Goal: Task Accomplishment & Management: Complete application form

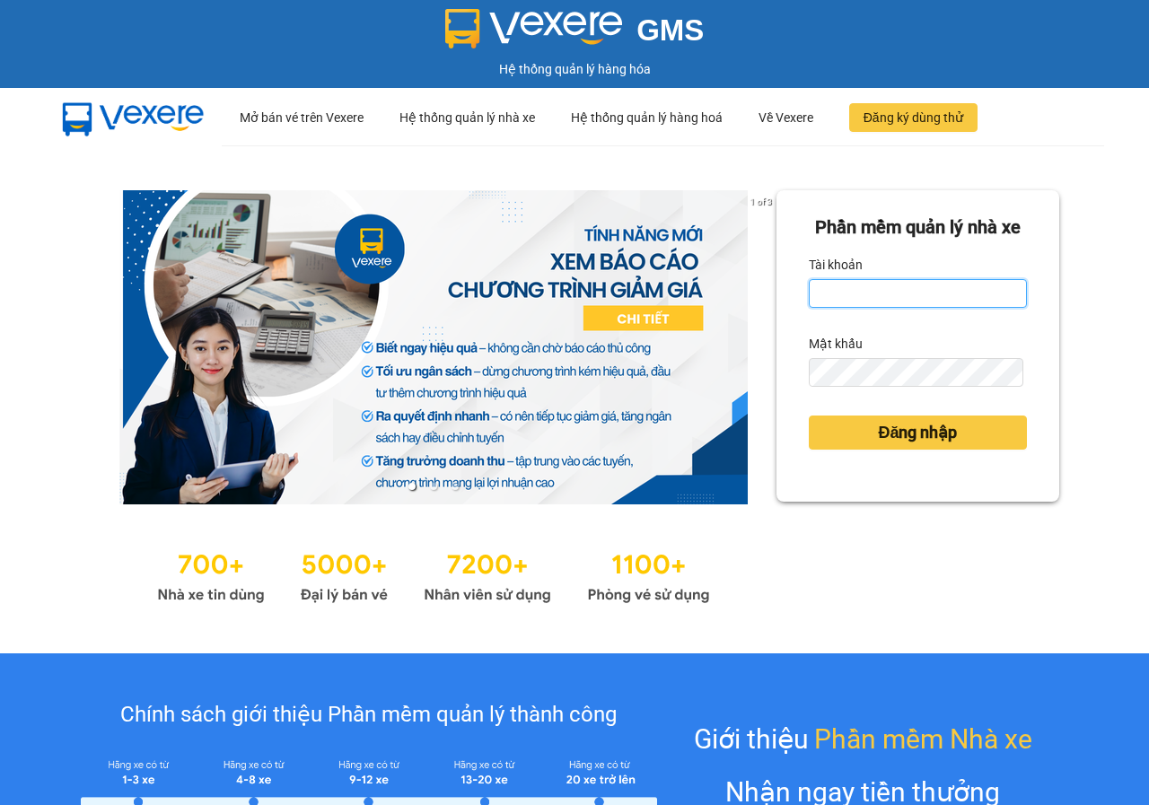
click at [888, 308] on input "Tài khoản" at bounding box center [918, 293] width 218 height 29
type input "huyenbmt.phuchai"
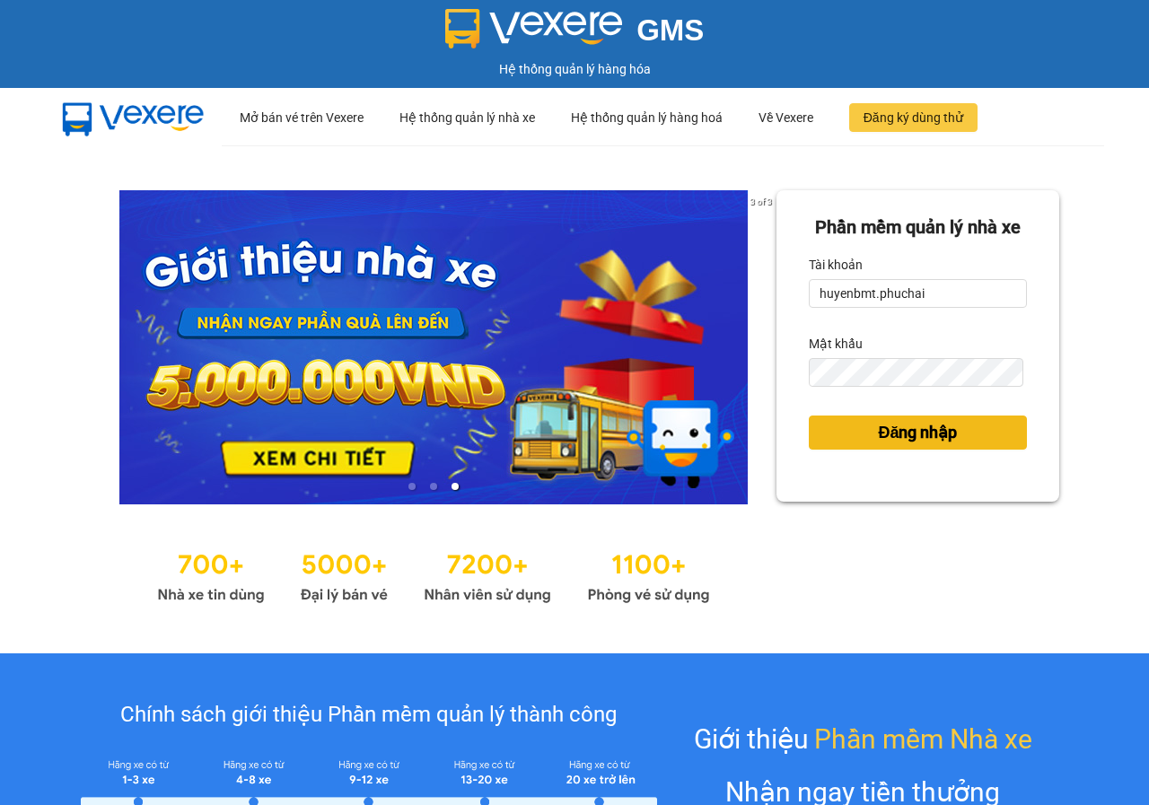
click at [878, 445] on span "Đăng nhập" at bounding box center [917, 432] width 79 height 25
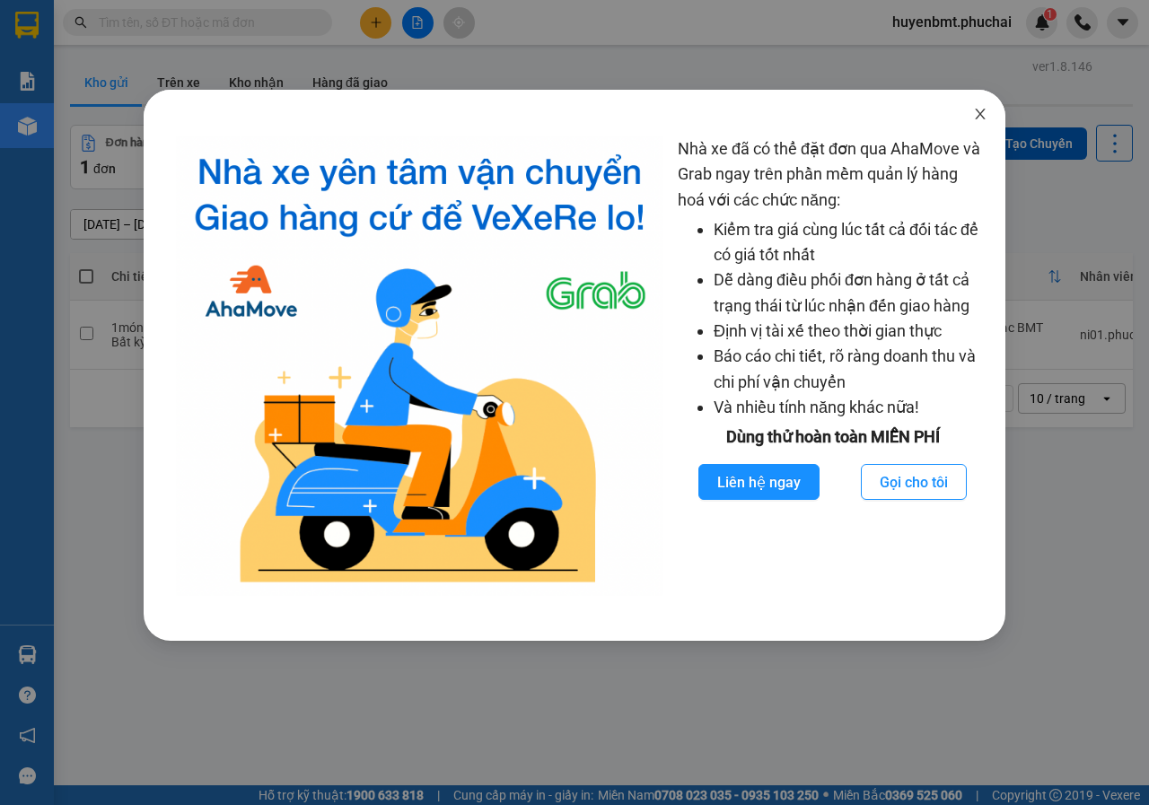
click at [988, 109] on span "Close" at bounding box center [980, 115] width 50 height 50
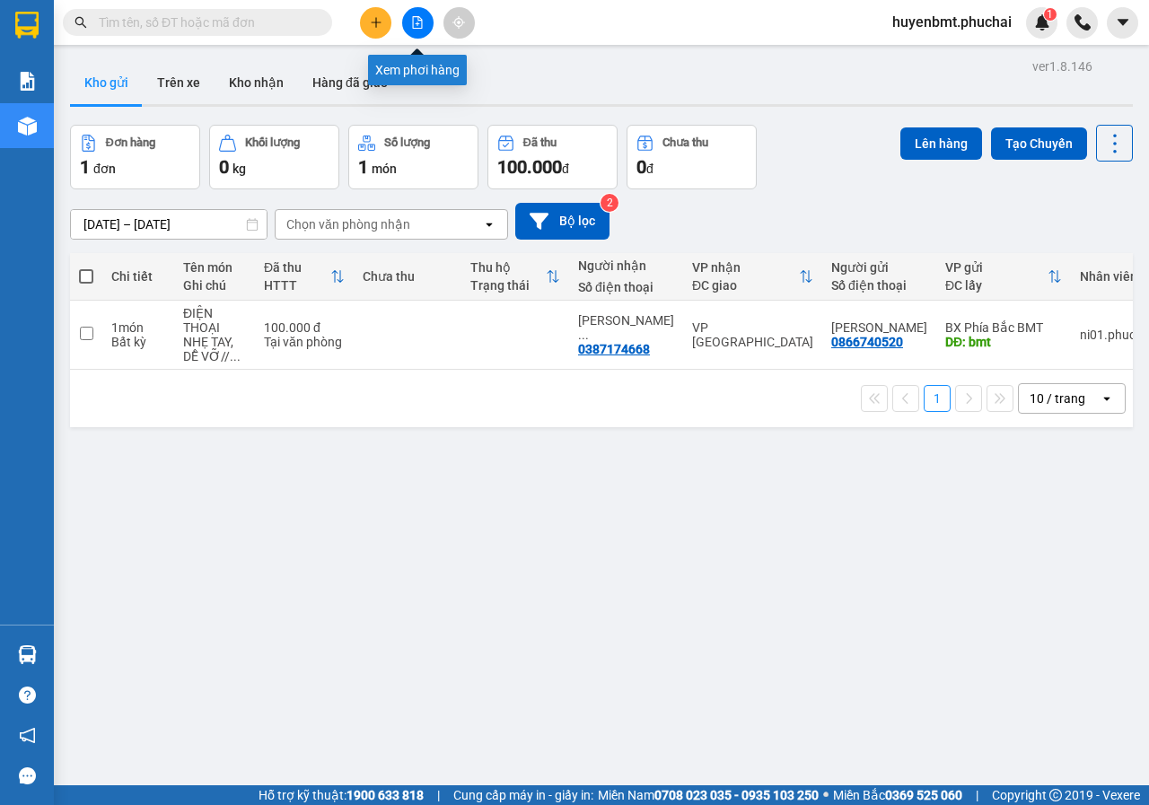
click at [425, 22] on button at bounding box center [417, 22] width 31 height 31
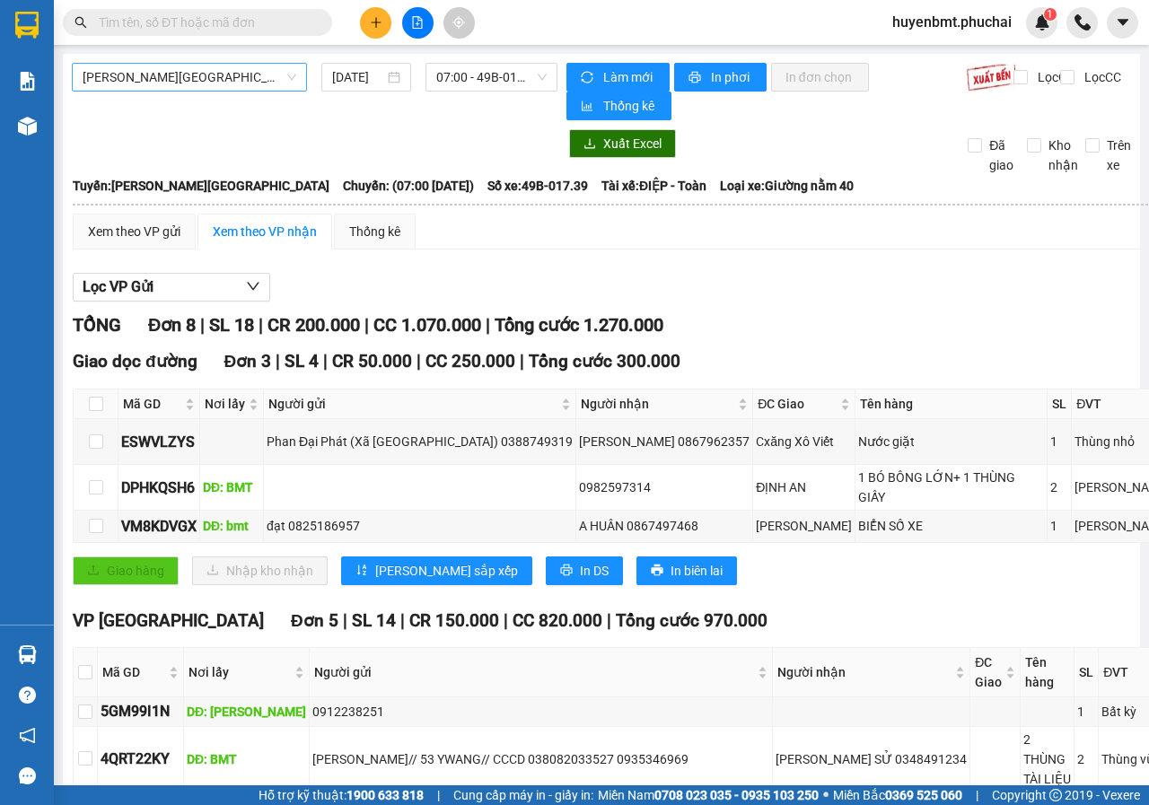
click at [201, 84] on span "[PERSON_NAME][GEOGRAPHIC_DATA]" at bounding box center [190, 77] width 214 height 27
click at [365, 29] on button at bounding box center [375, 22] width 31 height 31
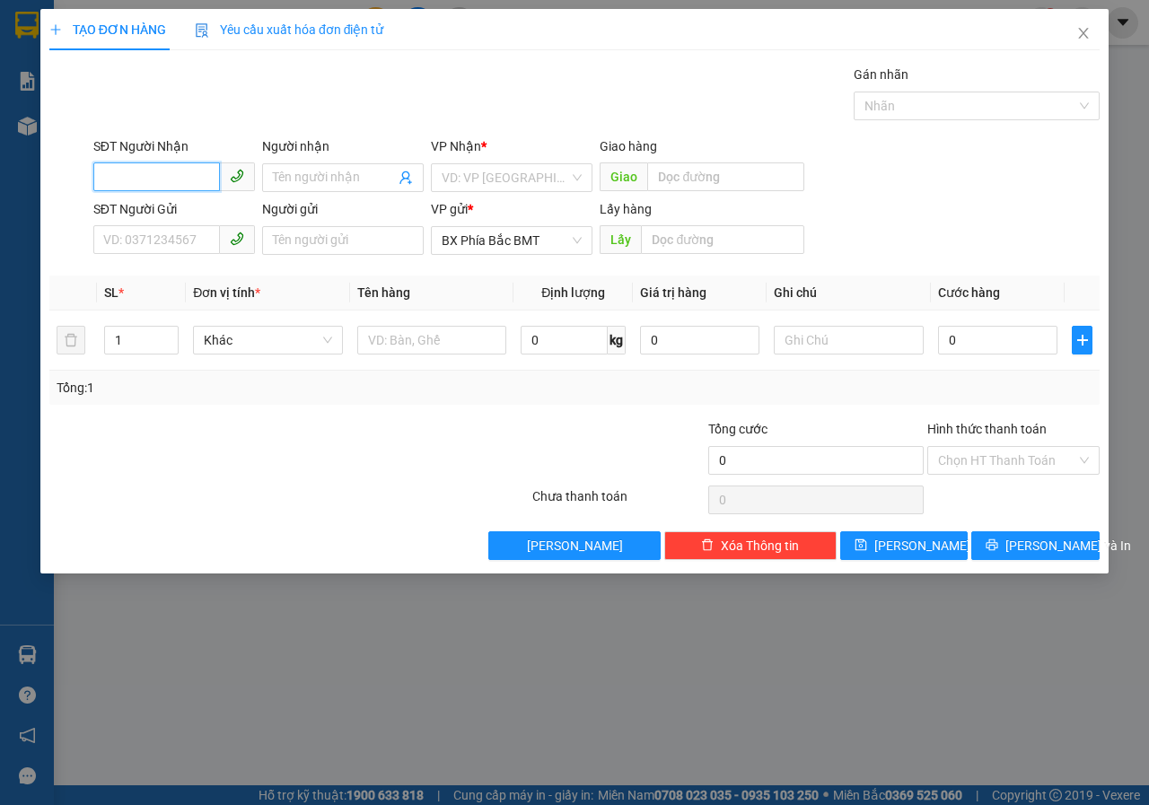
click at [158, 185] on input "SĐT Người Nhận" at bounding box center [156, 177] width 127 height 29
type input "0906050785"
click at [194, 215] on div "0906050785 - xuân trường" at bounding box center [179, 214] width 151 height 20
type input "xuân trường"
type input "lak"
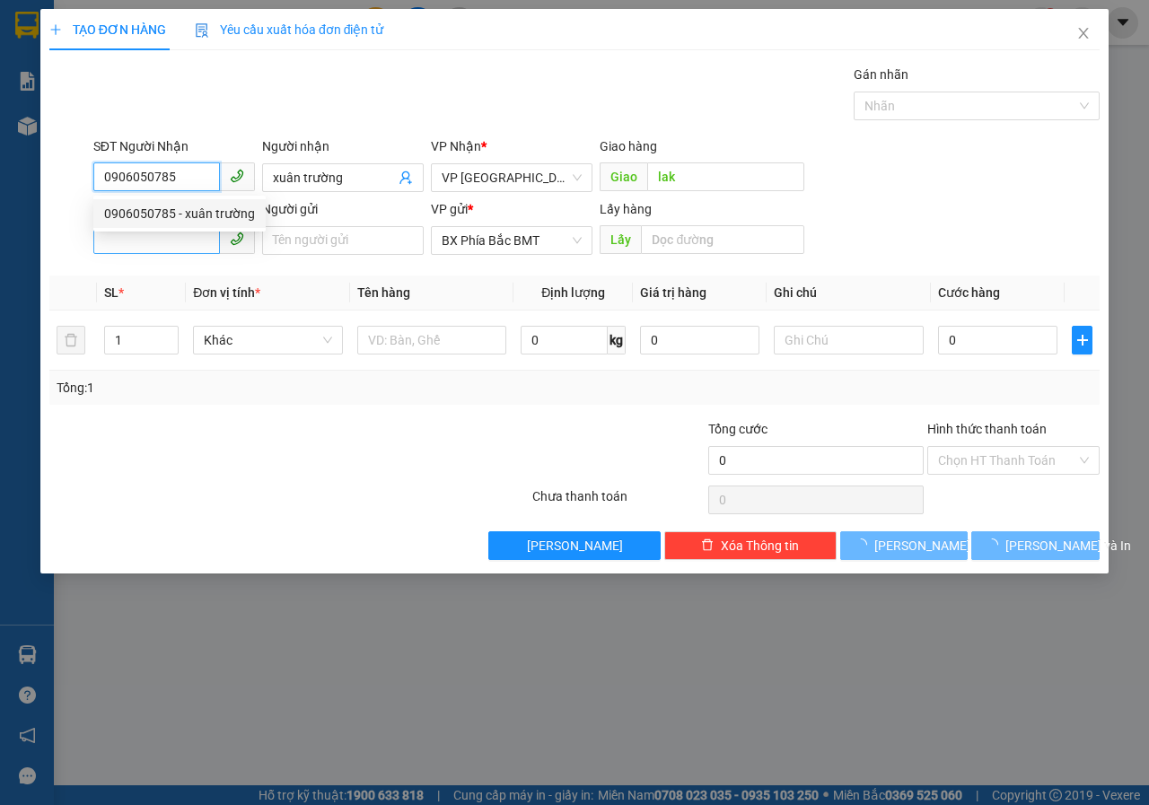
type input "60.000"
type input "0906050785"
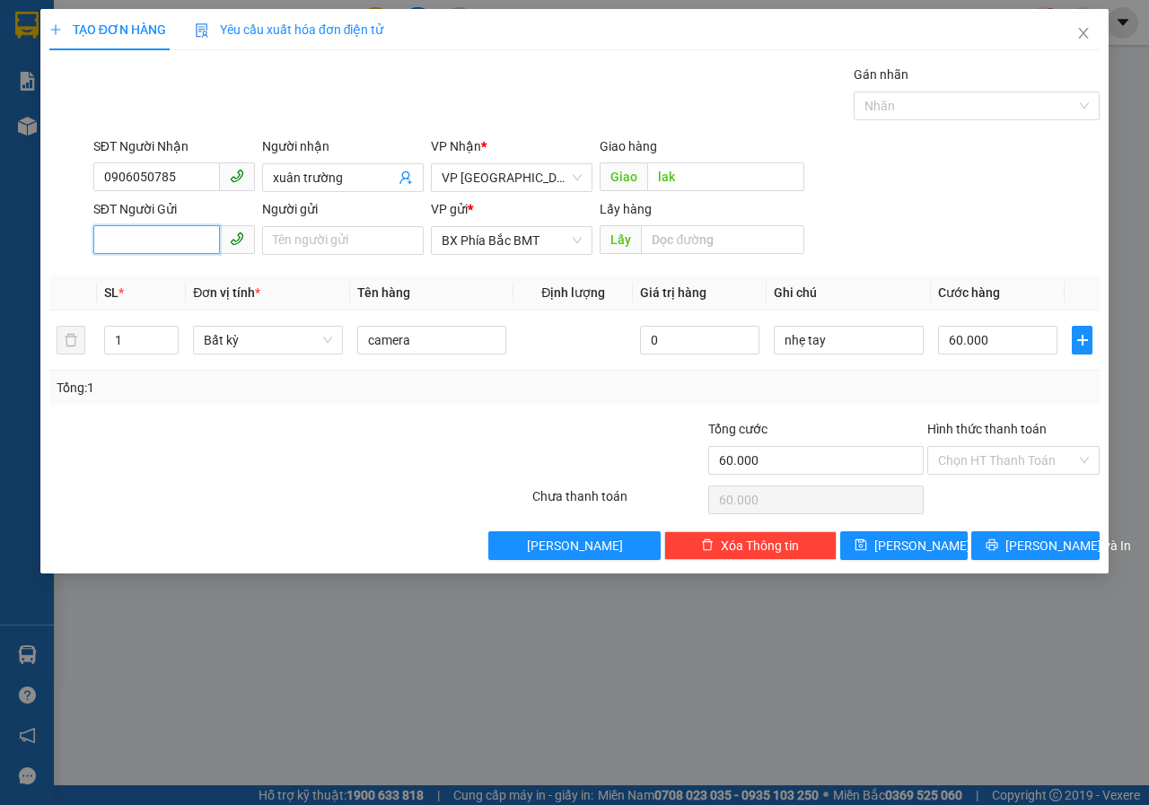
click at [139, 230] on input "SĐT Người Gửi" at bounding box center [156, 239] width 127 height 29
type input "0932438444"
click at [292, 240] on input "Người gửi" at bounding box center [343, 240] width 162 height 29
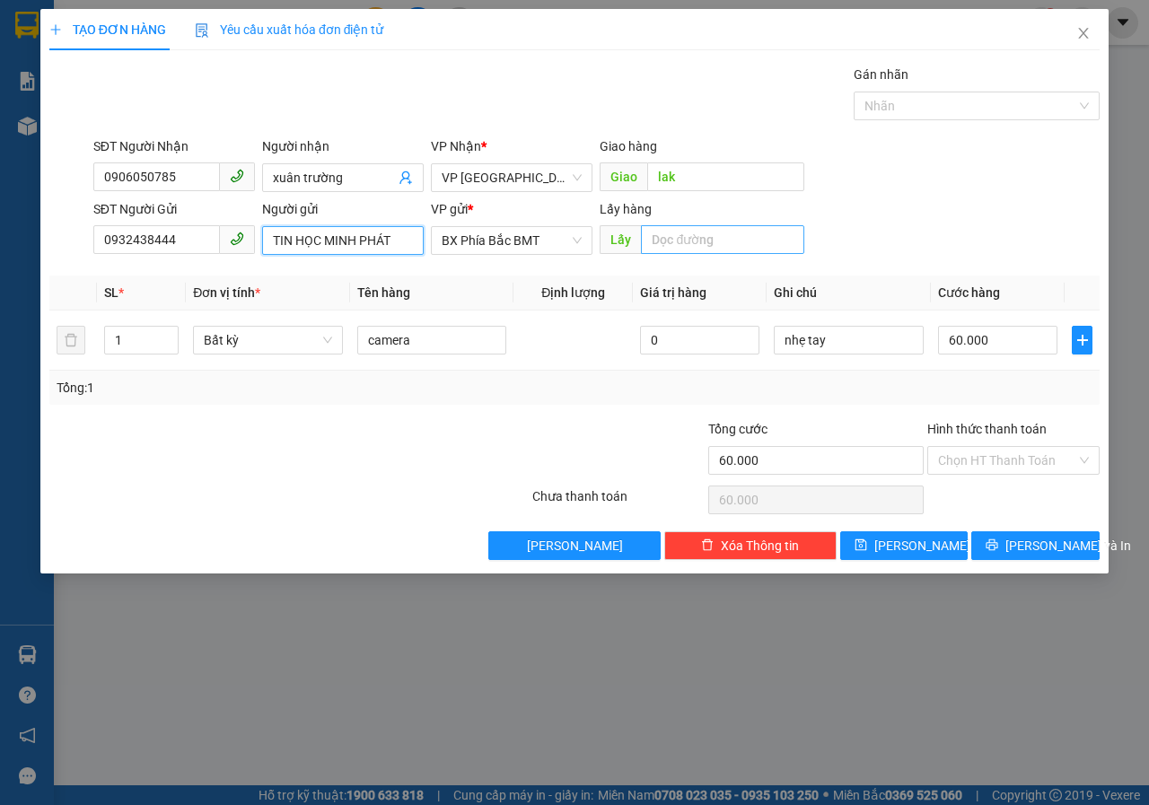
type input "TIN HỌC MINH PHÁT"
click at [733, 236] on input "text" at bounding box center [722, 239] width 163 height 29
type input "BMT"
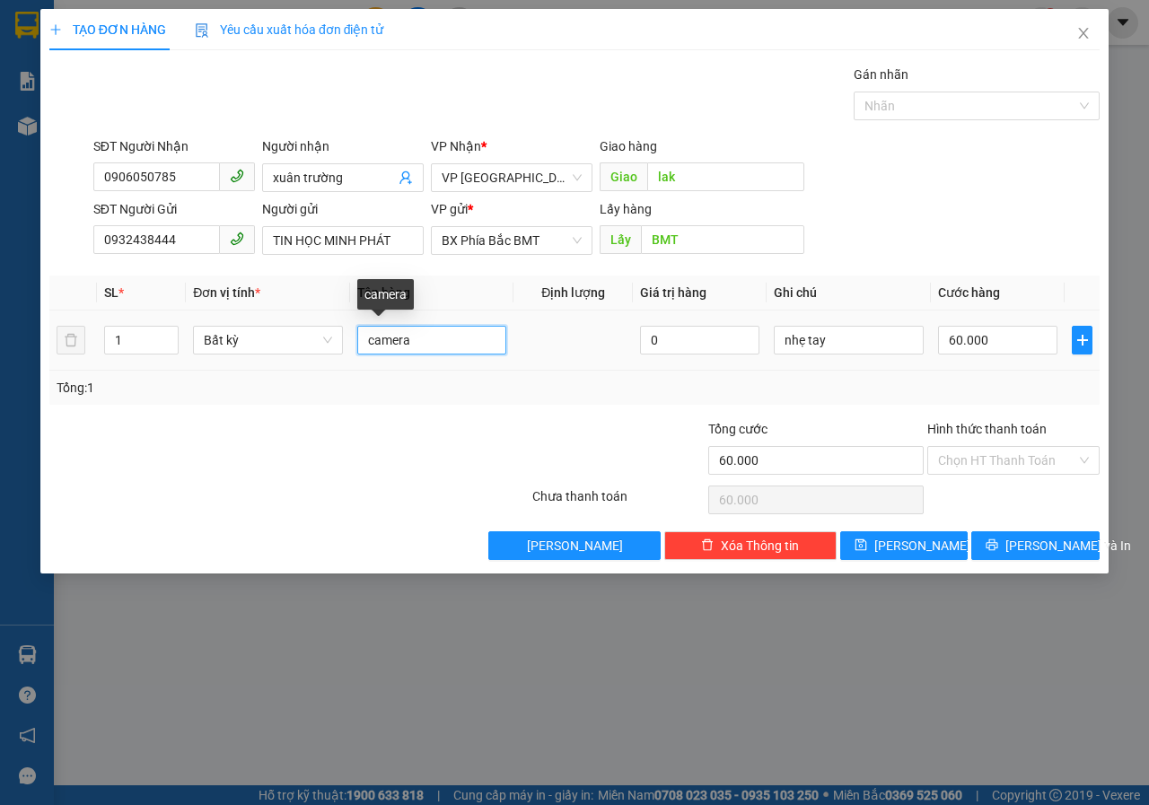
click at [424, 338] on input "camera" at bounding box center [432, 340] width 150 height 29
type input "c"
type input "D"
type input "ĐỒ ĐIỆN TỬ"
click at [826, 340] on input "nhẹ tay" at bounding box center [849, 340] width 150 height 29
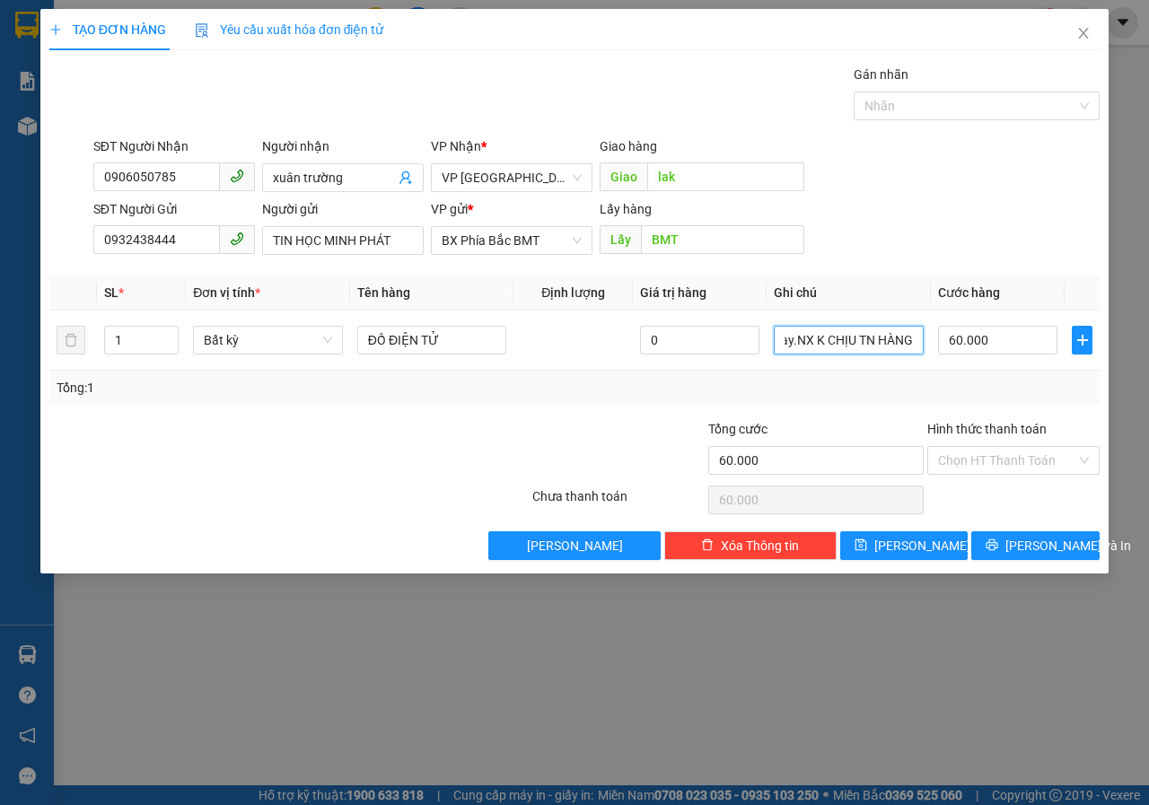
scroll to position [0, 33]
type input "nhẹ tay.NX K CHỊU TN HÀNG"
click at [684, 182] on input "lak" at bounding box center [725, 177] width 156 height 29
click at [705, 172] on input "text" at bounding box center [725, 177] width 156 height 29
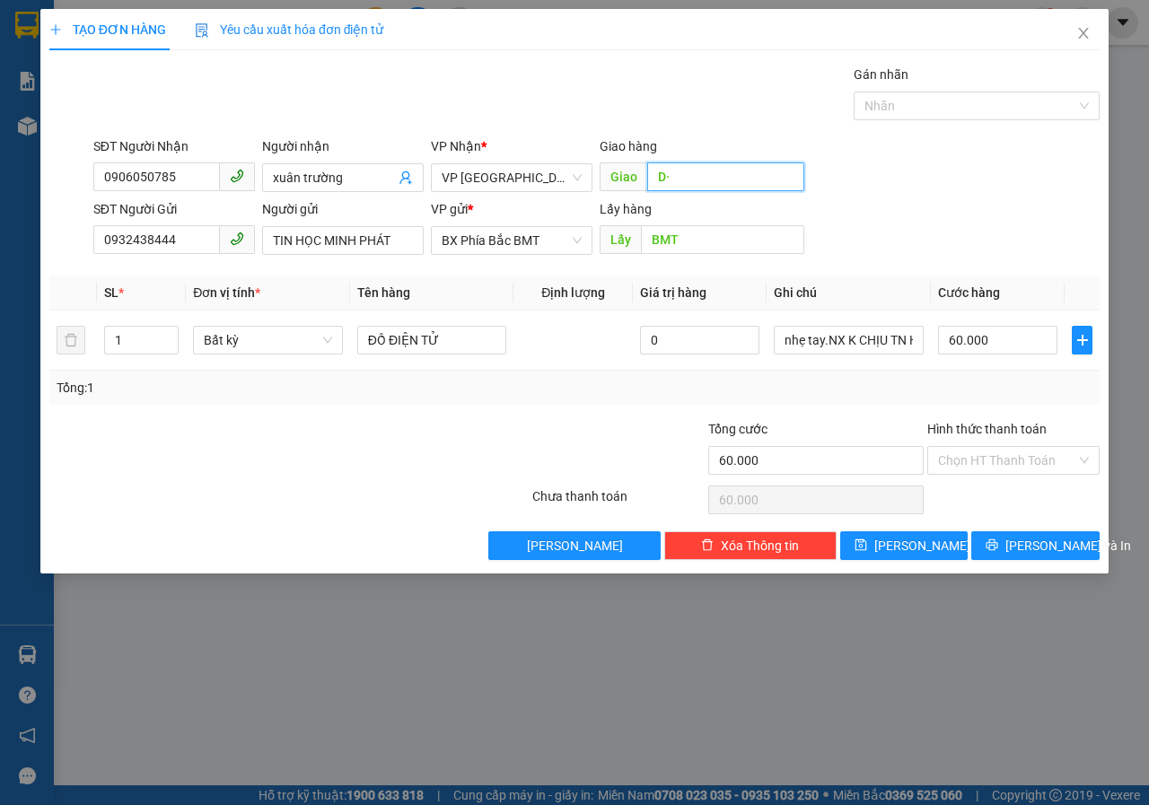
type input "D"
type input "ĐAM RÔNG"
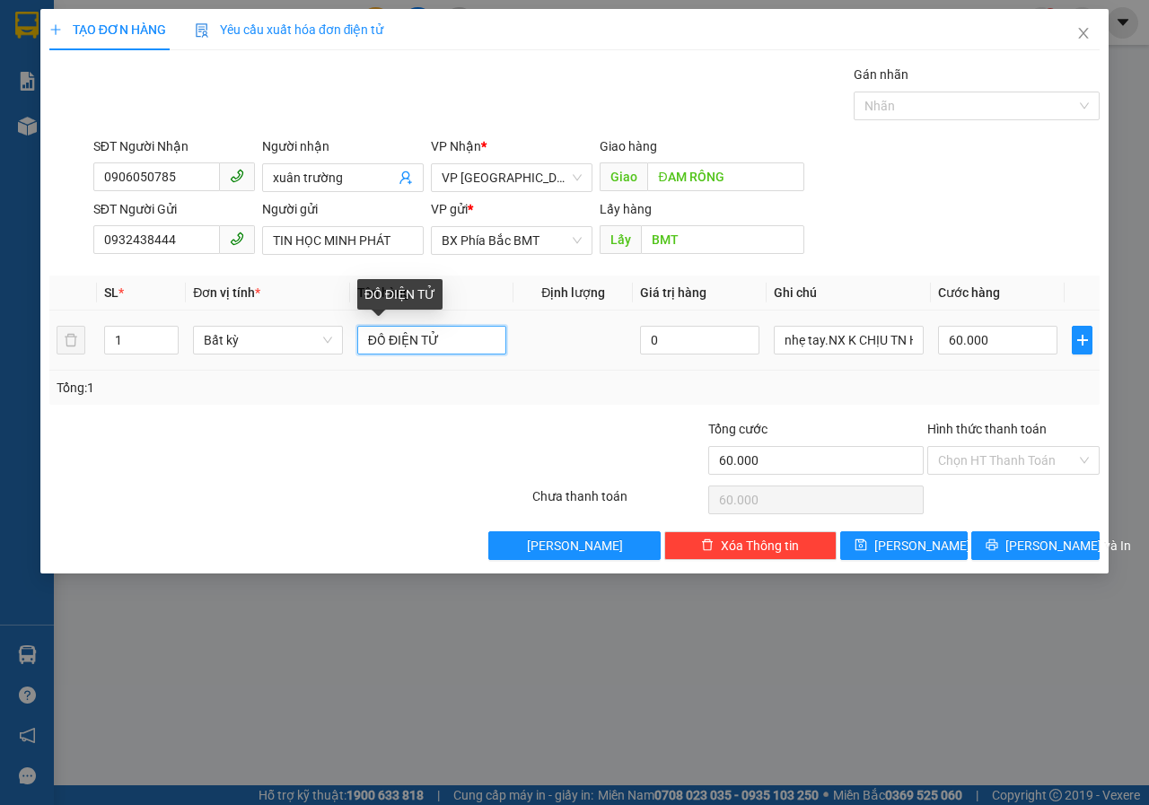
click at [453, 351] on input "ĐỒ ĐIỆN TỬ" at bounding box center [432, 340] width 150 height 29
type input "Đ"
type input "CAMERA"
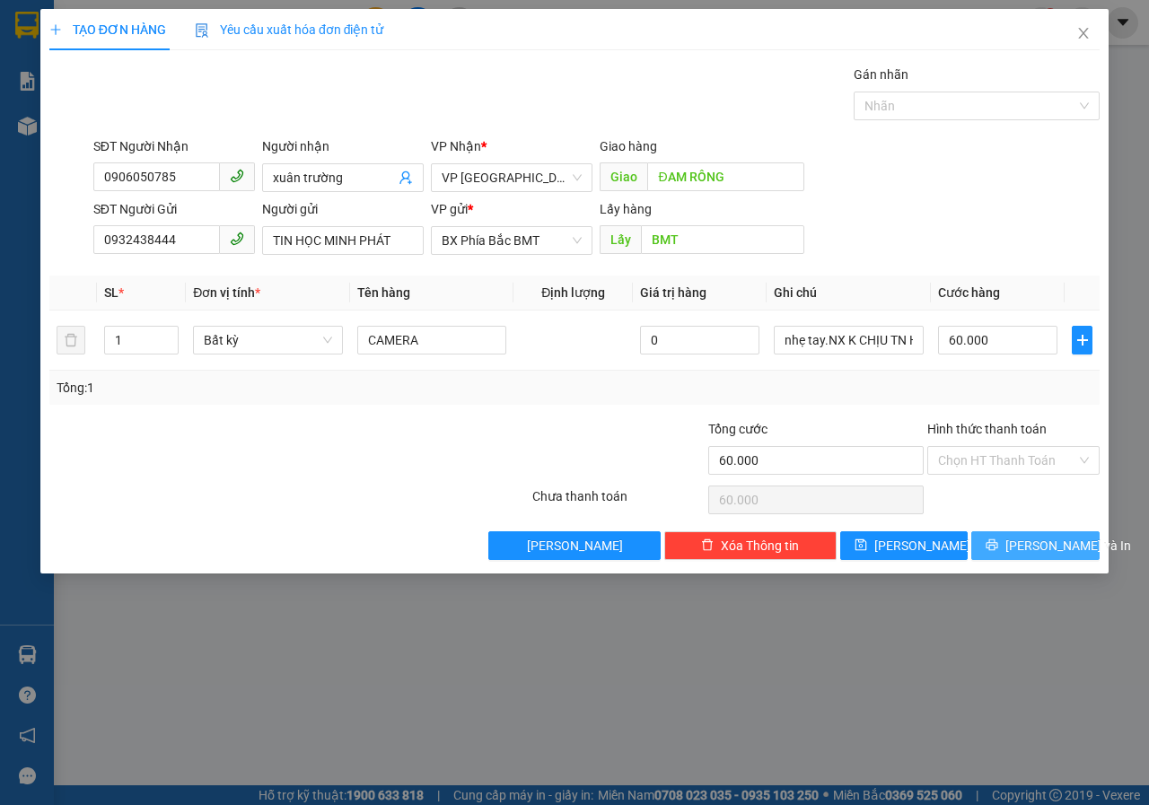
click at [1057, 541] on span "[PERSON_NAME] và In" at bounding box center [1069, 546] width 126 height 20
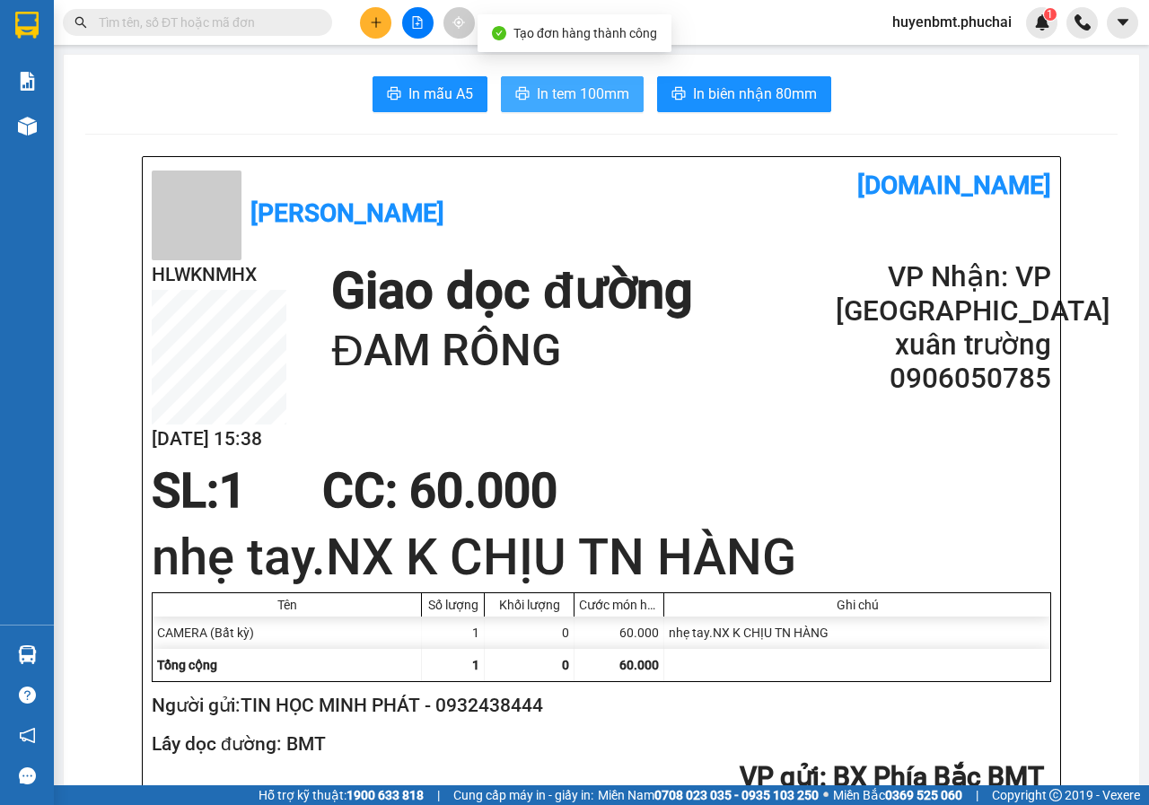
drag, startPoint x: 611, startPoint y: 87, endPoint x: 611, endPoint y: 102, distance: 15.3
click at [610, 87] on span "In tem 100mm" at bounding box center [583, 94] width 92 height 22
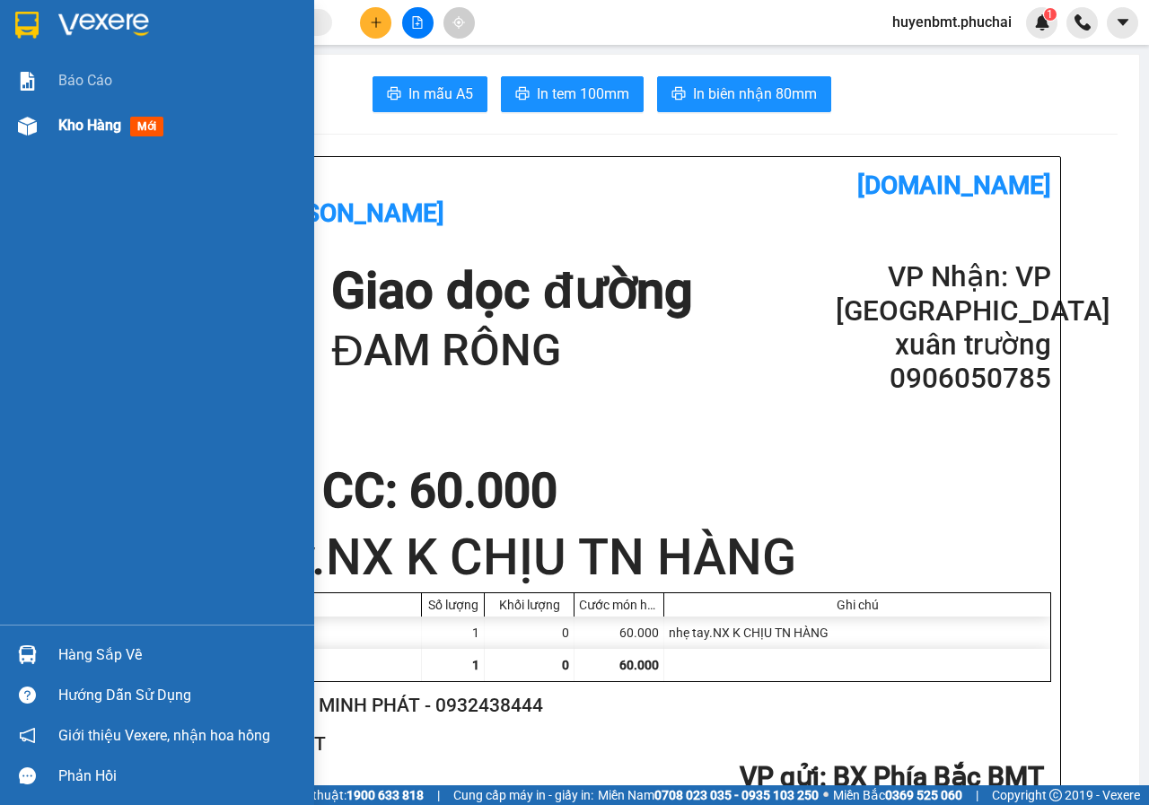
click at [30, 119] on img at bounding box center [27, 126] width 19 height 19
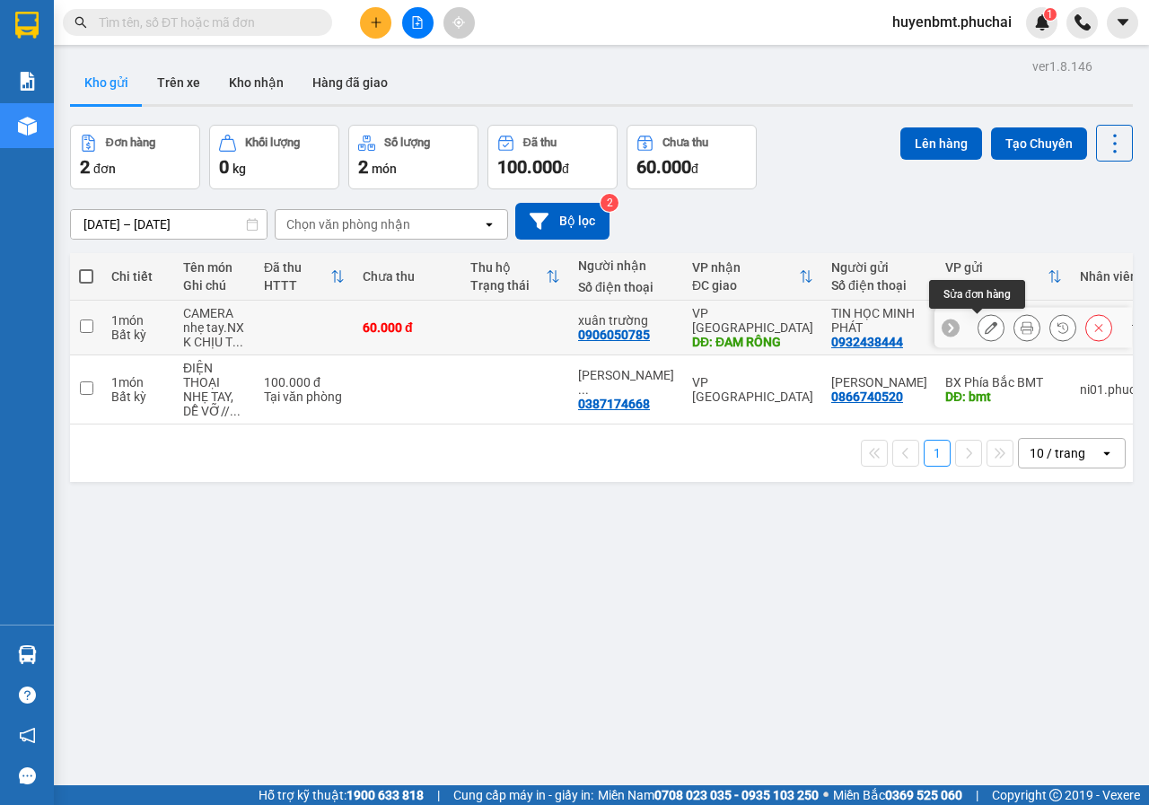
click at [979, 335] on button at bounding box center [991, 327] width 25 height 31
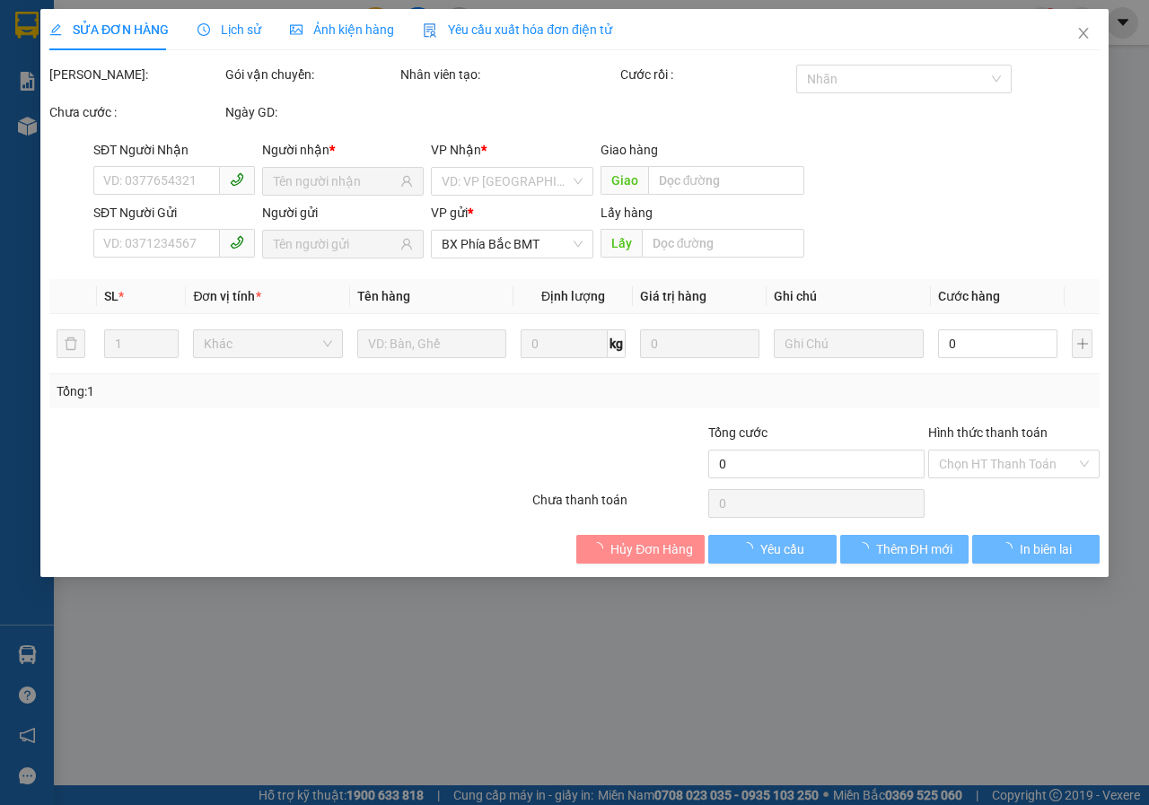
type input "0906050785"
type input "ĐAM RÔNG"
type input "0932438444"
type input "BMT"
type input "60.000"
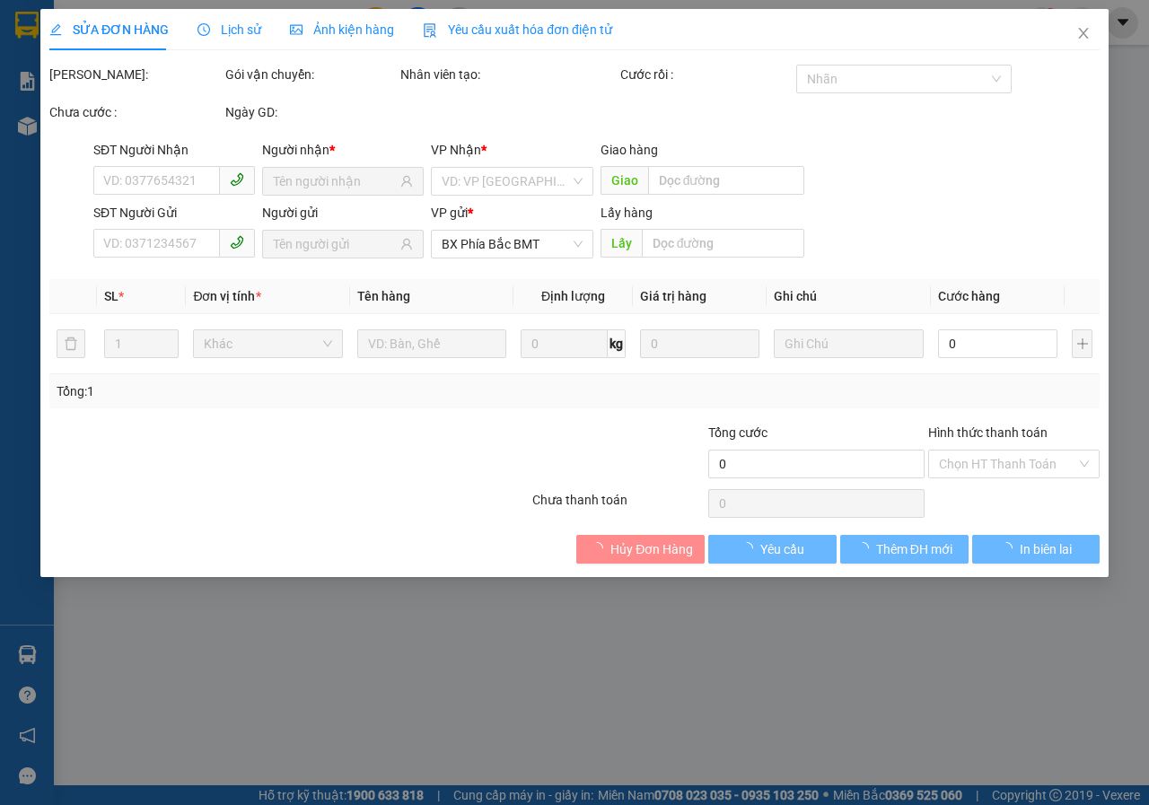
type input "60.000"
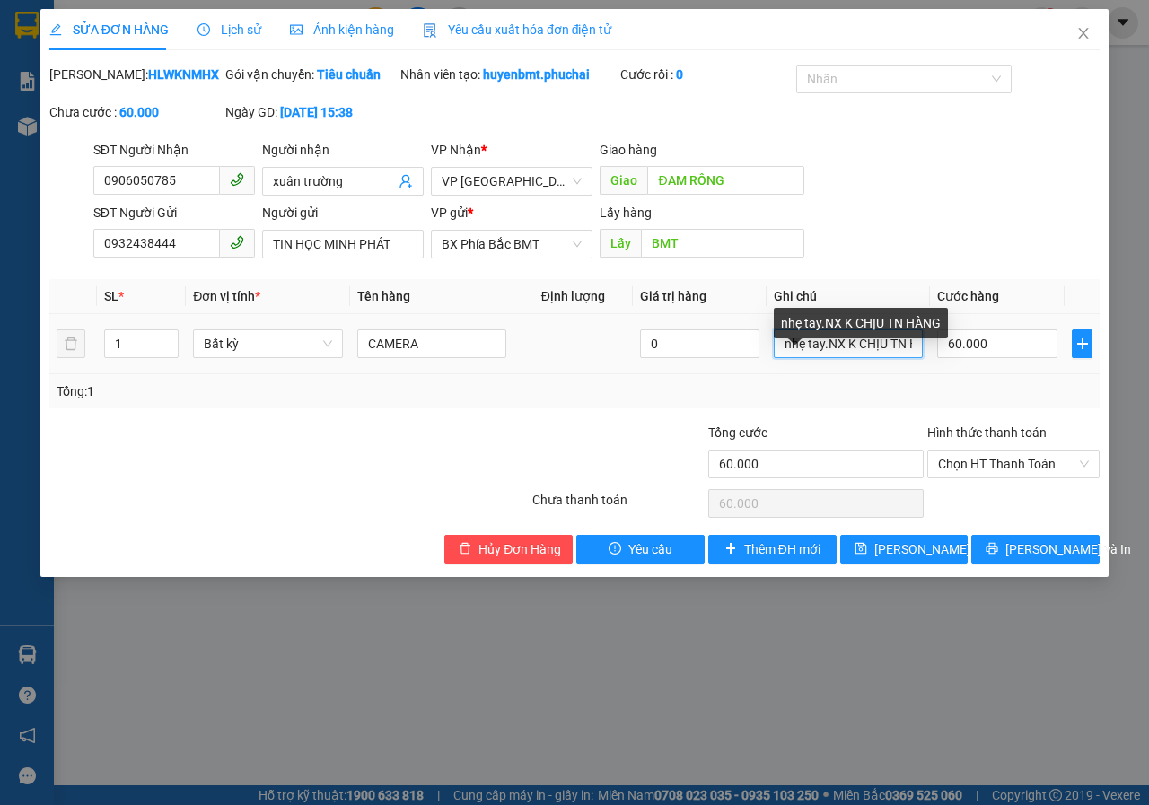
click at [781, 358] on input "nhẹ tay.NX K CHỊU TN HÀNG" at bounding box center [848, 344] width 149 height 29
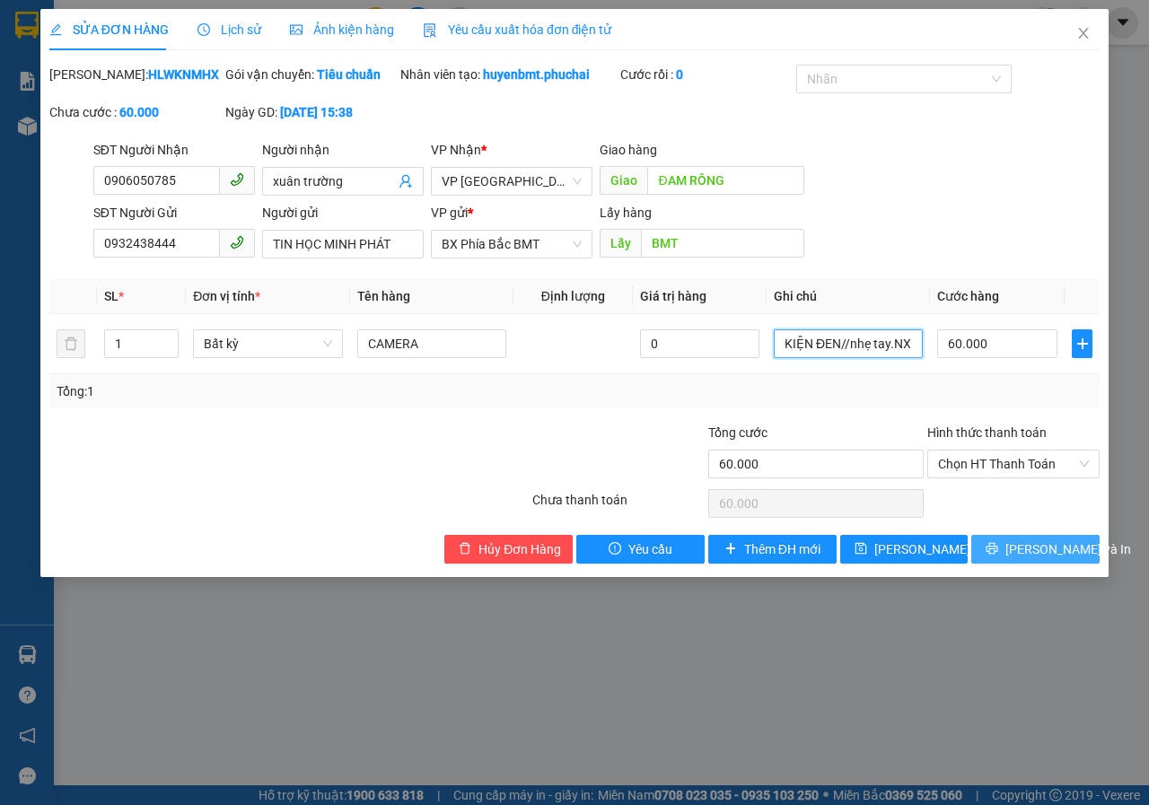
type input "KIỆN ĐEN//nhẹ tay.NX K CHỊU TN HÀNG"
click at [1033, 559] on span "[PERSON_NAME] và In" at bounding box center [1069, 550] width 126 height 20
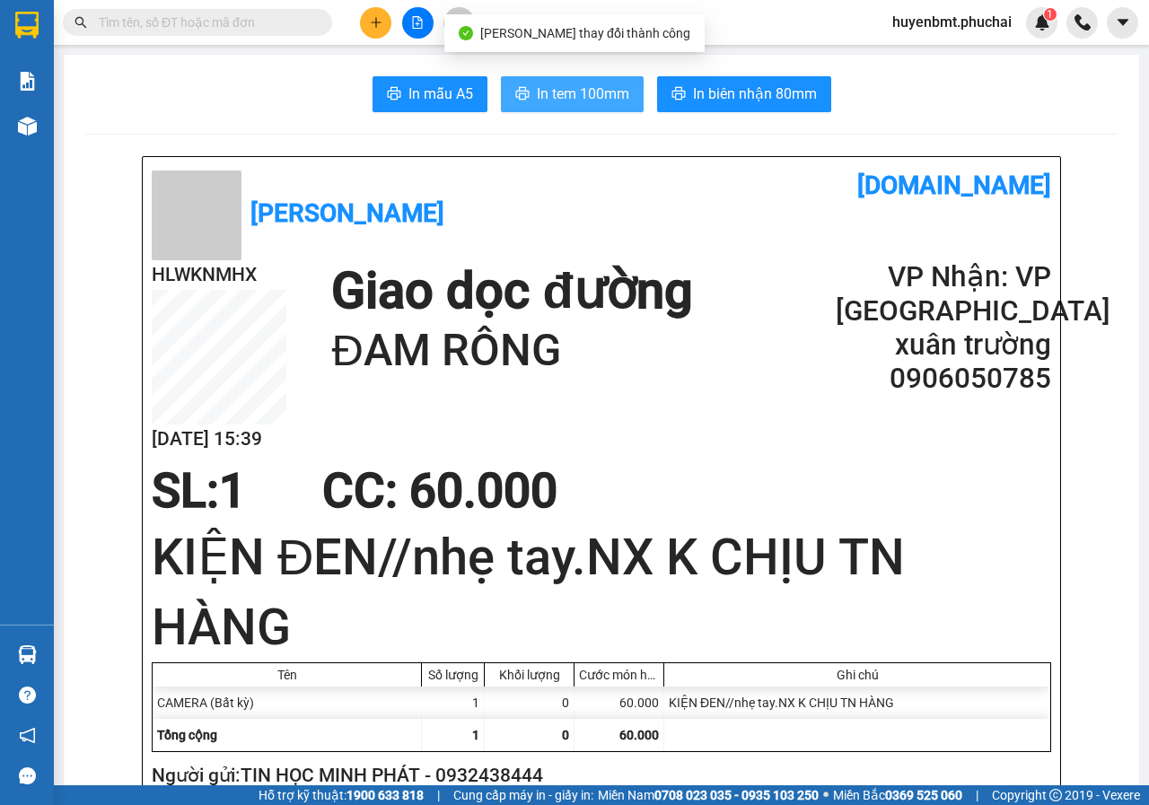
drag, startPoint x: 565, startPoint y: 91, endPoint x: 755, endPoint y: 141, distance: 196.9
click at [566, 91] on span "In tem 100mm" at bounding box center [583, 94] width 92 height 22
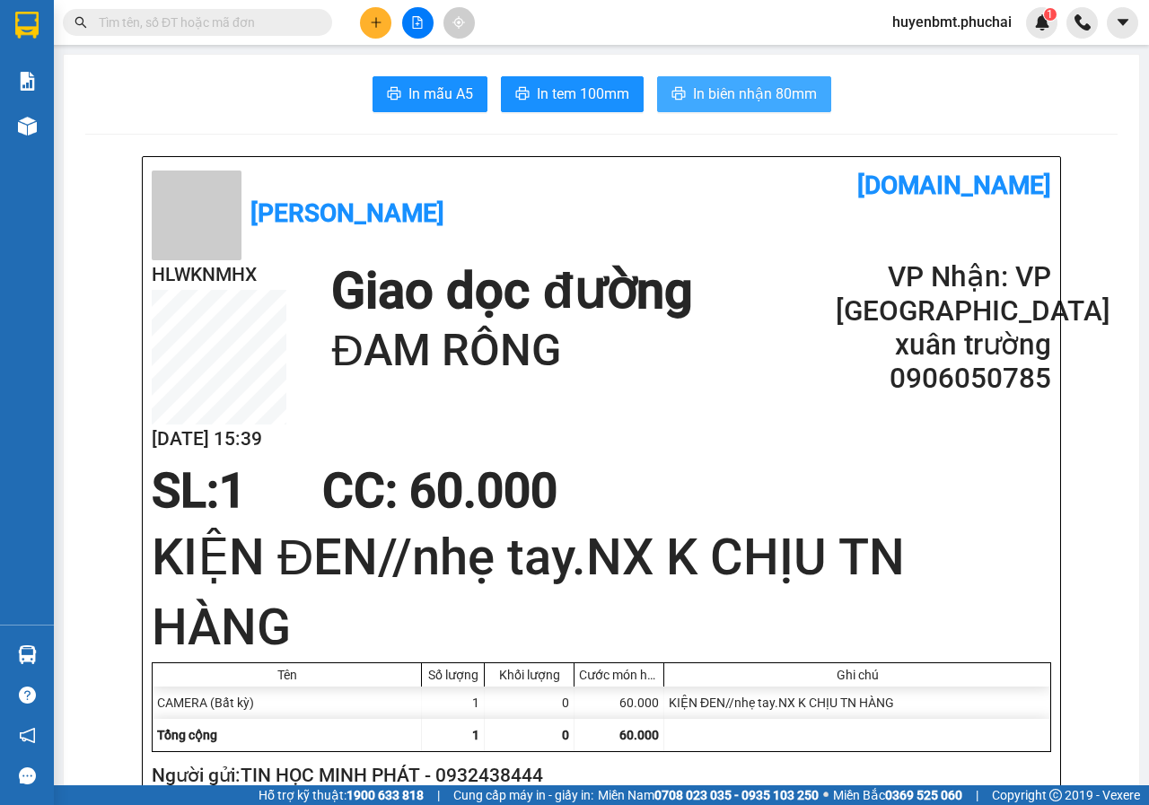
click at [729, 78] on button "In biên nhận 80mm" at bounding box center [744, 94] width 174 height 36
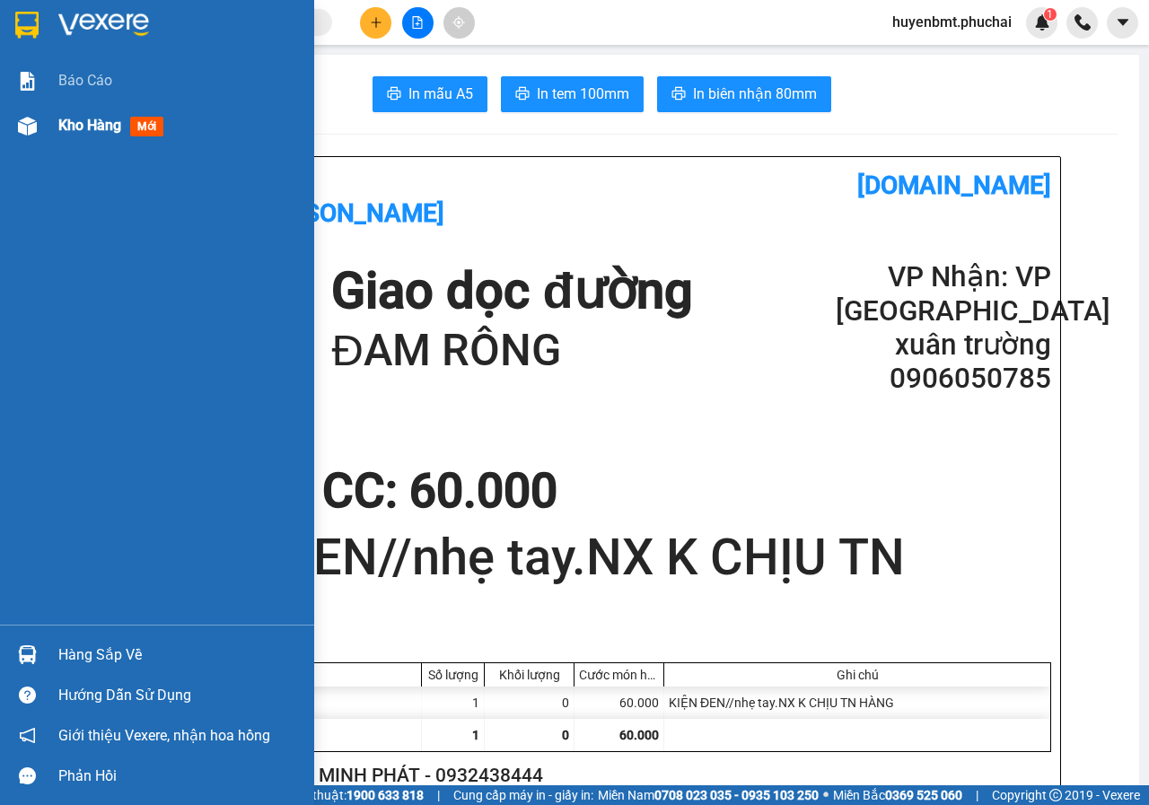
click at [56, 123] on div "Kho hàng mới" at bounding box center [157, 125] width 314 height 45
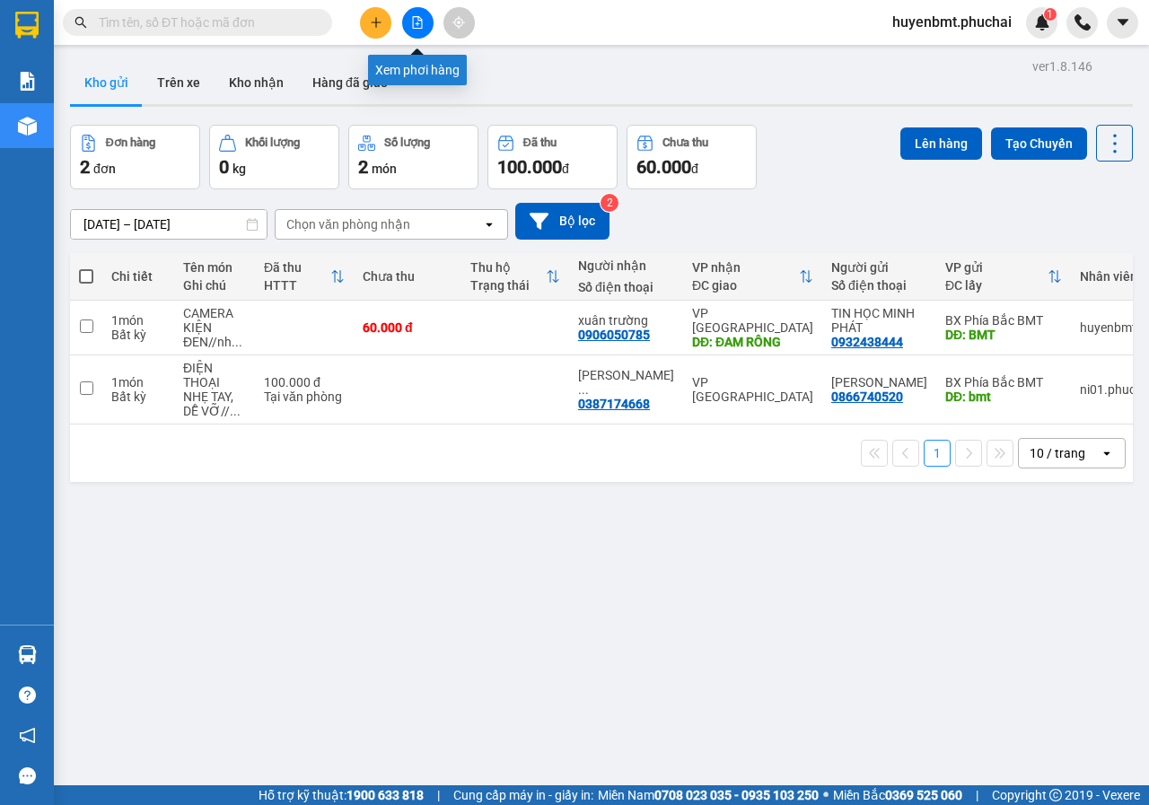
click at [410, 13] on button at bounding box center [417, 22] width 31 height 31
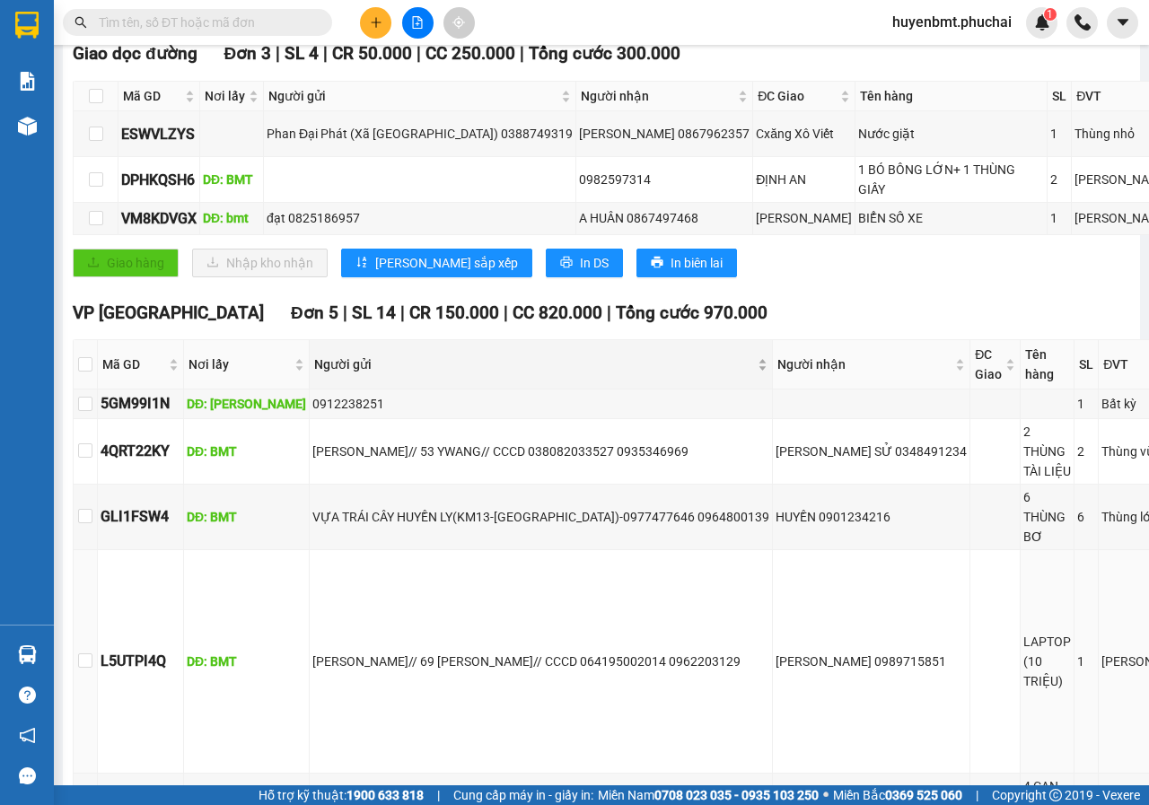
scroll to position [128, 0]
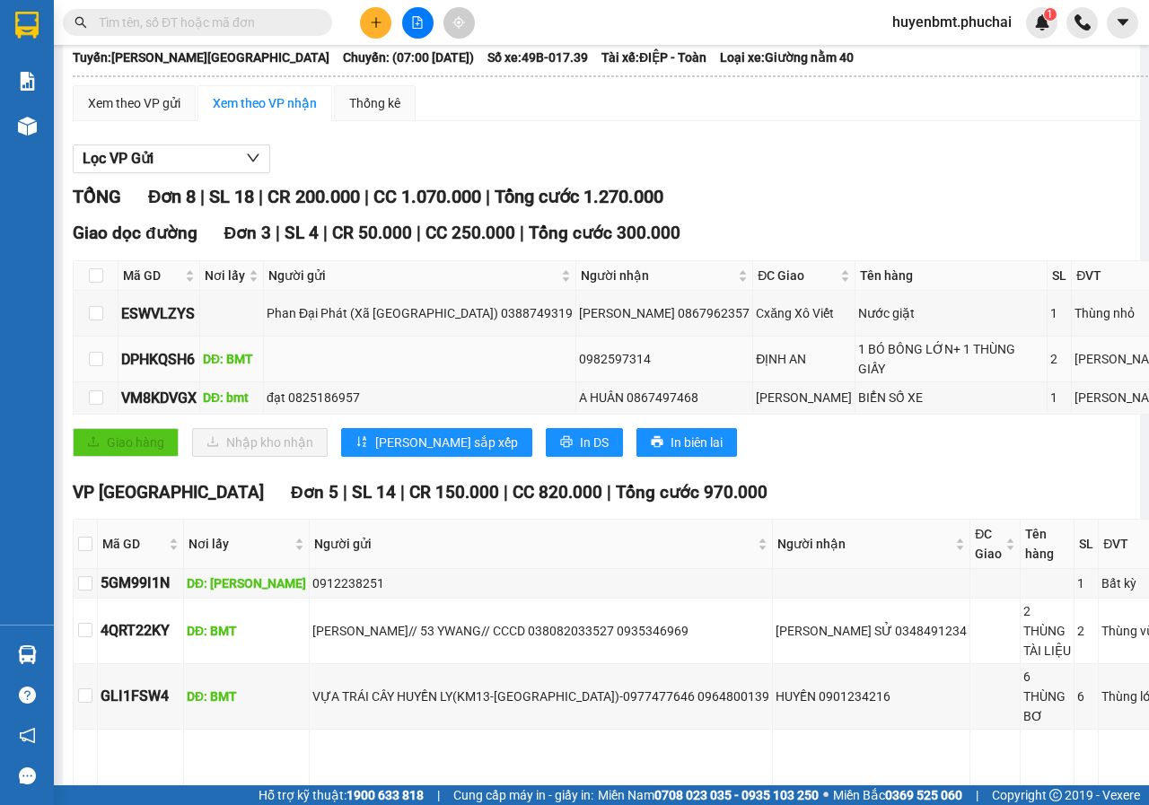
drag, startPoint x: 550, startPoint y: 358, endPoint x: 637, endPoint y: 356, distance: 87.1
click at [637, 356] on div "0982597314" at bounding box center [664, 359] width 171 height 20
copy div "0982597314"
drag, startPoint x: 778, startPoint y: 508, endPoint x: 709, endPoint y: 510, distance: 68.3
click at [778, 508] on div "VP [GEOGRAPHIC_DATA] Đơn 5 | SL 14 | CR 150.000 | CC 820.000 | Tổng cước 970.00…" at bounding box center [730, 777] width 1314 height 595
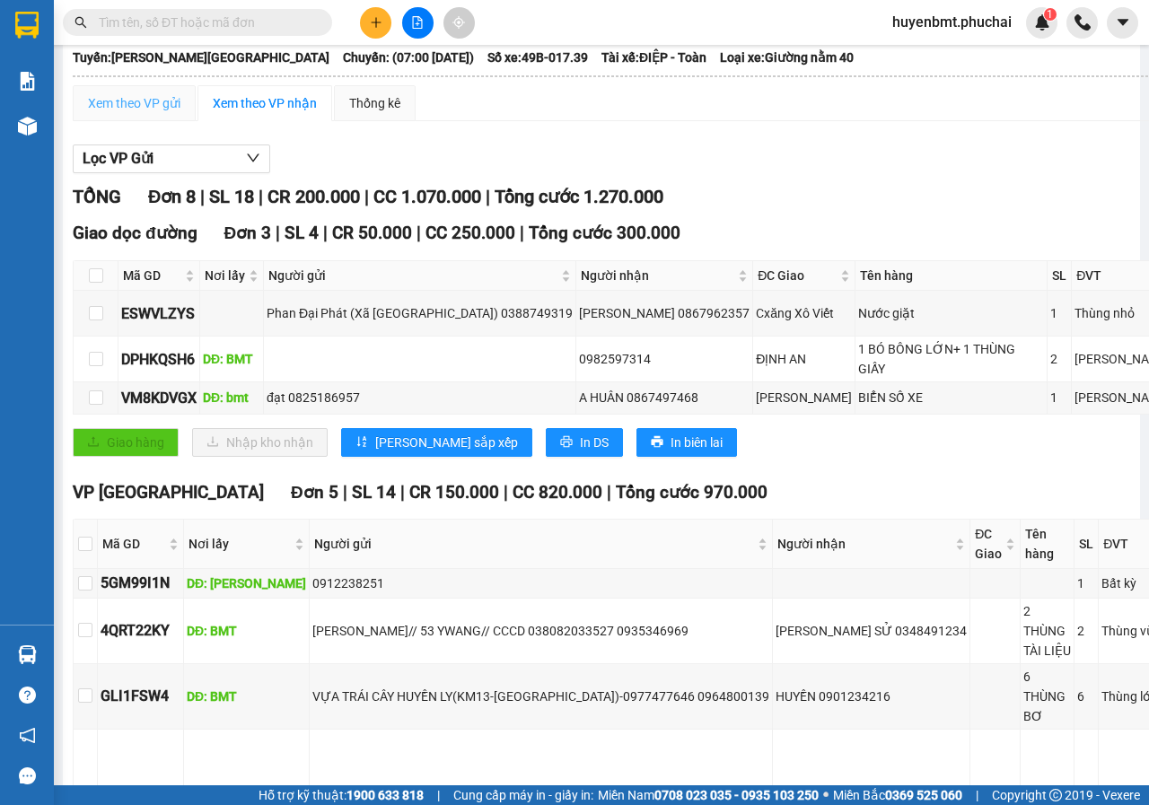
scroll to position [0, 0]
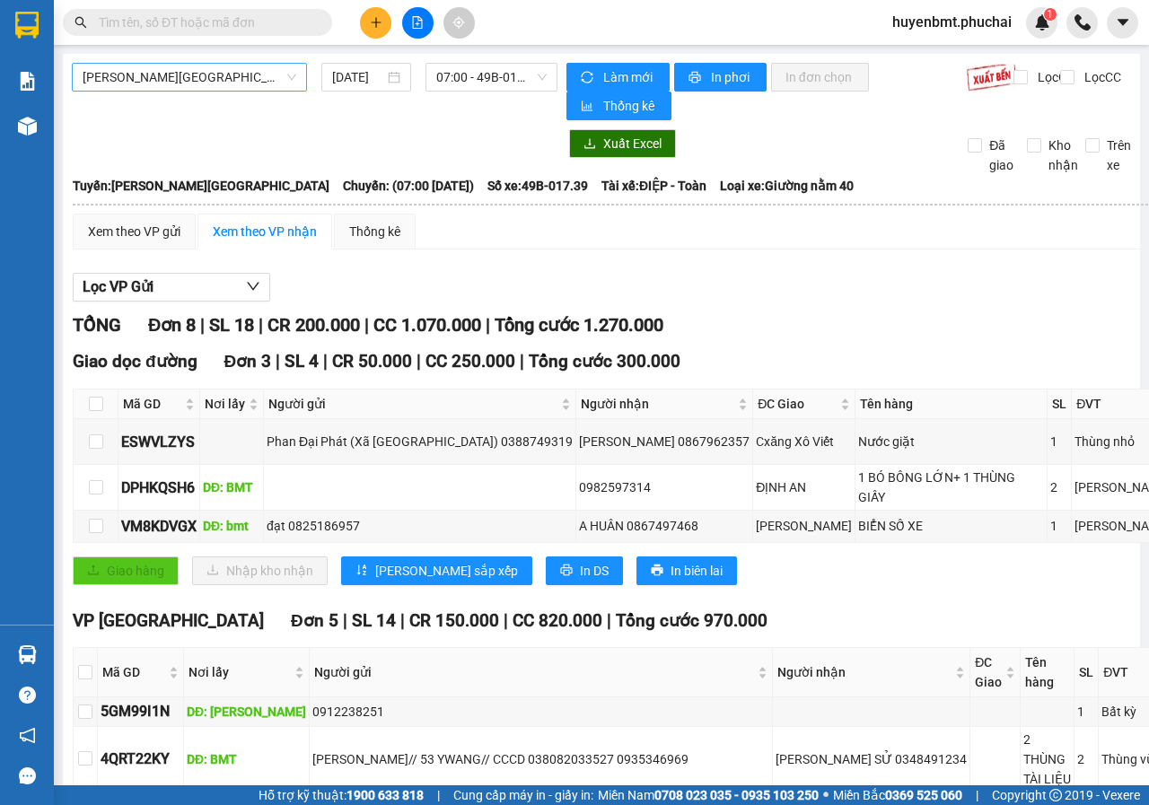
click at [153, 84] on span "[PERSON_NAME][GEOGRAPHIC_DATA]" at bounding box center [190, 77] width 214 height 27
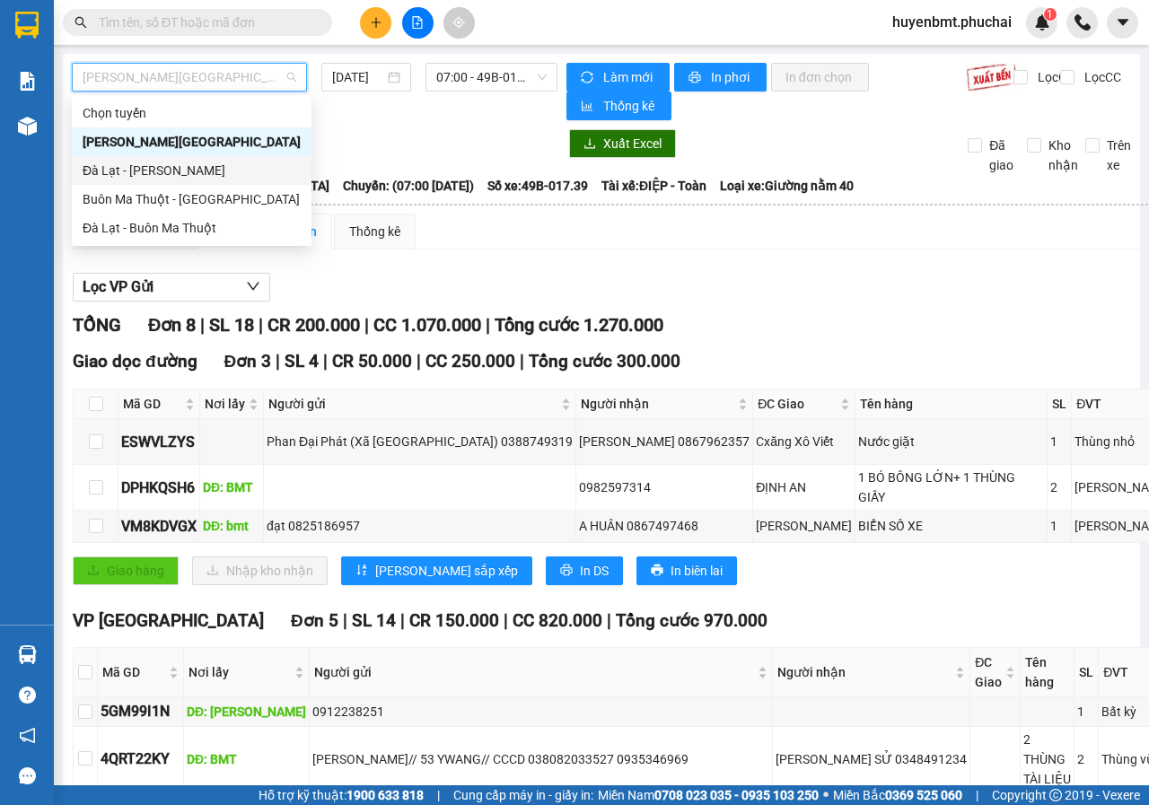
click at [109, 166] on div "Đà Lạt - [PERSON_NAME]" at bounding box center [192, 171] width 218 height 20
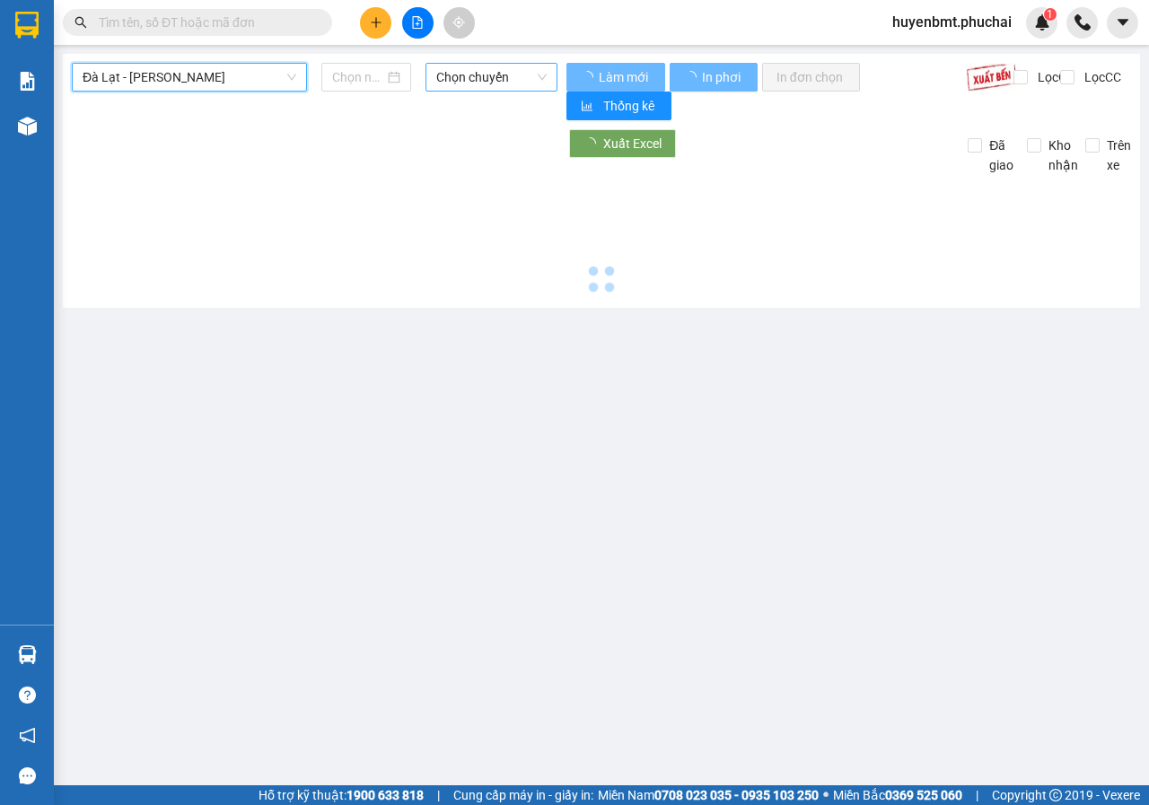
type input "[DATE]"
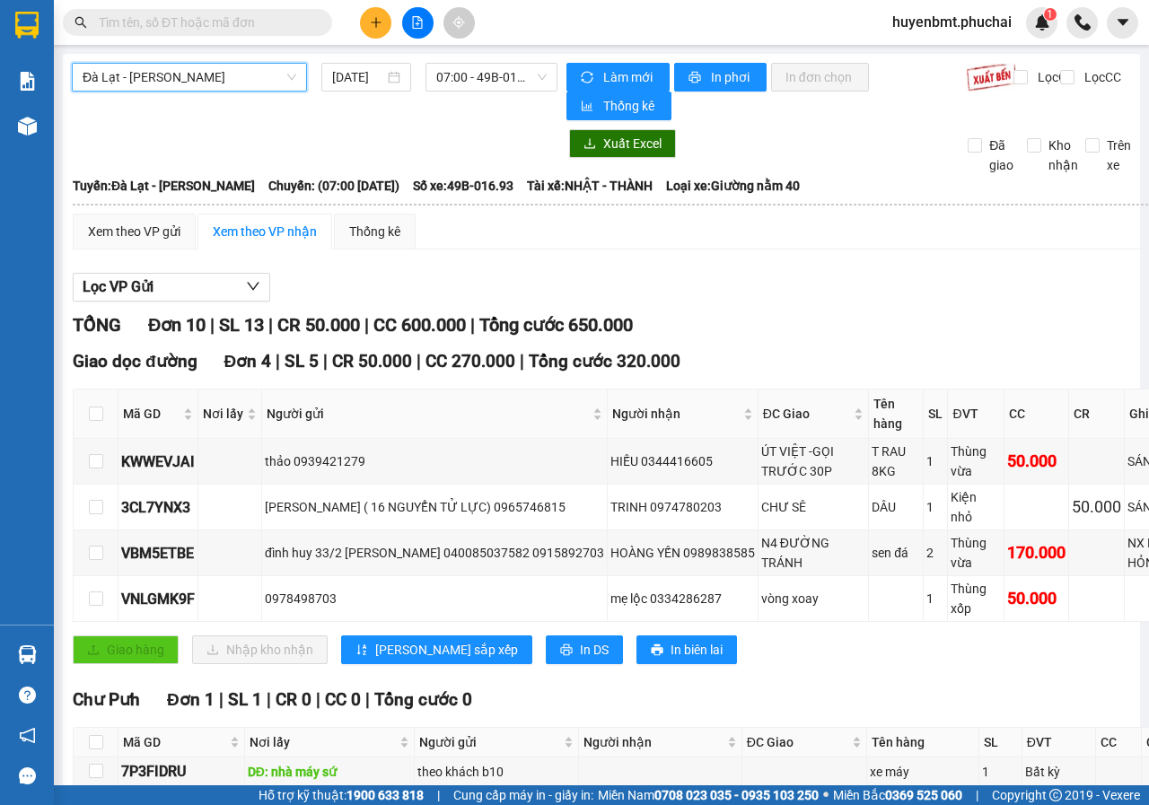
click at [209, 74] on span "Đà Lạt - [PERSON_NAME]" at bounding box center [190, 77] width 214 height 27
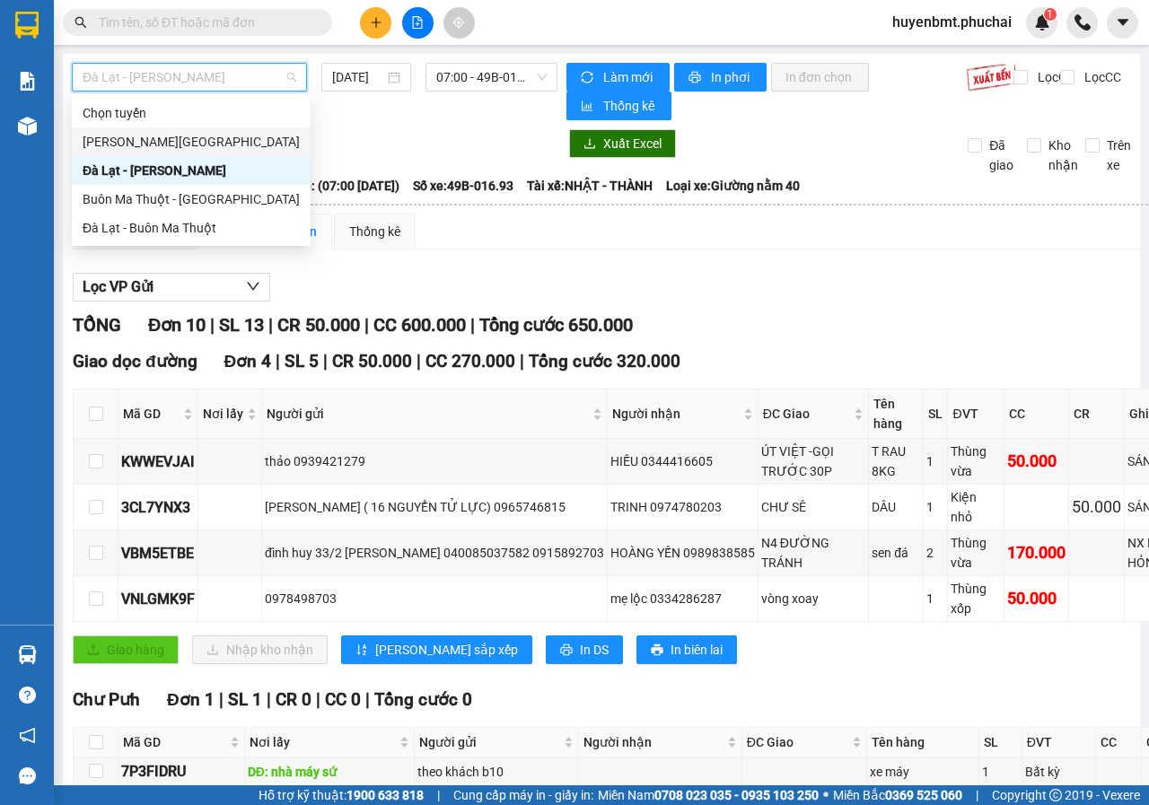
click at [121, 137] on div "[PERSON_NAME][GEOGRAPHIC_DATA]" at bounding box center [191, 142] width 217 height 20
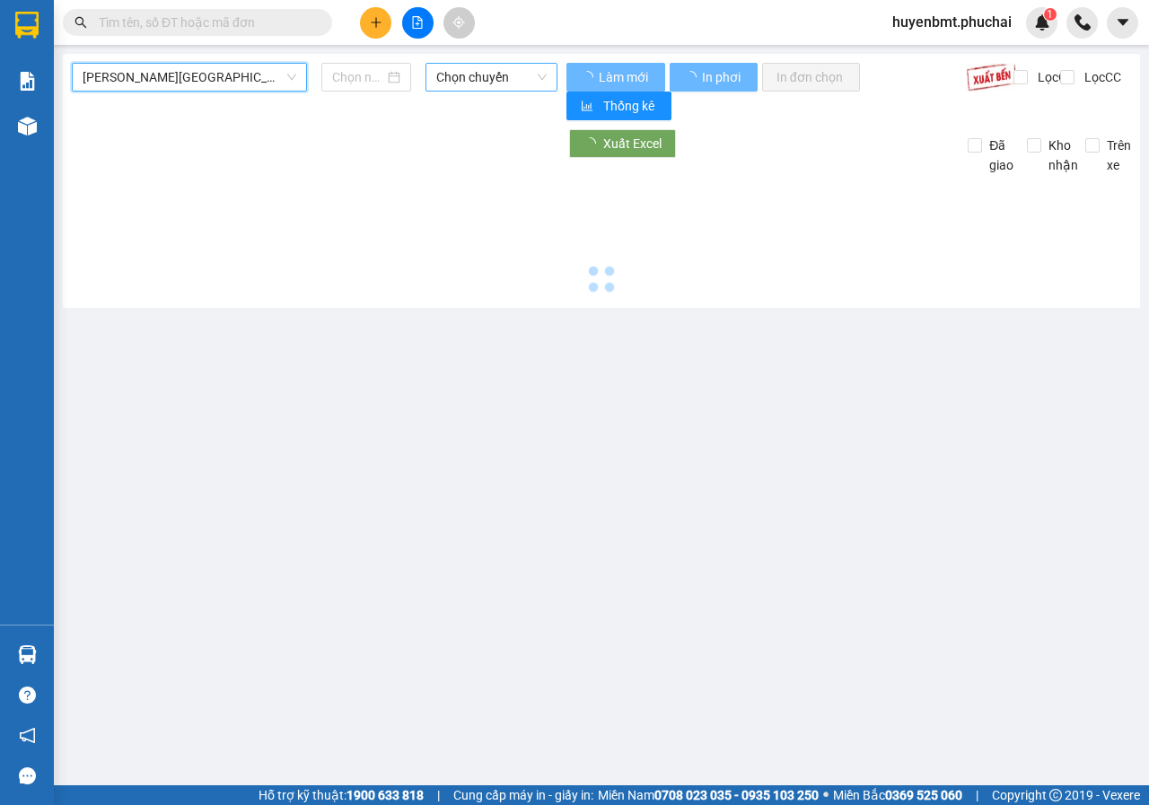
type input "[DATE]"
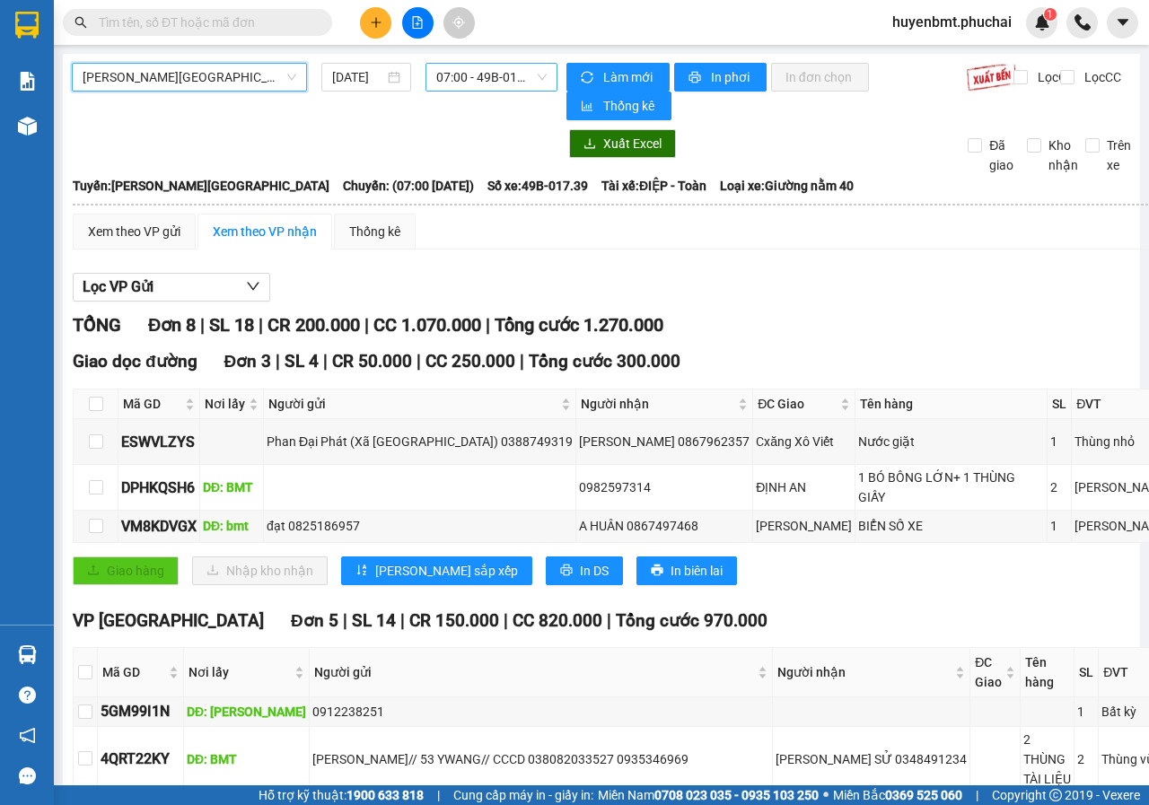
click at [467, 75] on span "07:00 - 49B-017.39" at bounding box center [491, 77] width 110 height 27
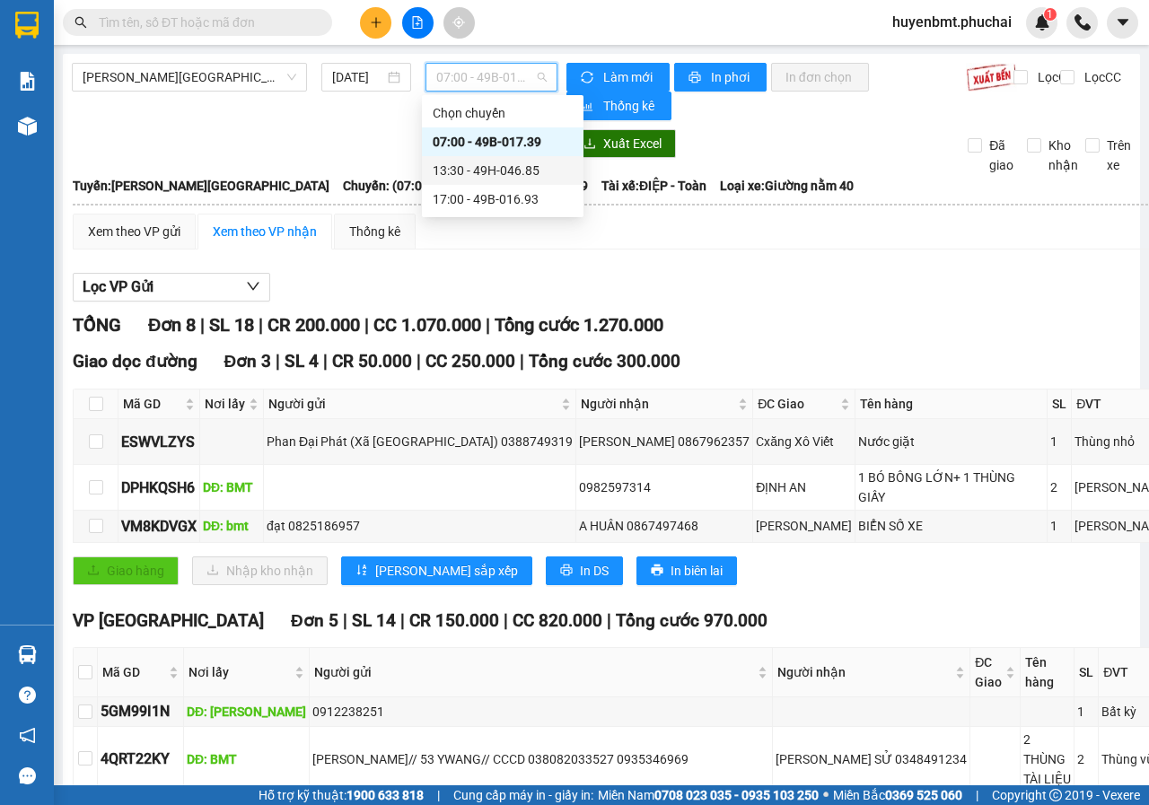
click at [506, 167] on div "13:30 - 49H-046.85" at bounding box center [503, 171] width 140 height 20
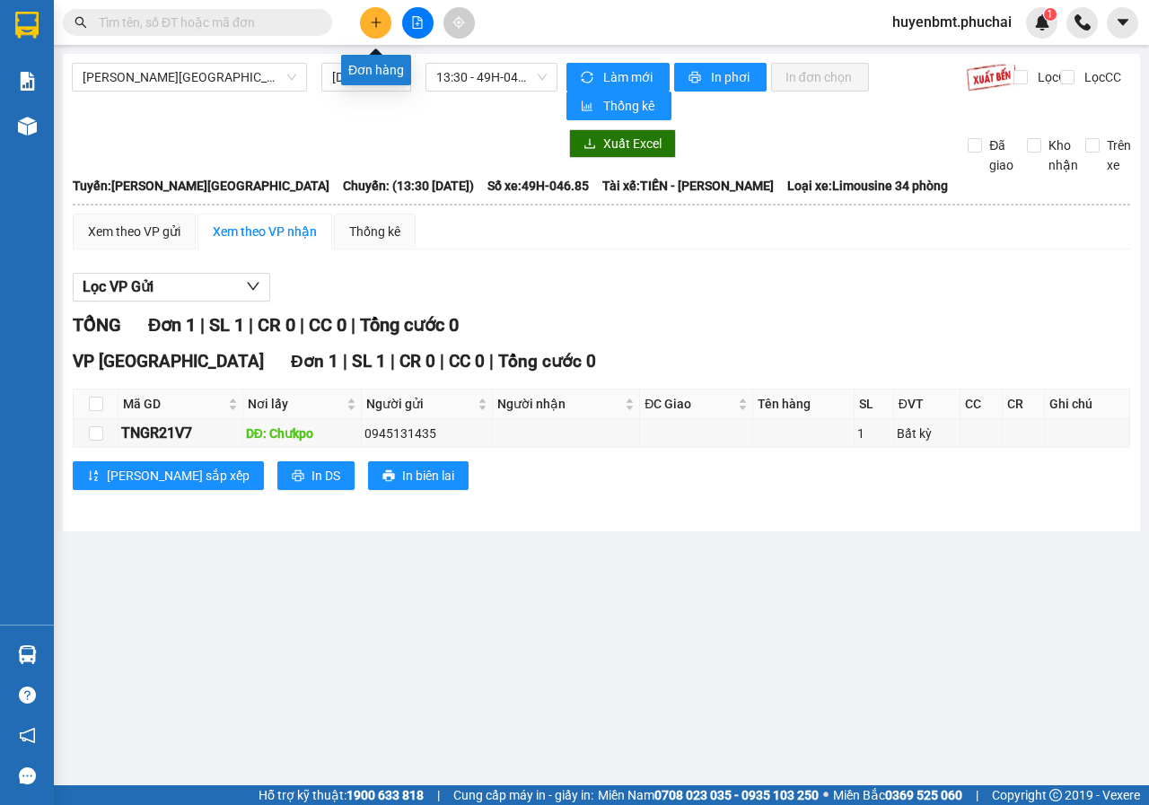
click at [380, 26] on icon "plus" at bounding box center [376, 22] width 13 height 13
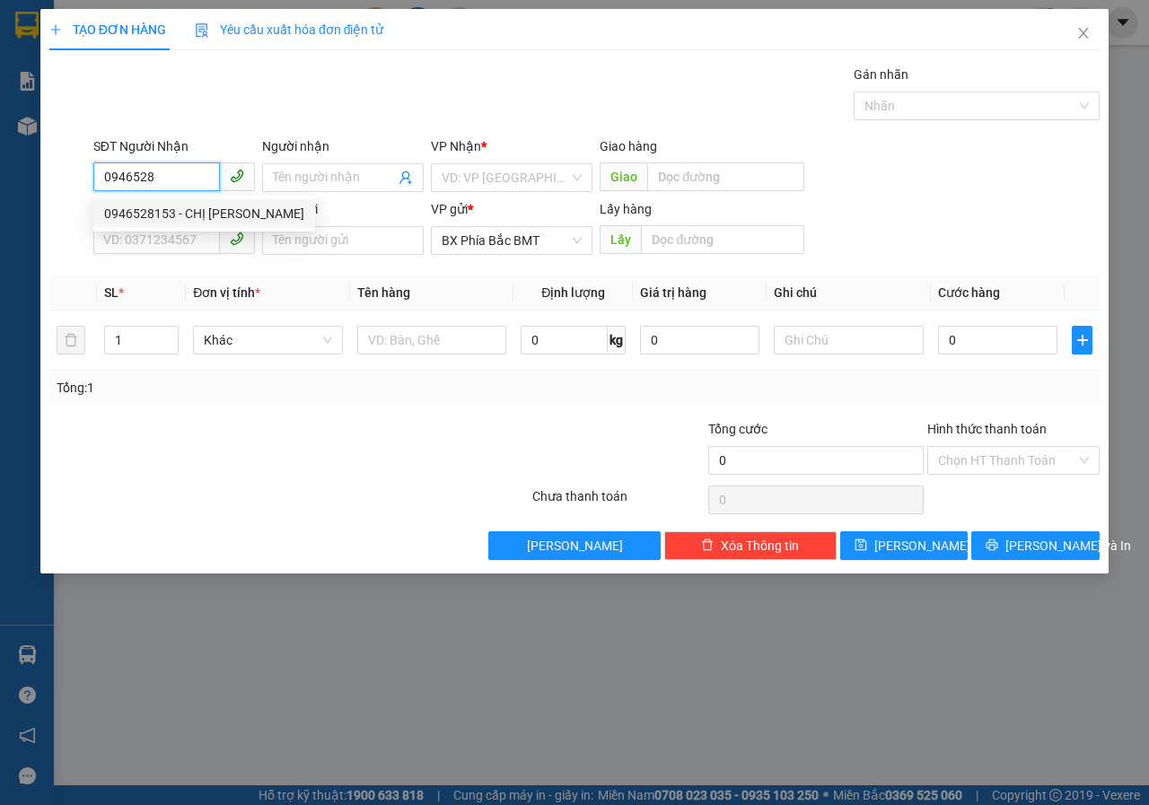
click at [165, 210] on div "0946528153 - CHỊ [PERSON_NAME]" at bounding box center [204, 214] width 200 height 20
type input "0946528153"
type input "CHỊ [PERSON_NAME]"
type input "200.000"
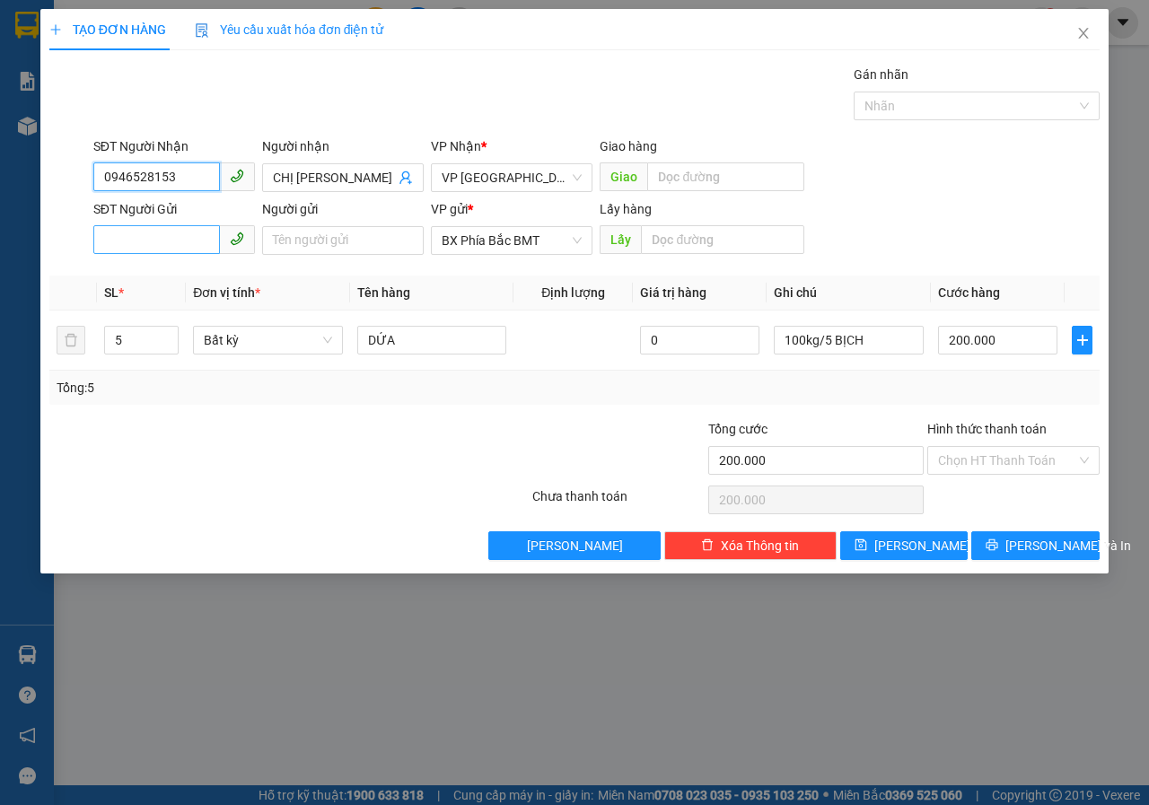
type input "0946528153"
click at [157, 239] on input "SĐT Người Gửi" at bounding box center [156, 239] width 127 height 29
click at [146, 275] on div "0905015530" at bounding box center [174, 277] width 140 height 20
type input "0905015530"
type input "BMT"
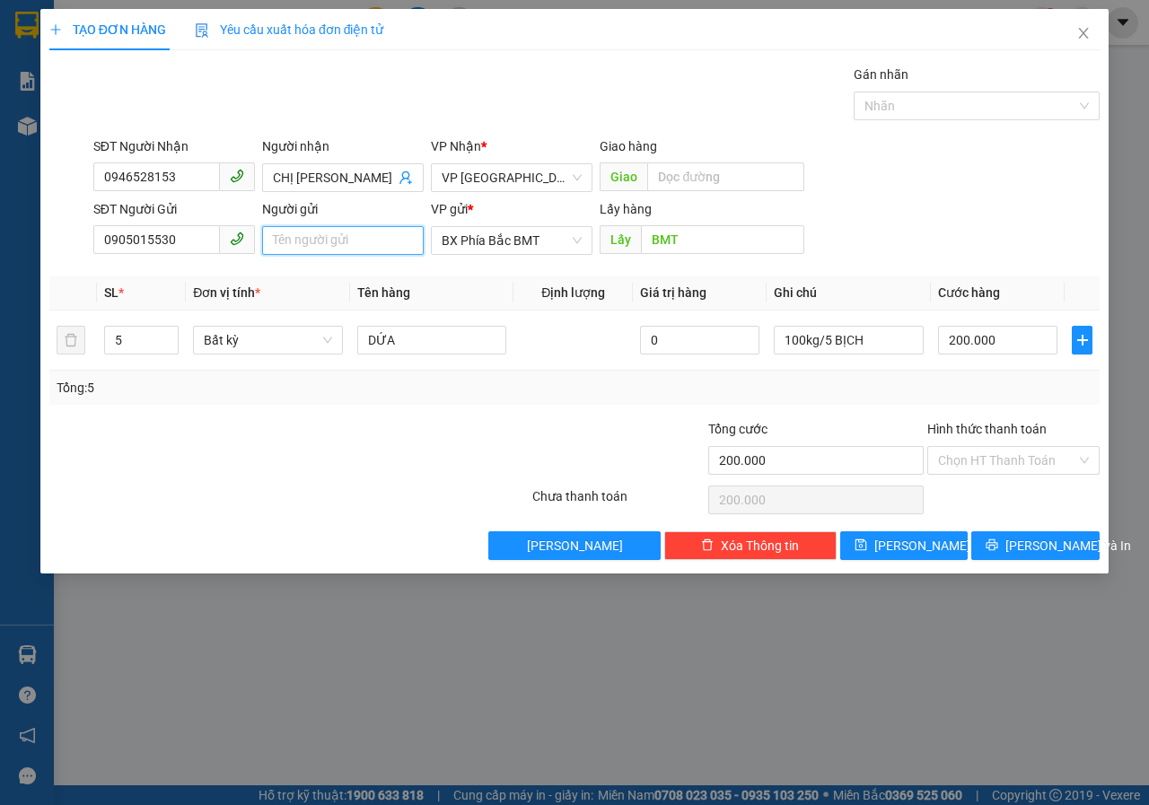
click at [293, 240] on input "Người gửi" at bounding box center [343, 240] width 162 height 29
type input "HẰNG THƠM"
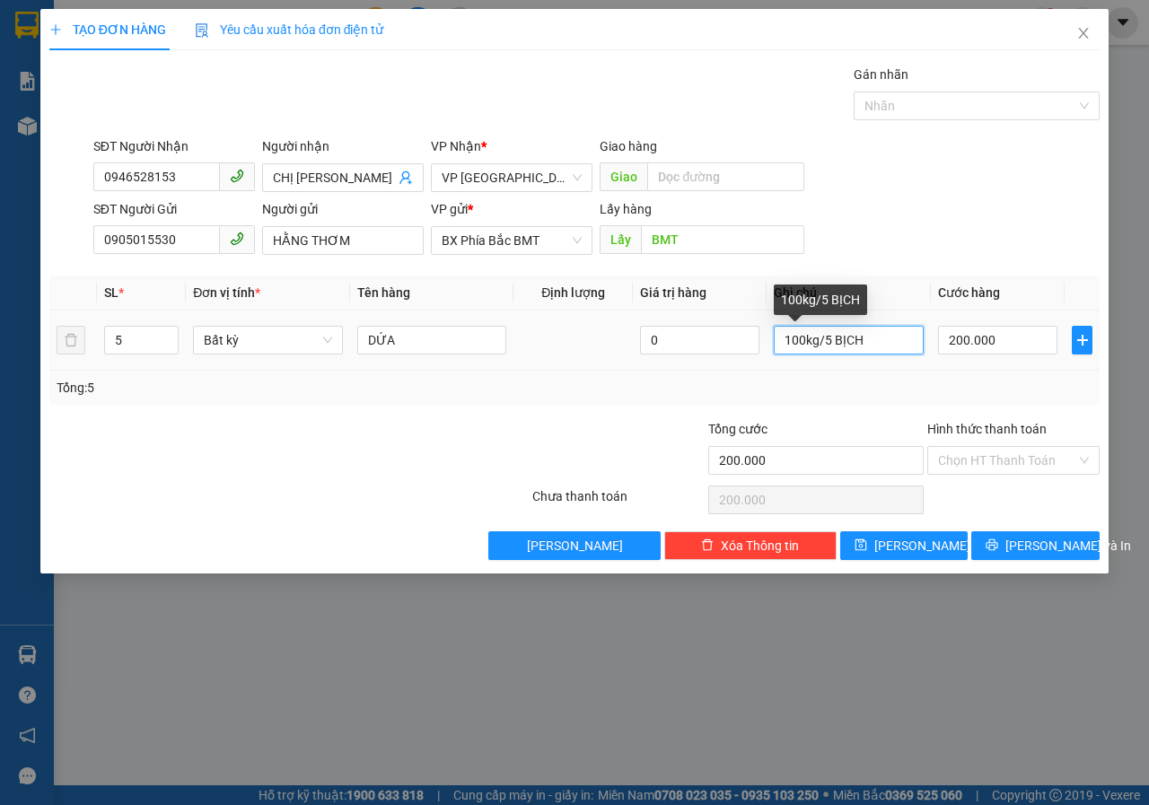
drag, startPoint x: 874, startPoint y: 333, endPoint x: 1148, endPoint y: 349, distance: 275.2
click at [872, 333] on input "100kg/5 BỊCH" at bounding box center [849, 340] width 150 height 29
type input "100kg/5 BỊCH(GỌI TRƯỚC 1 TIẾNG)"
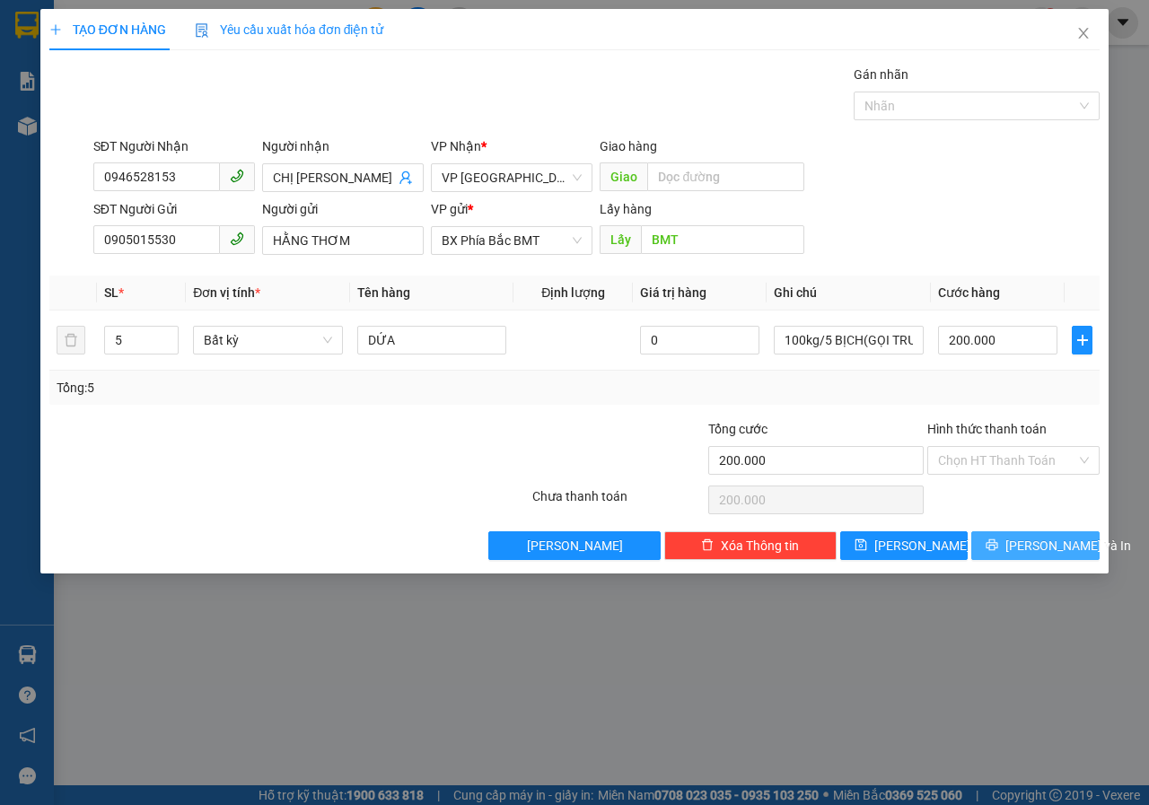
click at [1060, 541] on span "[PERSON_NAME] và In" at bounding box center [1069, 546] width 126 height 20
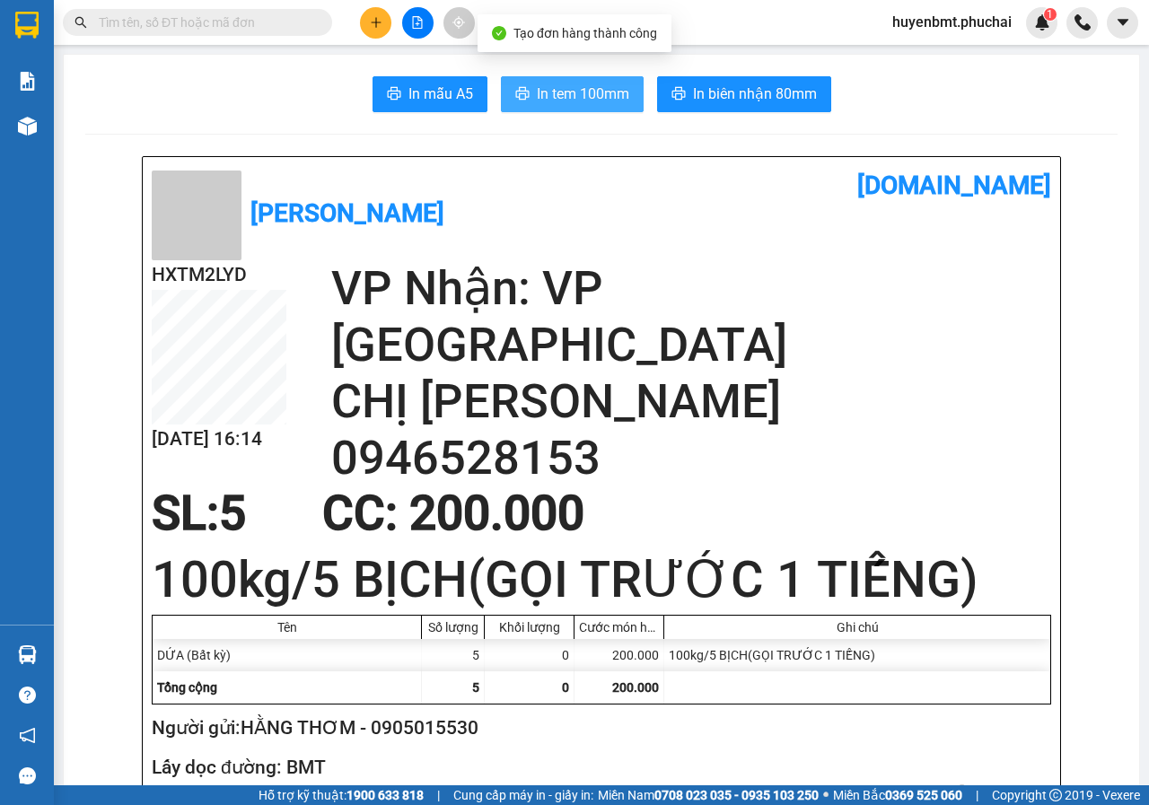
click at [605, 94] on span "In tem 100mm" at bounding box center [583, 94] width 92 height 22
click at [612, 224] on div "[PERSON_NAME] [DOMAIN_NAME]" at bounding box center [602, 213] width 900 height 94
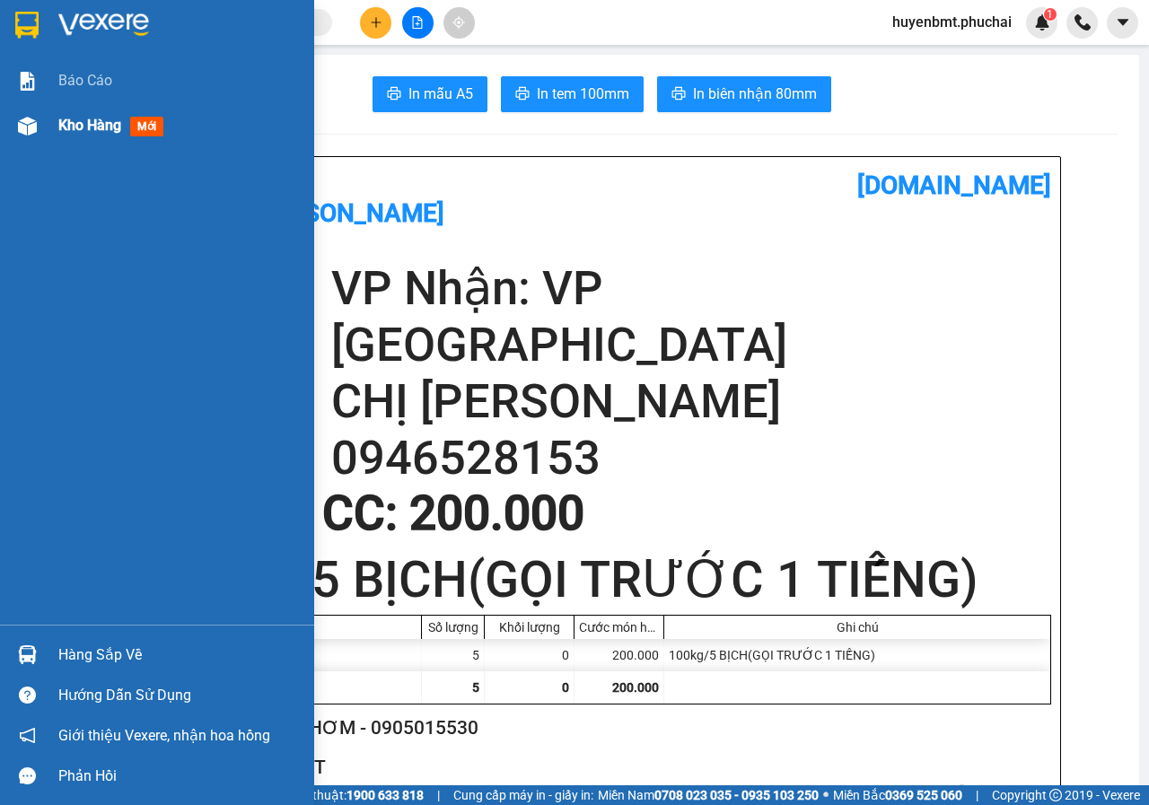
drag, startPoint x: 71, startPoint y: 122, endPoint x: 88, endPoint y: 92, distance: 34.2
click at [71, 123] on span "Kho hàng" at bounding box center [89, 125] width 63 height 17
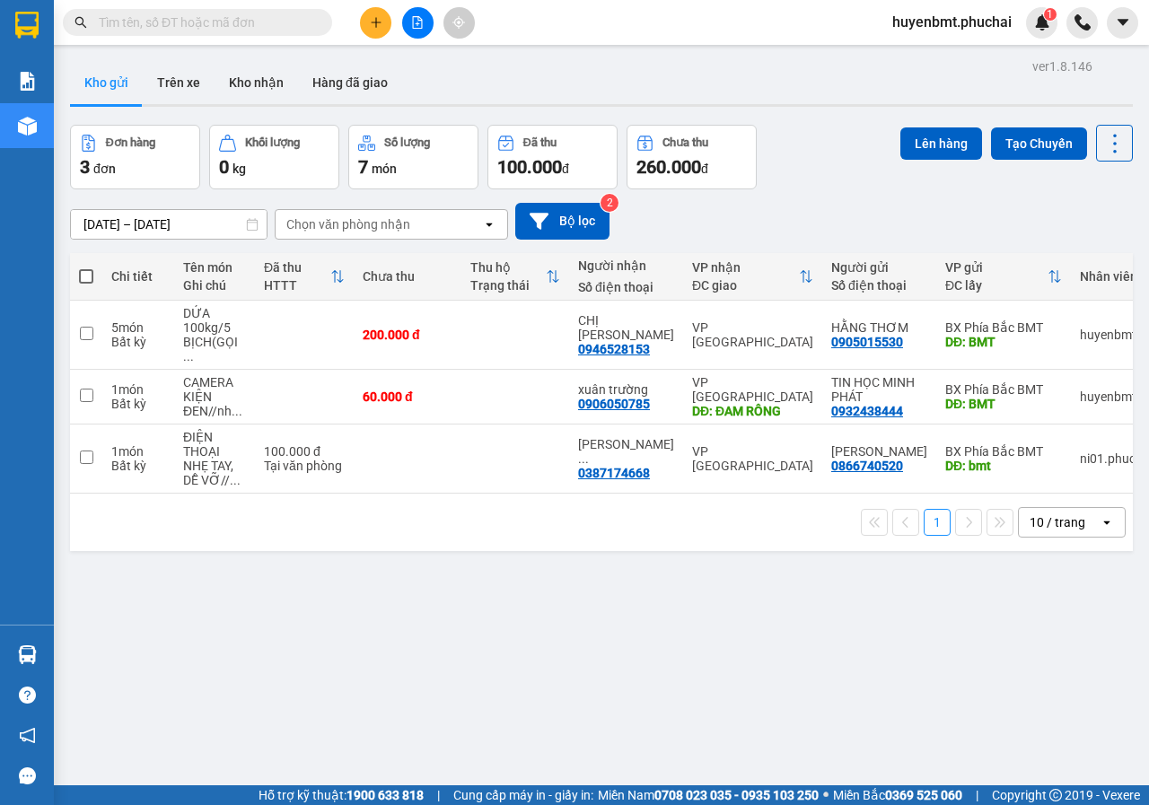
drag, startPoint x: 543, startPoint y: 590, endPoint x: 551, endPoint y: 575, distance: 17.3
click at [551, 589] on div "ver 1.8.146 Kho gửi Trên xe Kho nhận Hàng đã giao Đơn hàng 3 đơn Khối lượng 0 k…" at bounding box center [602, 456] width 1078 height 805
click at [375, 33] on button at bounding box center [375, 22] width 31 height 31
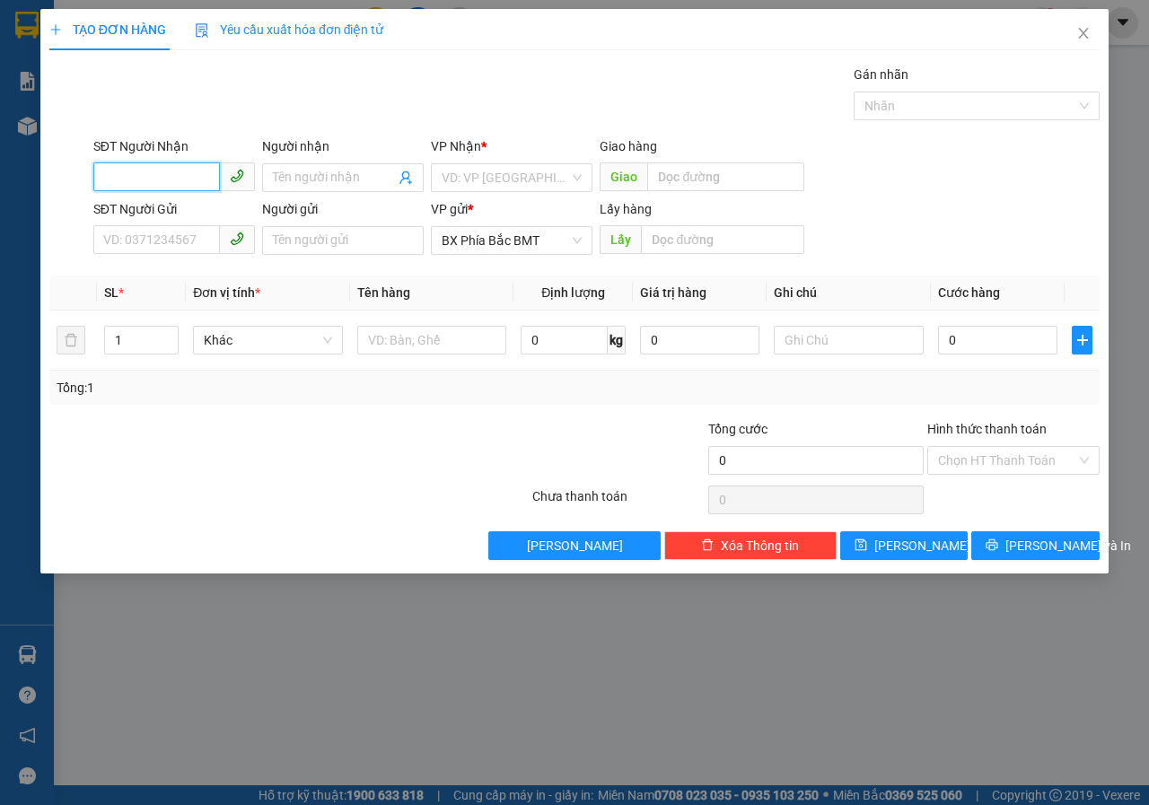
click at [207, 173] on input "SĐT Người Nhận" at bounding box center [156, 177] width 127 height 29
click at [173, 224] on div "0978819849 - HOA" at bounding box center [174, 213] width 162 height 29
type input "0978819849"
type input "HOA"
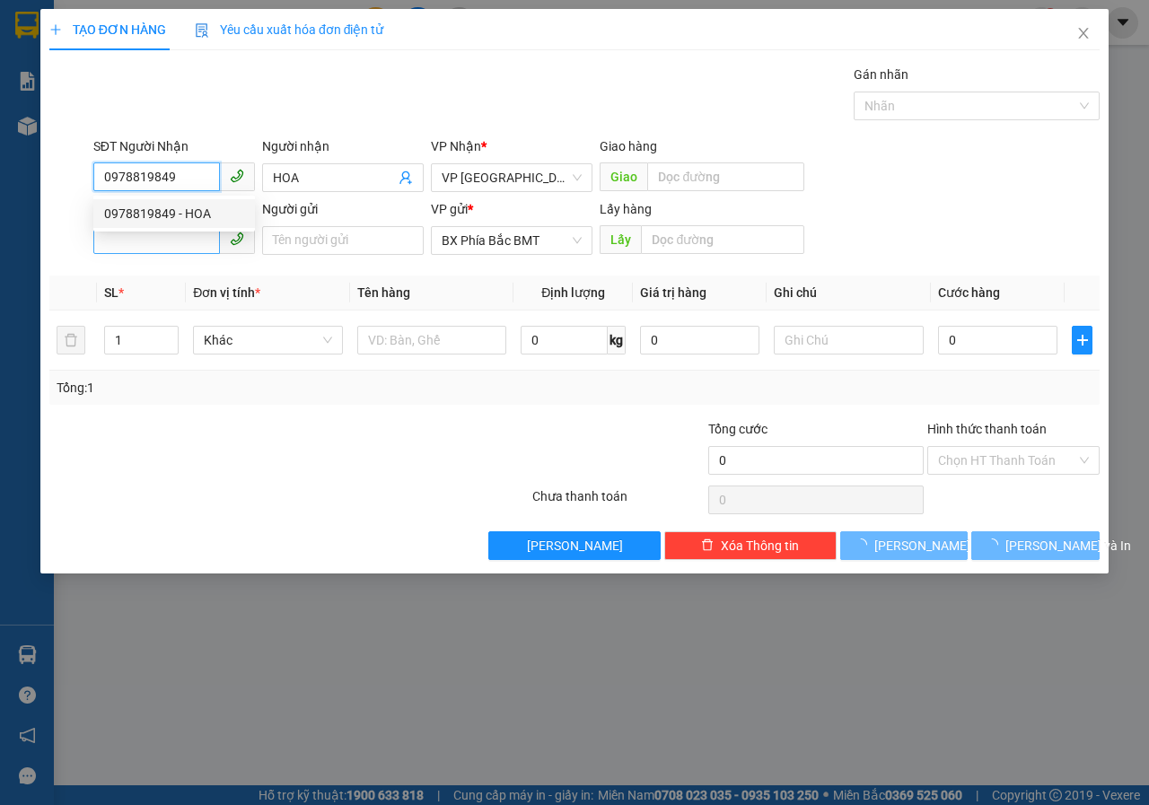
type input "60.000"
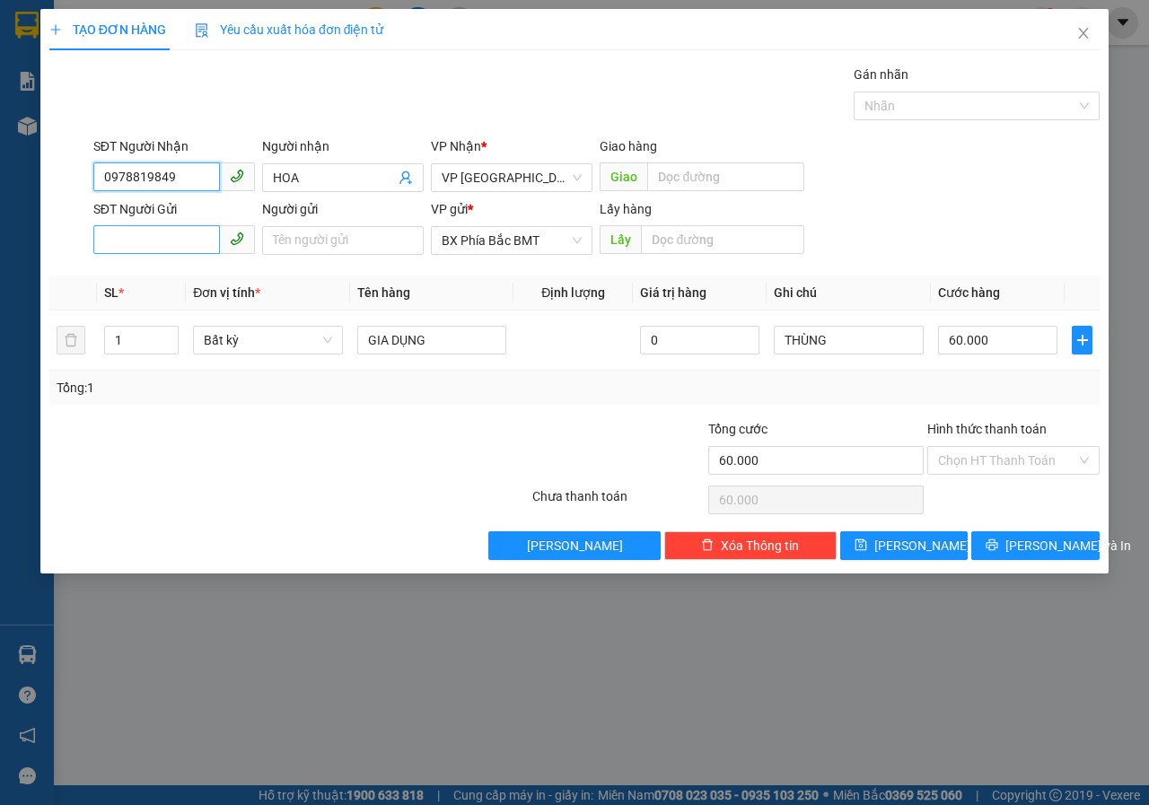
type input "0978819849"
click at [153, 243] on input "SĐT Người Gửi" at bounding box center [156, 239] width 127 height 29
click at [157, 285] on div "0905850508 - trinh" at bounding box center [174, 277] width 140 height 20
type input "0905850508"
type input "trinh"
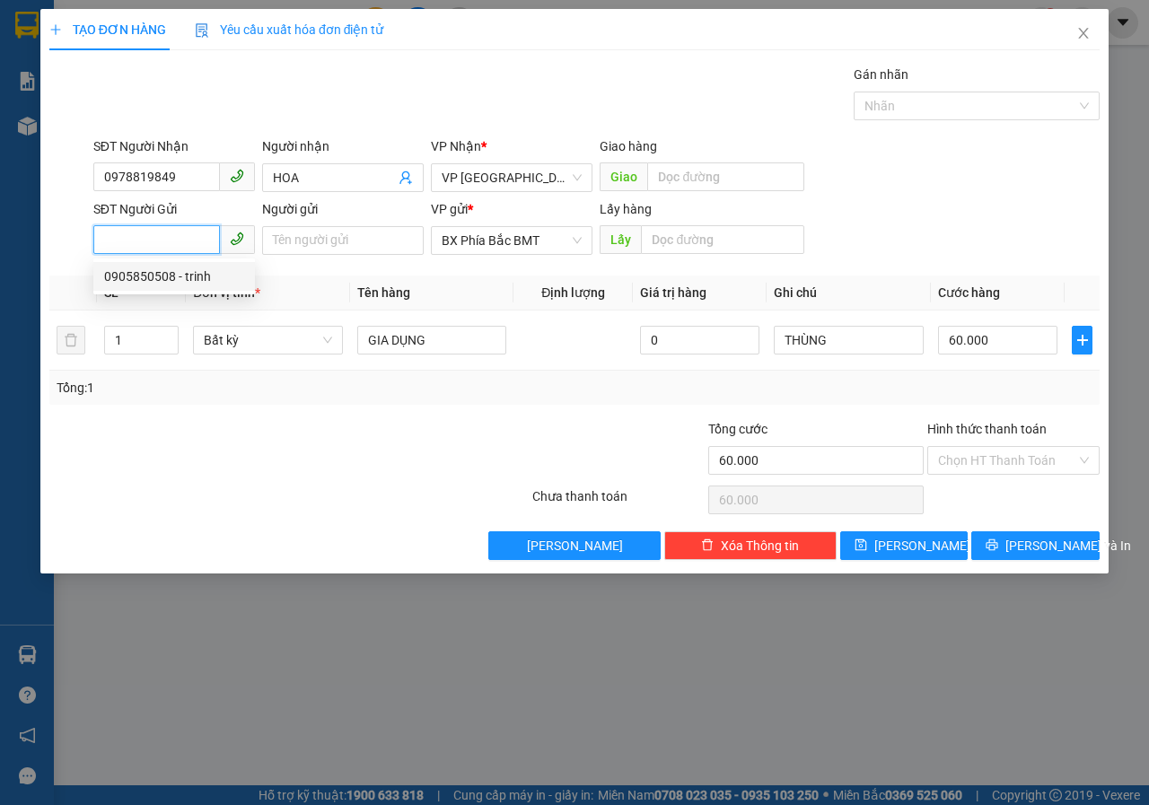
type input "bmt"
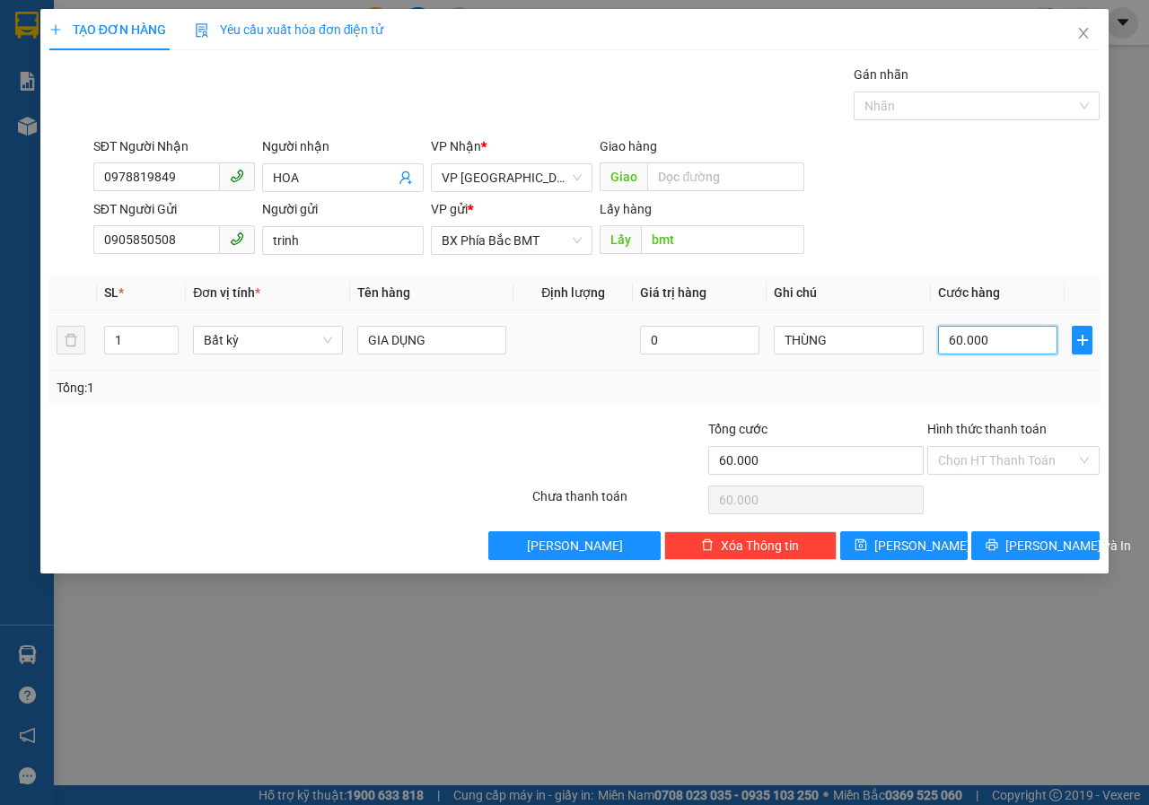
click at [1008, 348] on input "60.000" at bounding box center [997, 340] width 119 height 29
type input "7"
type input "70"
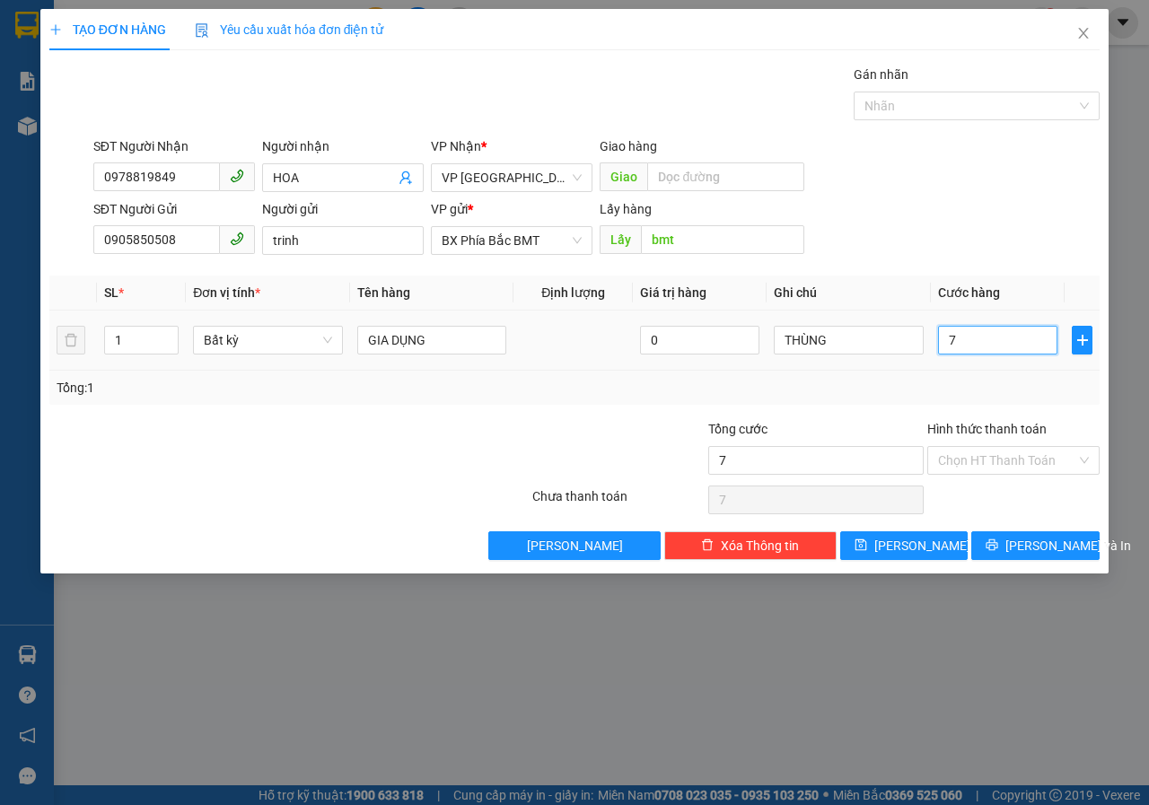
type input "70"
type input "700"
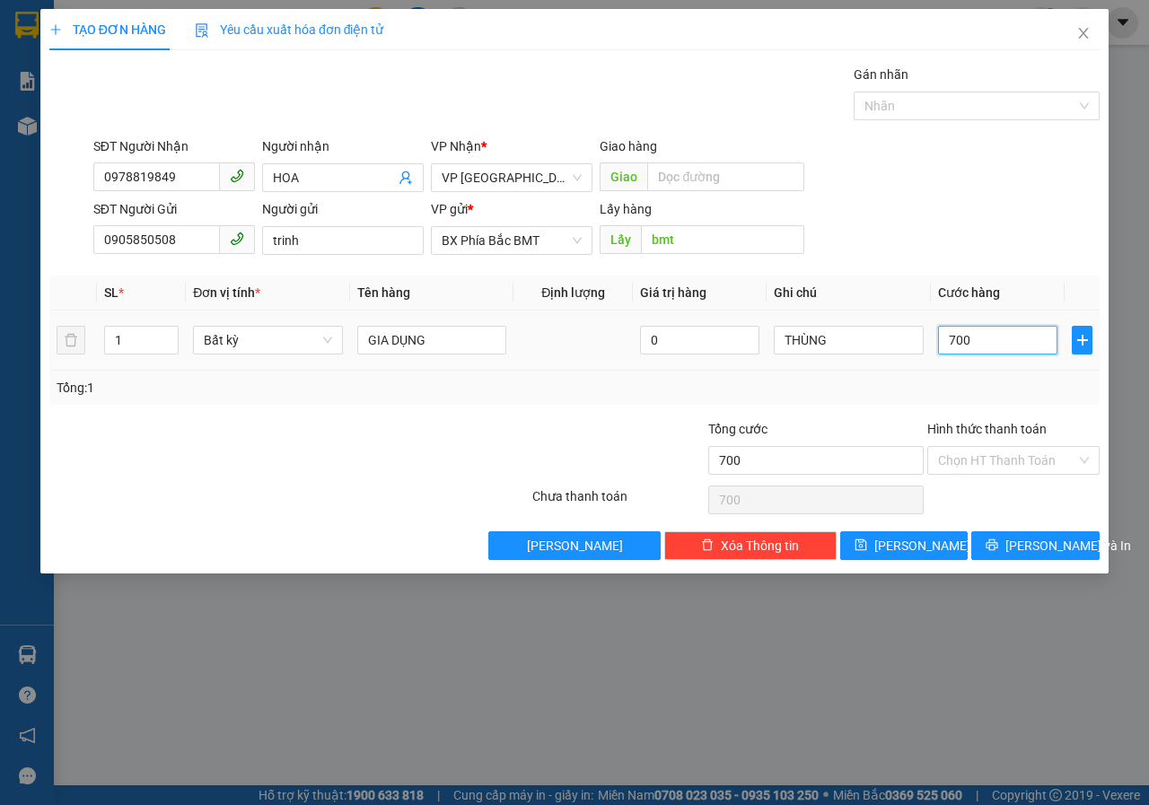
type input "7.000"
type input "70.000"
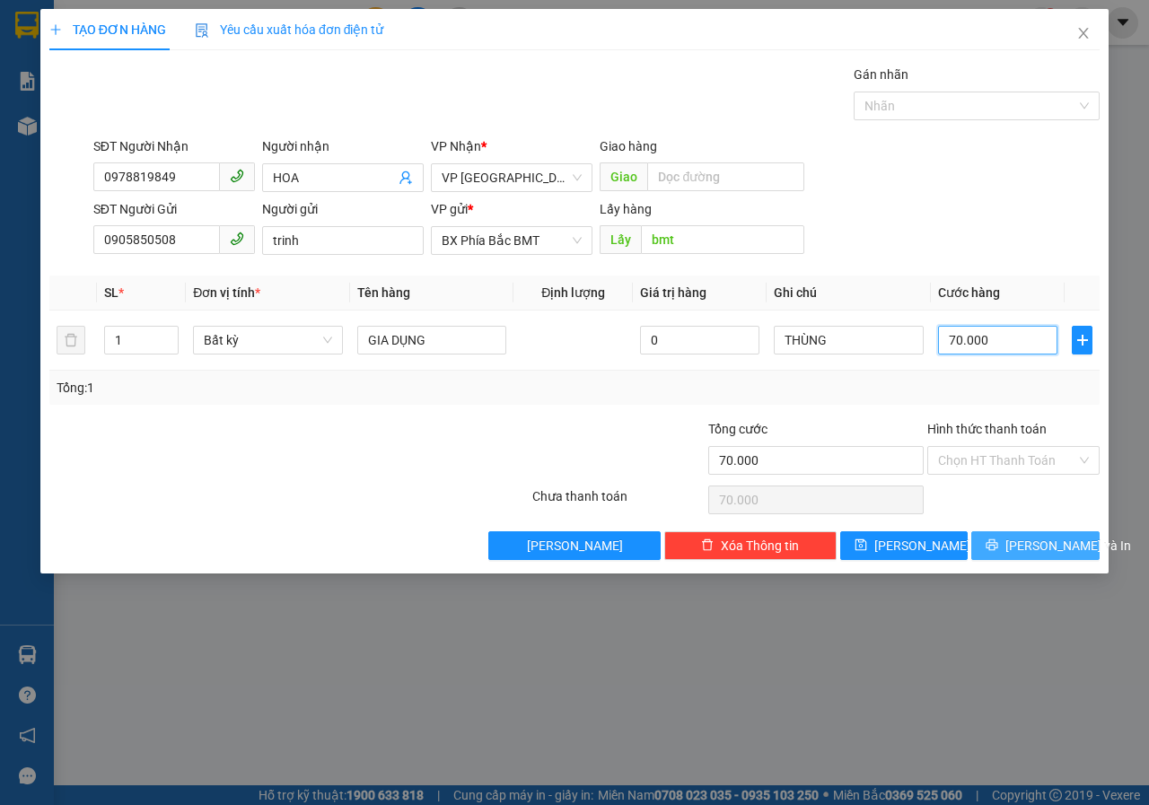
type input "70.000"
click at [1055, 543] on span "[PERSON_NAME] và In" at bounding box center [1069, 546] width 126 height 20
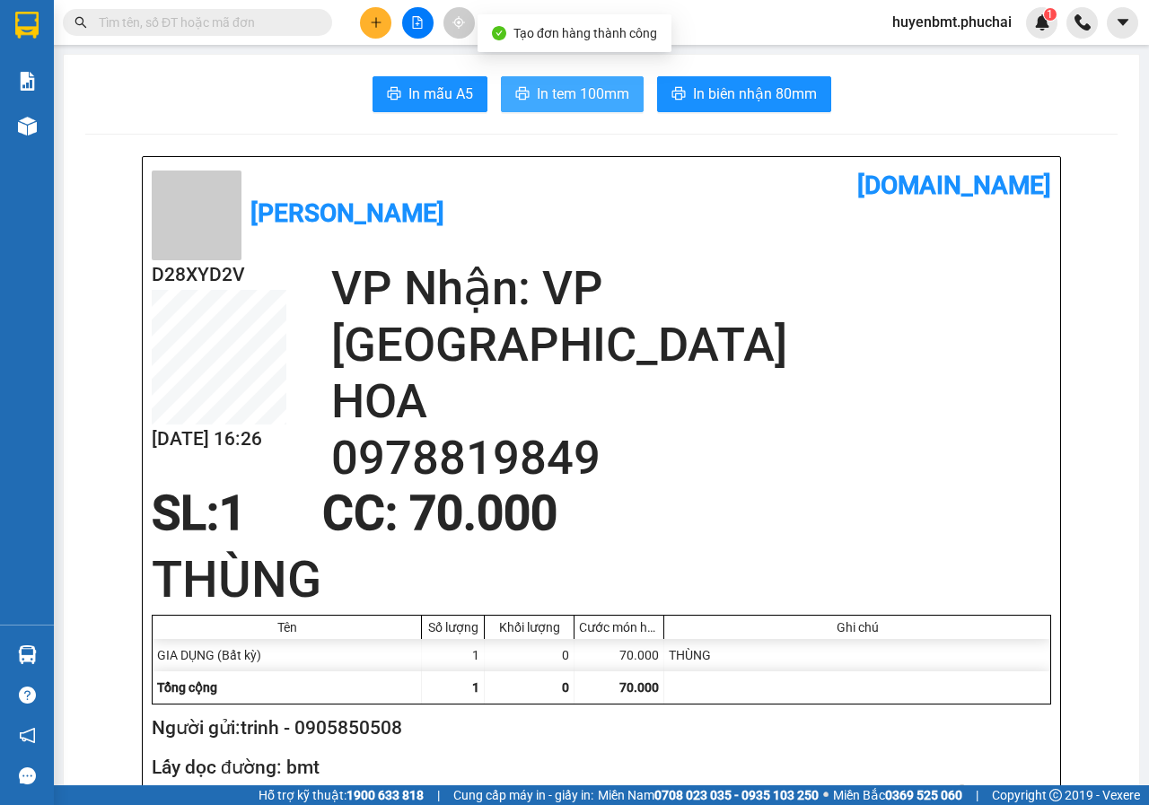
click at [579, 90] on span "In tem 100mm" at bounding box center [583, 94] width 92 height 22
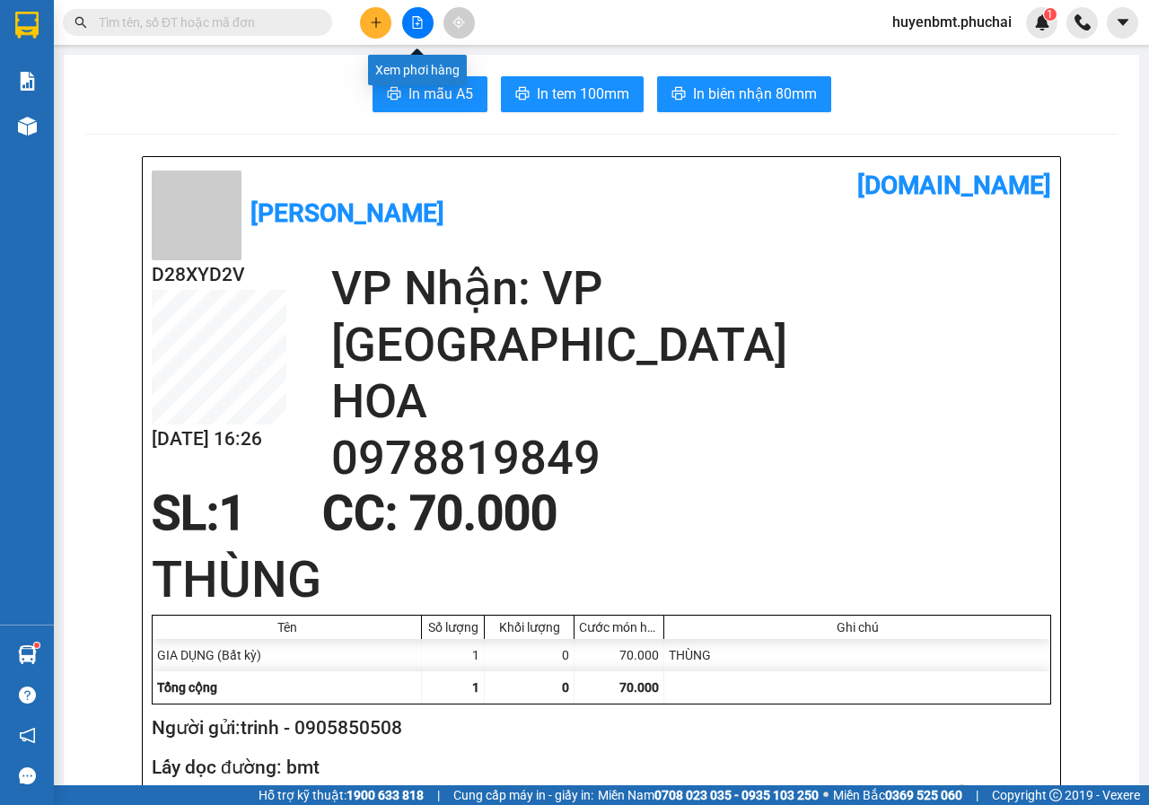
click at [418, 25] on icon "file-add" at bounding box center [418, 22] width 10 height 13
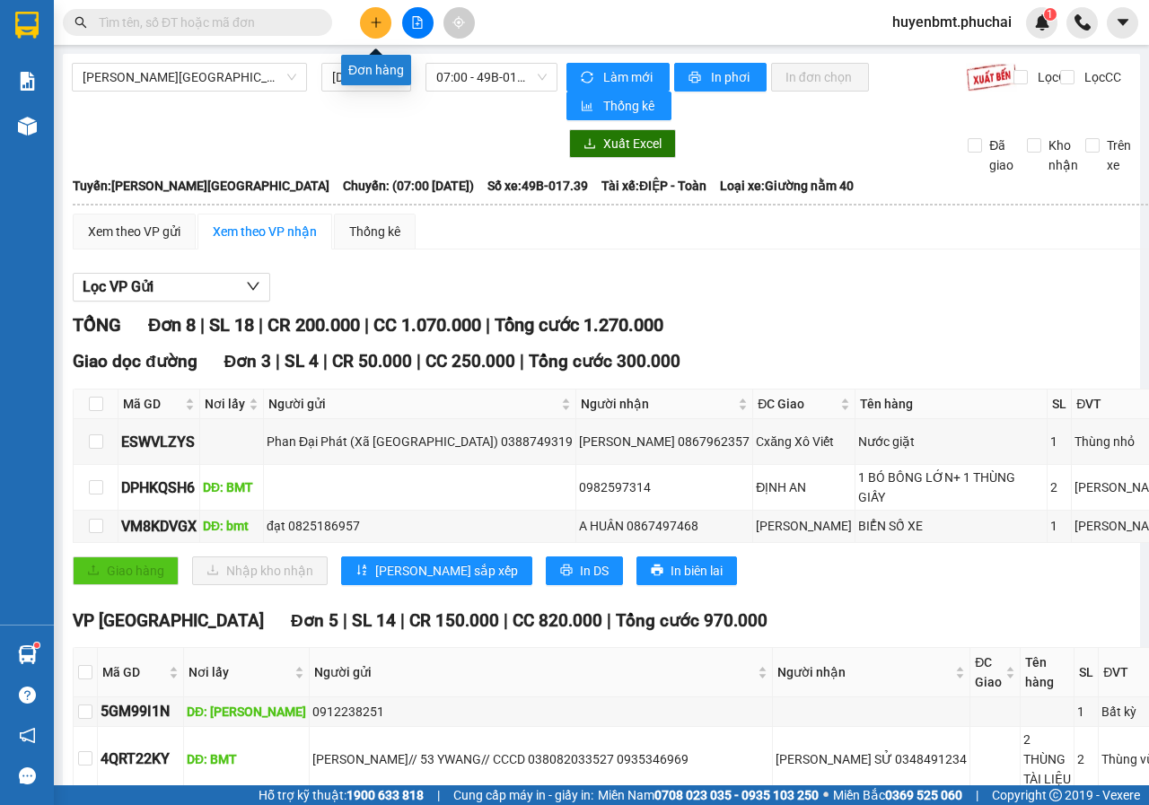
click at [374, 20] on icon "plus" at bounding box center [376, 22] width 13 height 13
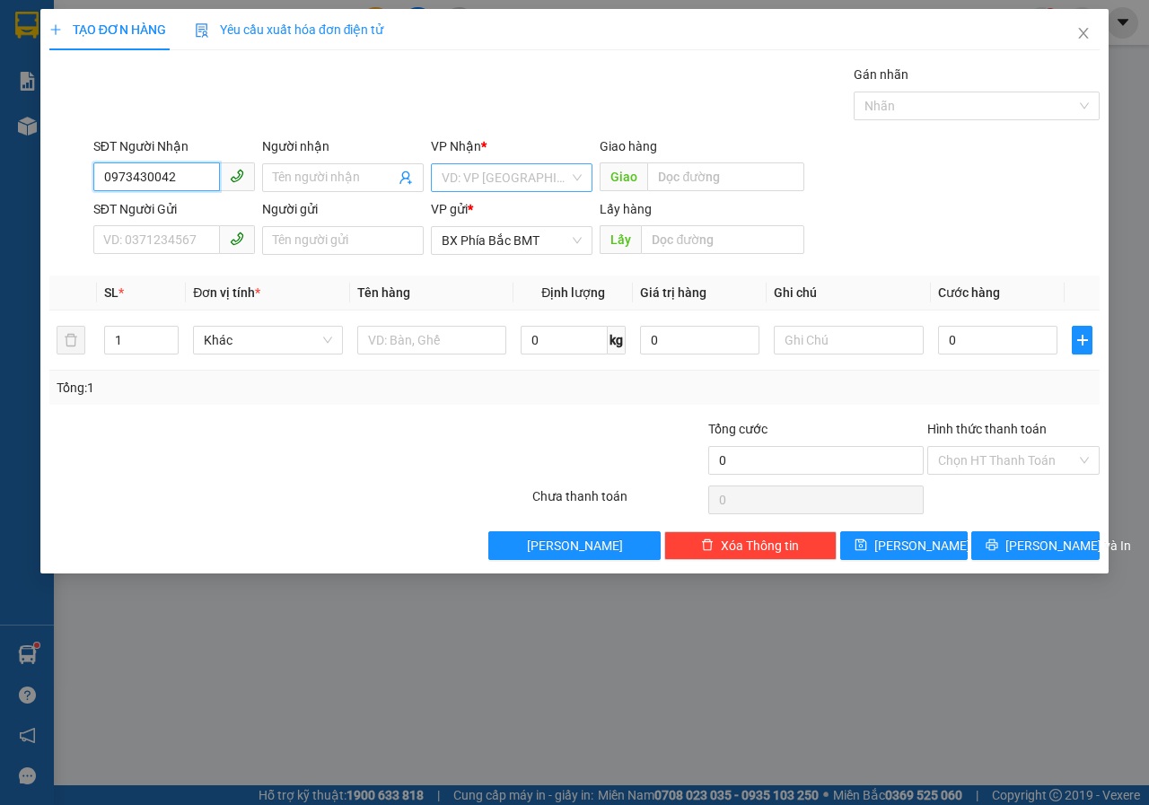
type input "0973430042"
click at [453, 171] on input "search" at bounding box center [506, 177] width 128 height 27
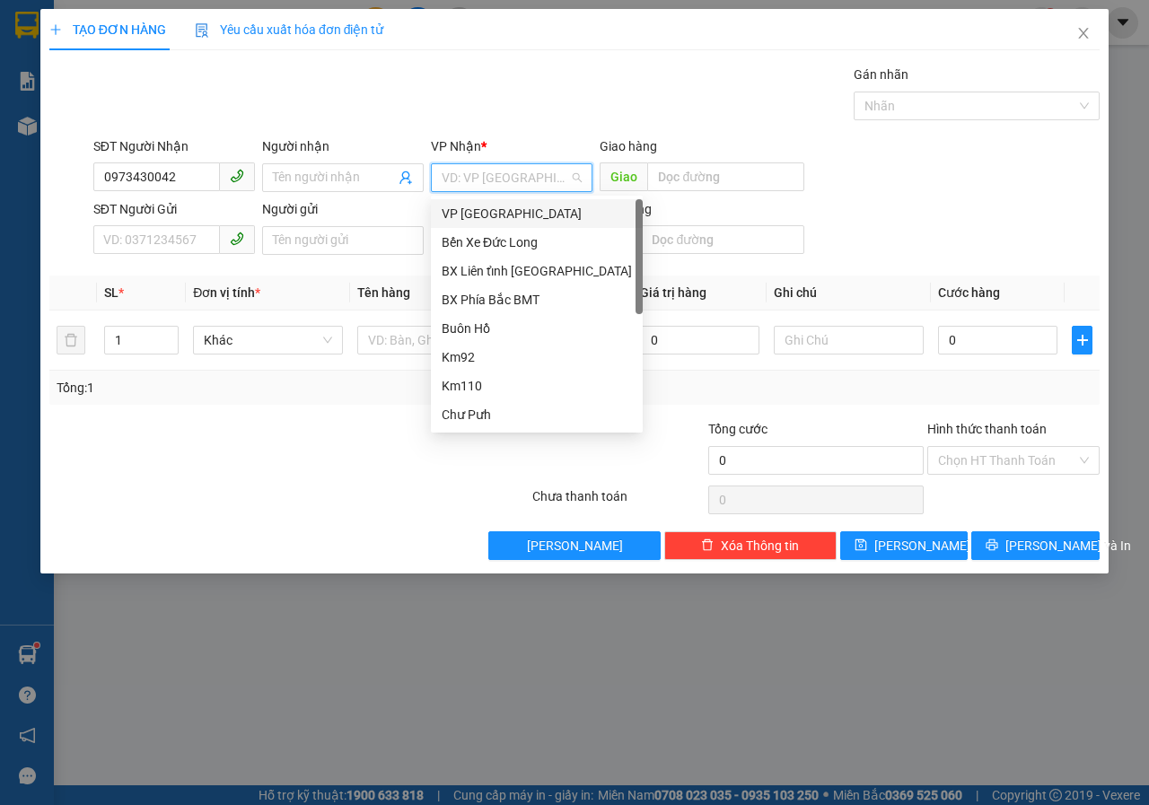
click at [468, 218] on div "VP [GEOGRAPHIC_DATA]" at bounding box center [537, 214] width 190 height 20
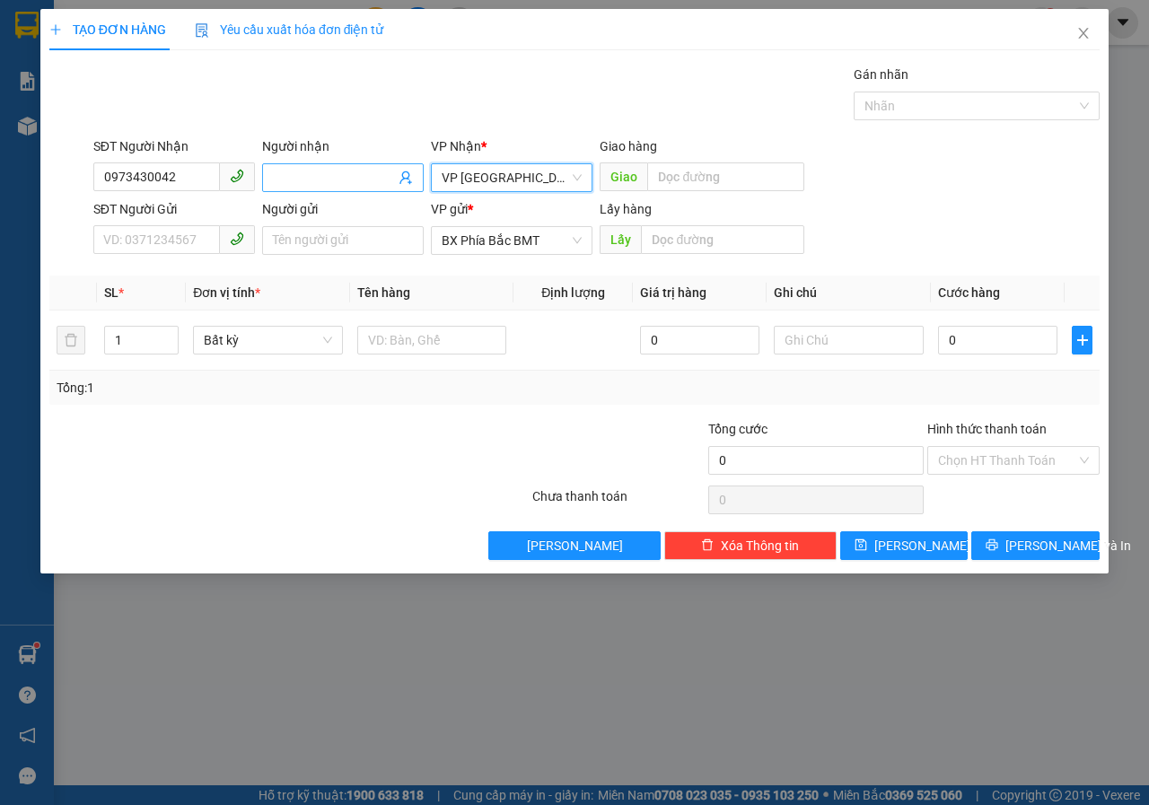
click at [284, 183] on input "Người nhận" at bounding box center [334, 178] width 122 height 20
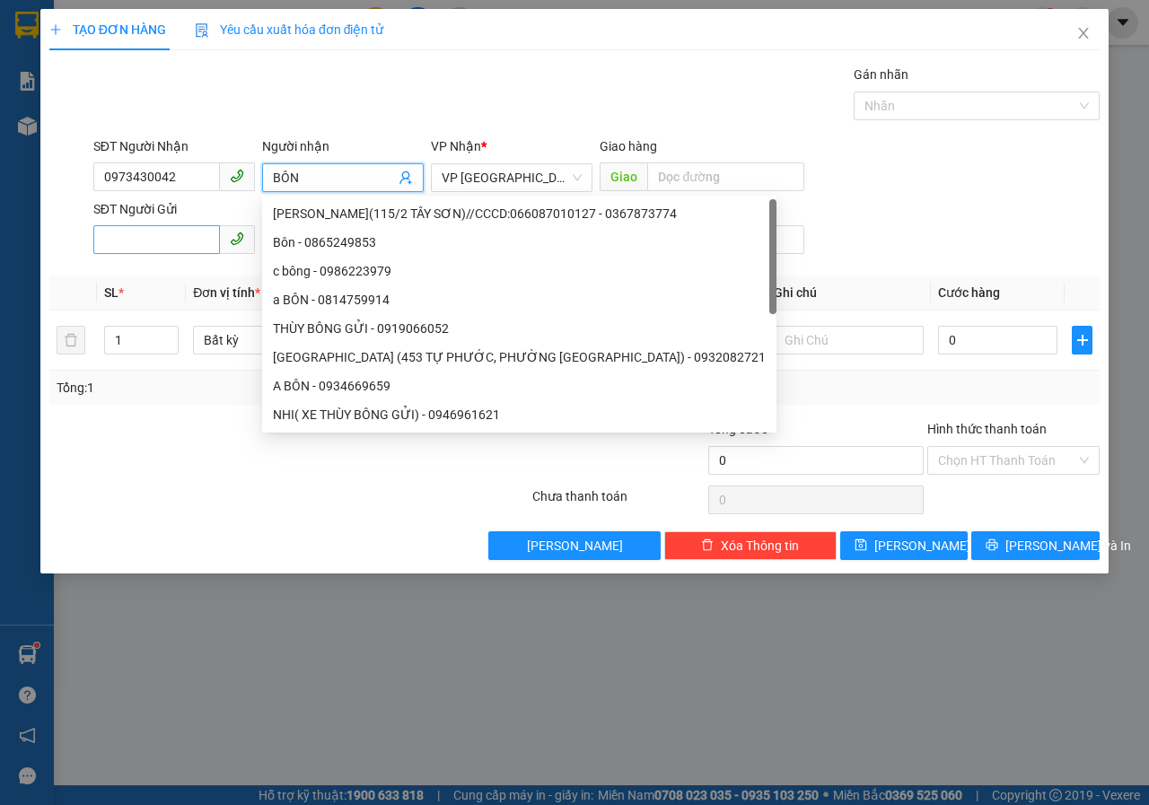
type input "BÔN"
click at [112, 236] on input "SĐT Người Gửi" at bounding box center [156, 239] width 127 height 29
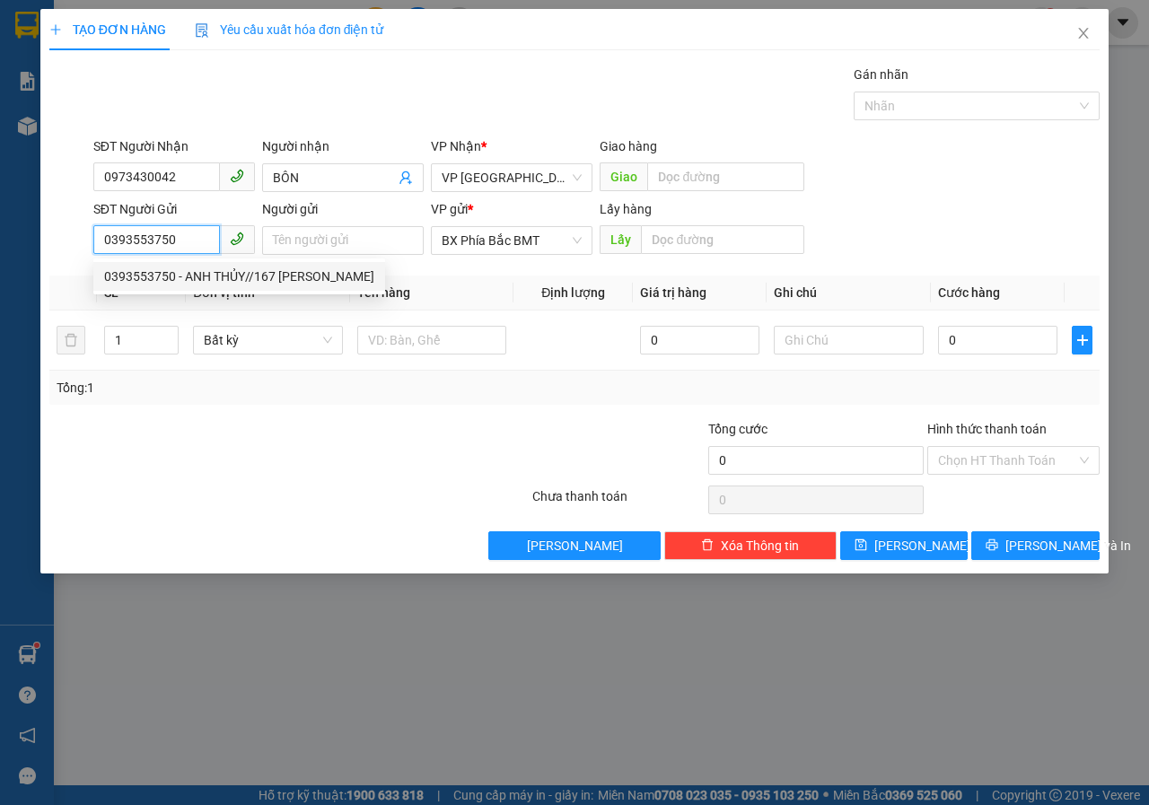
type input "0393553750"
click at [224, 242] on span at bounding box center [237, 239] width 35 height 29
click at [240, 273] on div "0393553750 - ANH THỦY//167 [PERSON_NAME]" at bounding box center [239, 277] width 270 height 20
type input "ANH THỦY//167 [PERSON_NAME]"
type input "BMT"
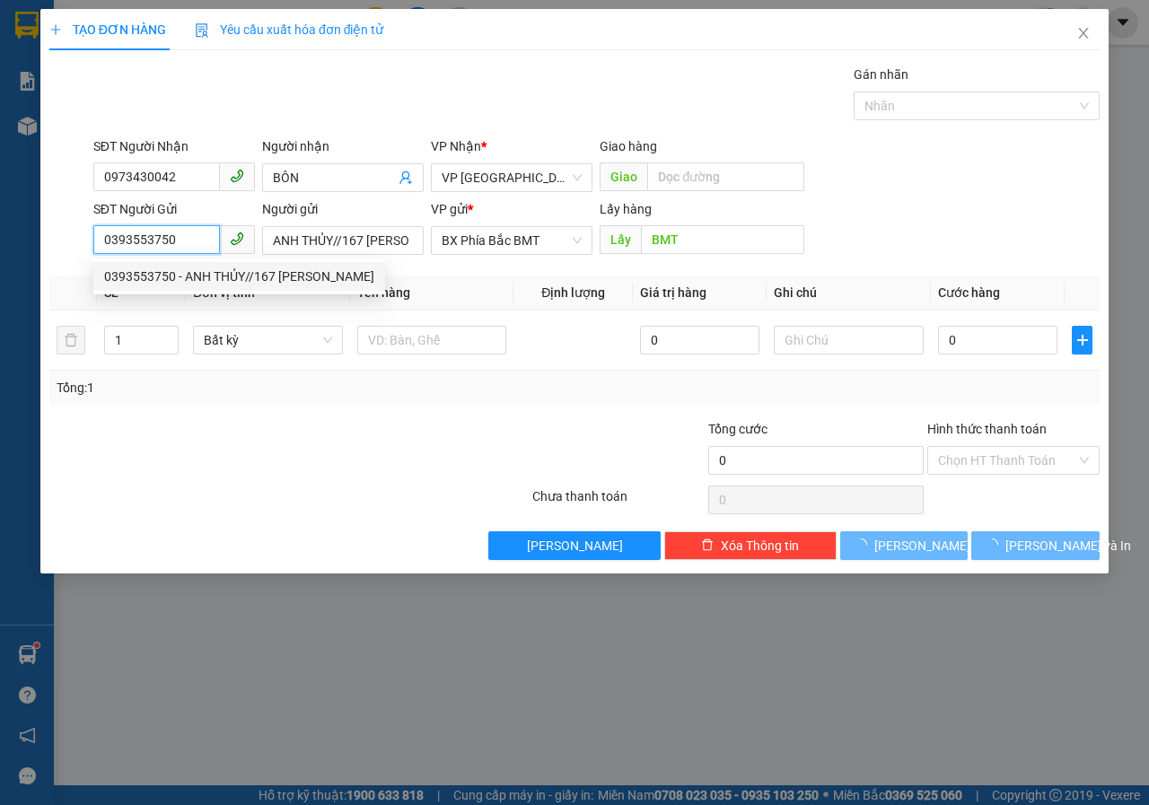
type input "100.000"
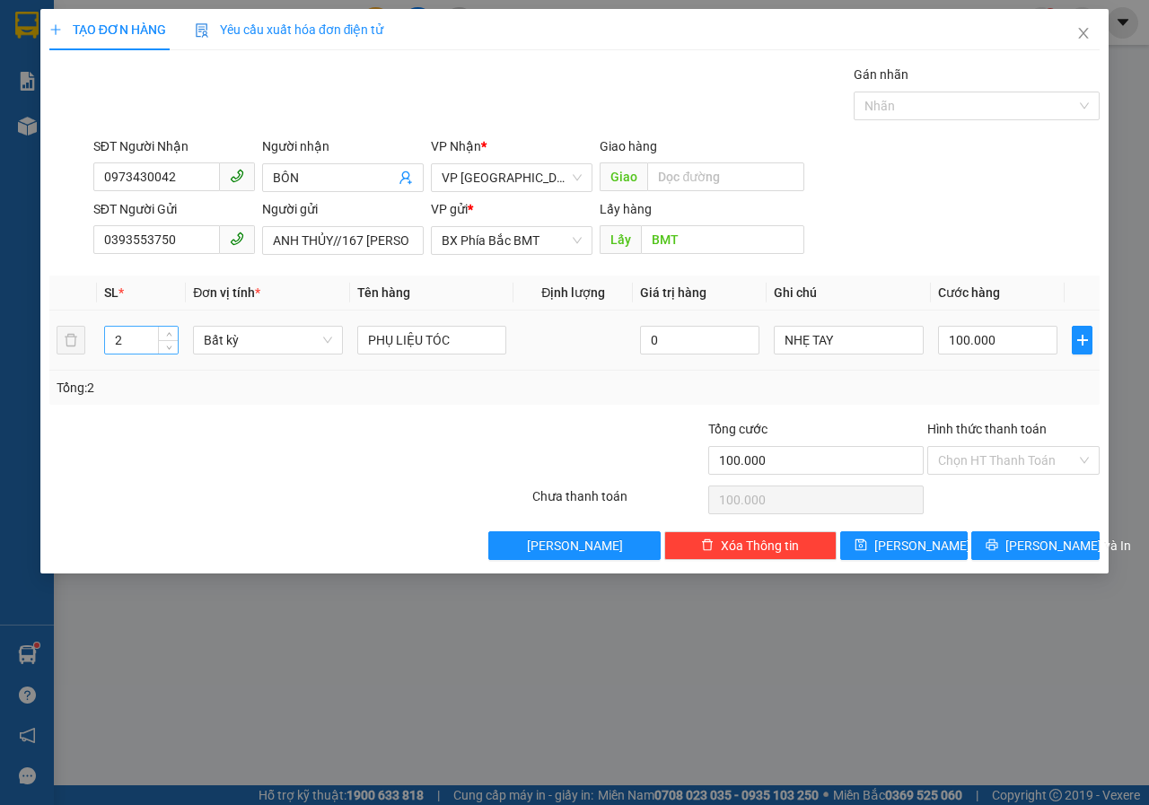
click at [126, 342] on input "2" at bounding box center [142, 340] width 74 height 27
type input "1"
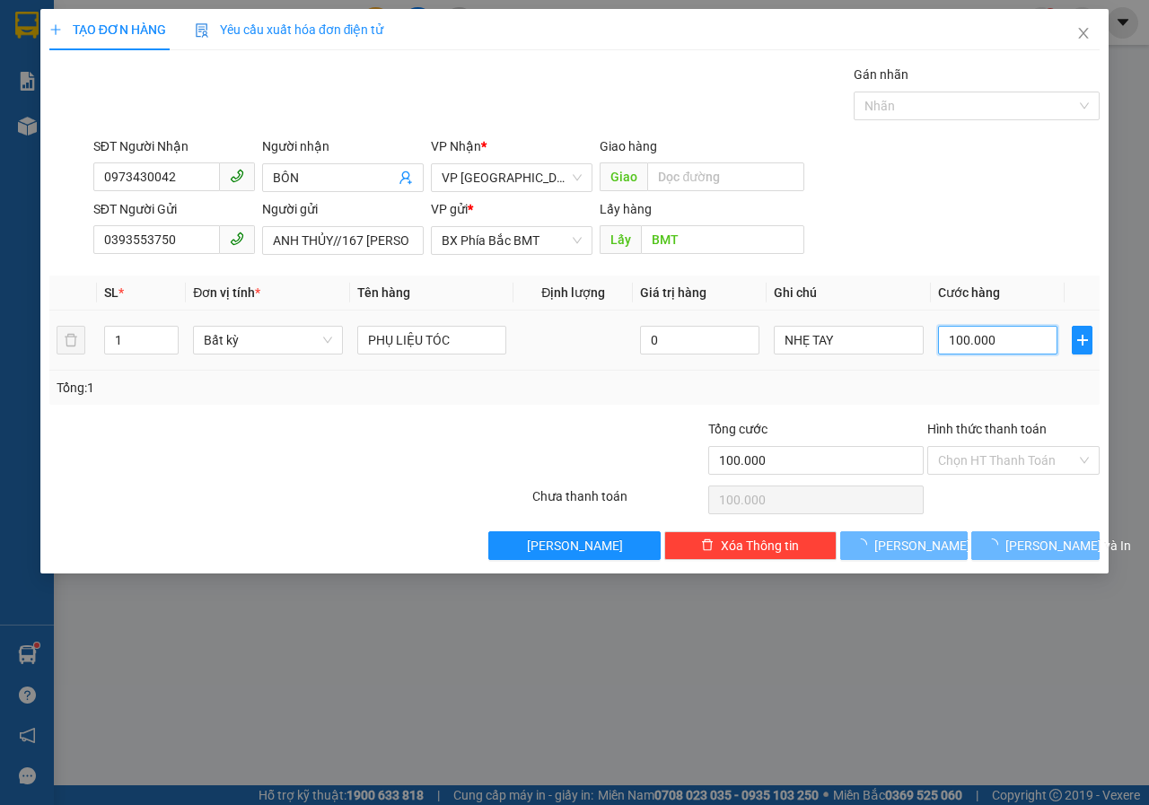
click at [1002, 348] on input "100.000" at bounding box center [997, 340] width 119 height 29
type input "0"
type input "5"
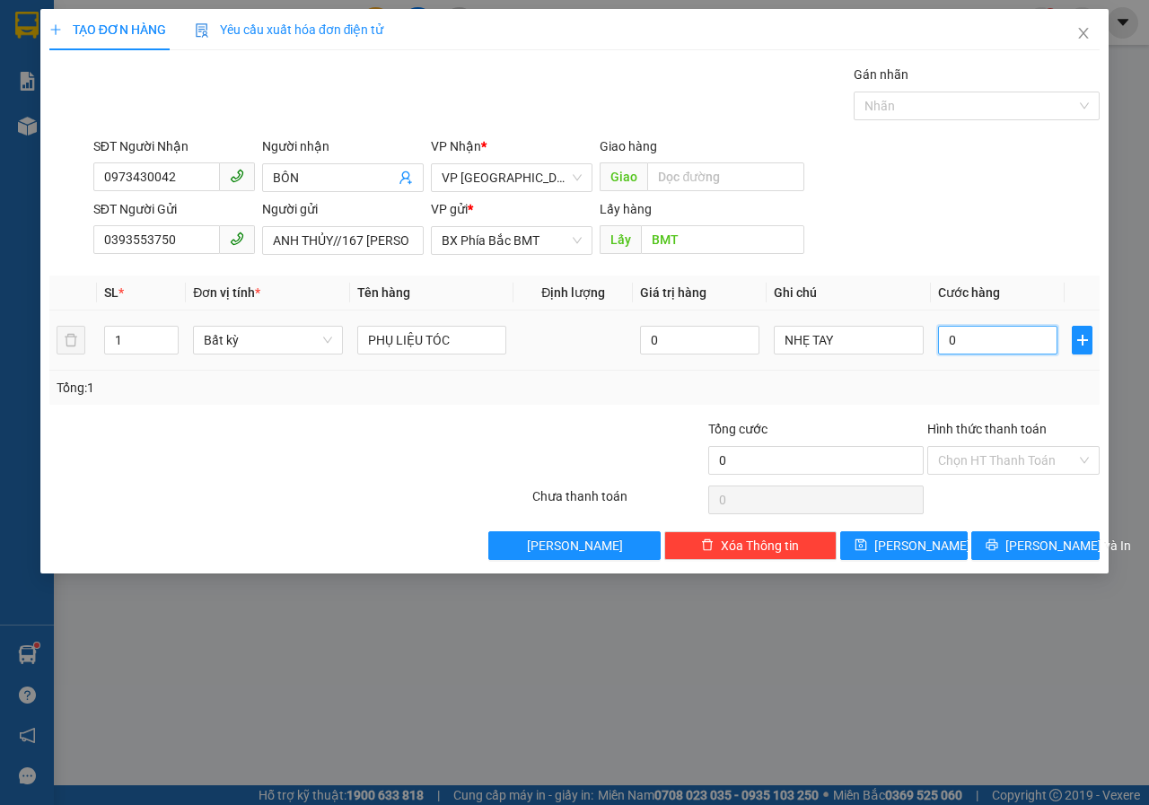
type input "5"
type input "05"
type input "50"
type input "050"
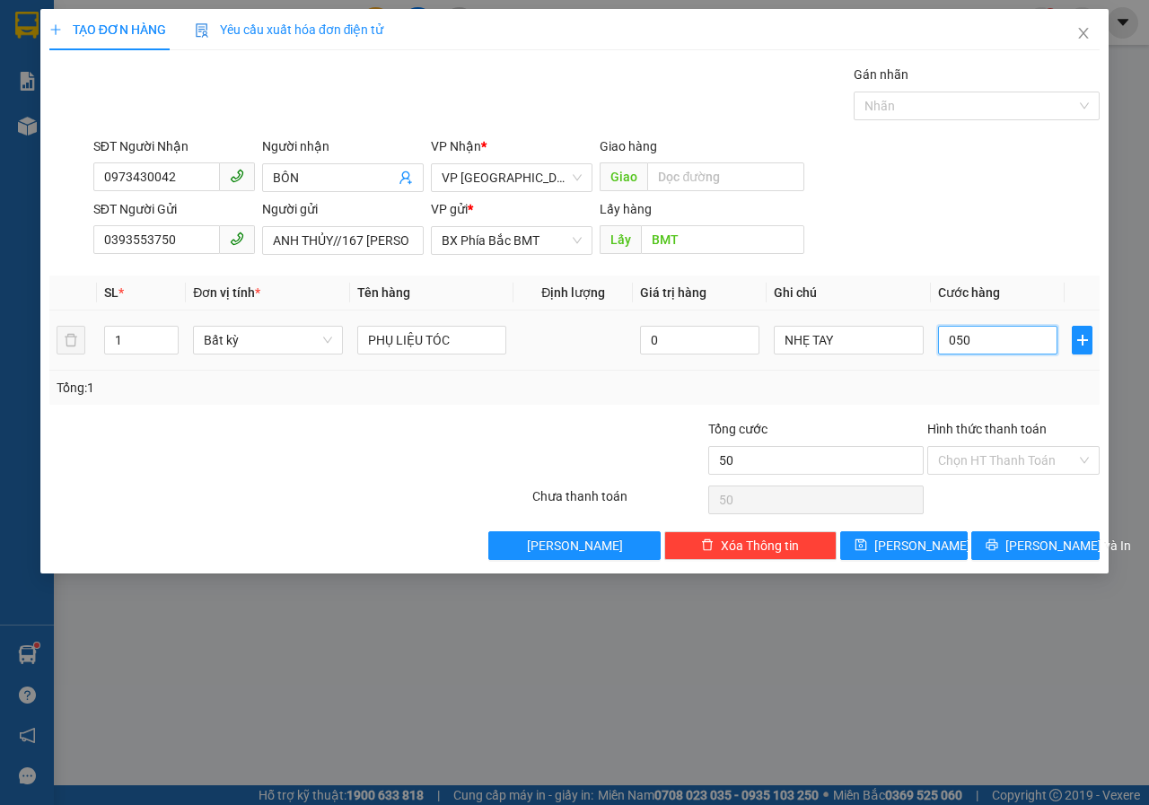
click at [1002, 346] on input "050" at bounding box center [997, 340] width 119 height 29
drag, startPoint x: 990, startPoint y: 346, endPoint x: 937, endPoint y: 373, distance: 59.4
click at [937, 369] on td "050" at bounding box center [998, 341] width 134 height 60
type input "5"
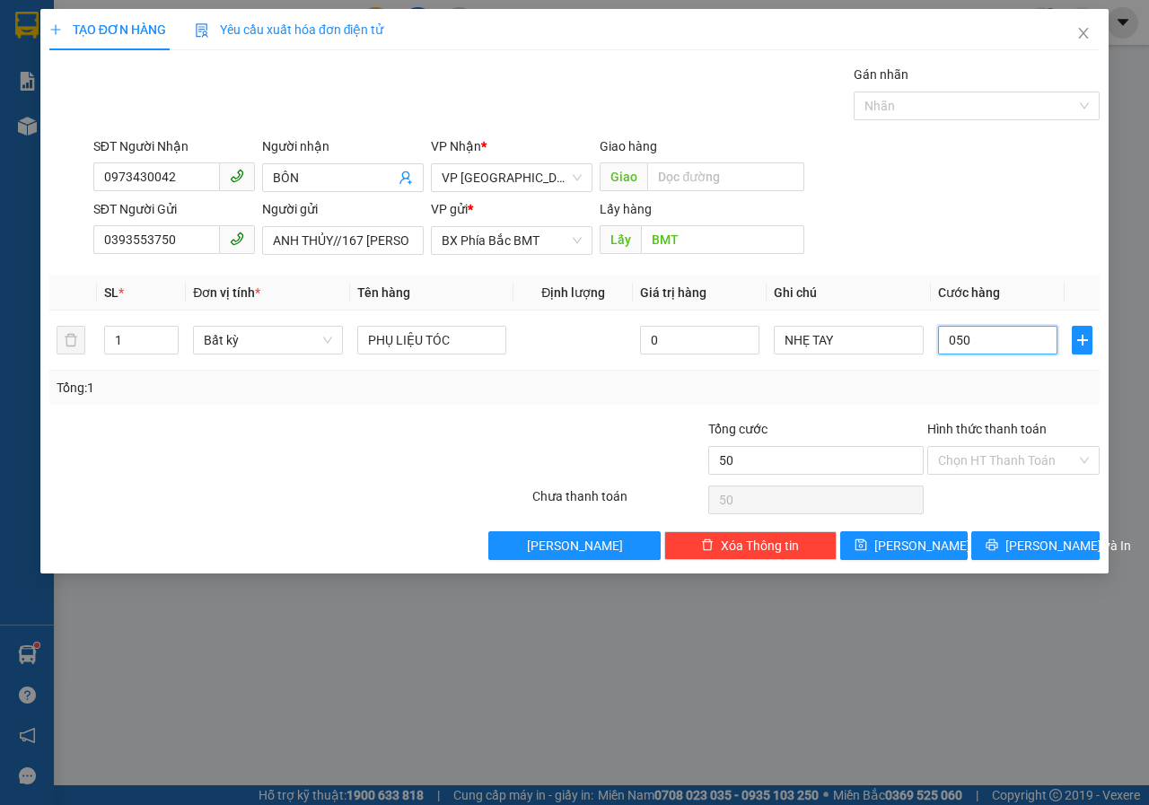
type input "5"
type input "50"
type input "500"
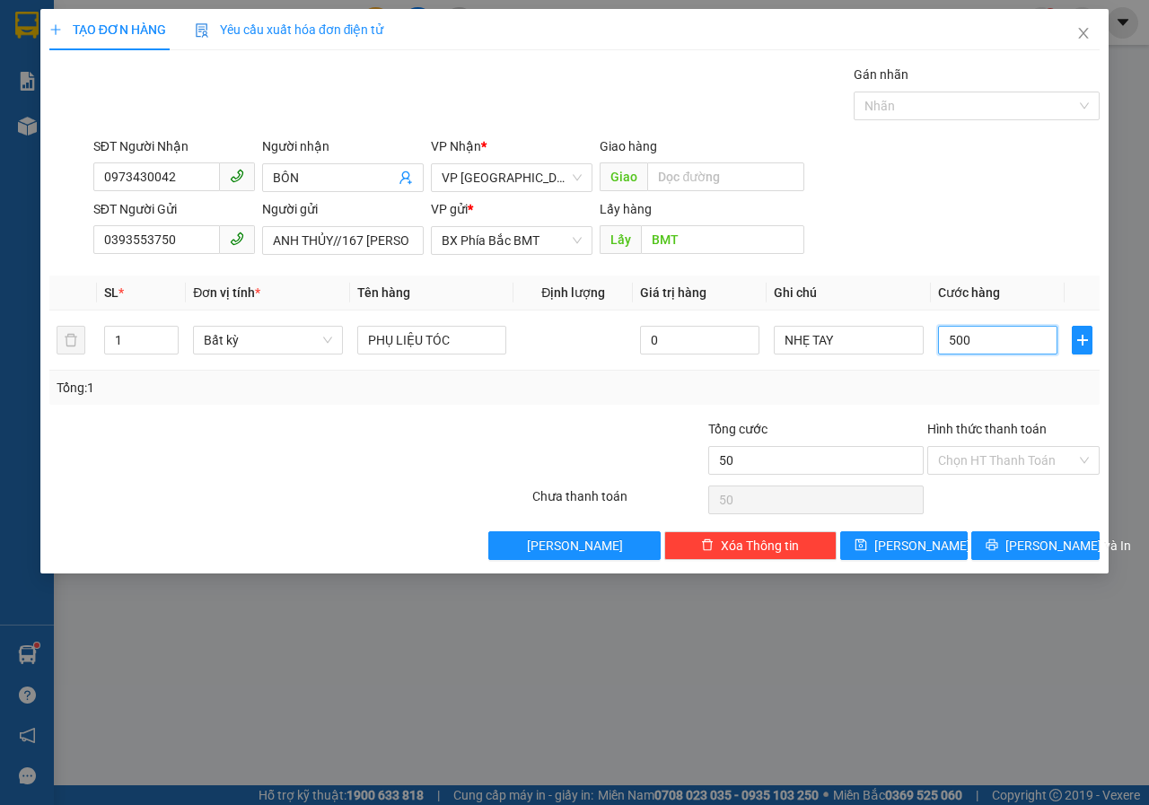
type input "500"
type input "5.000"
type input "50.000"
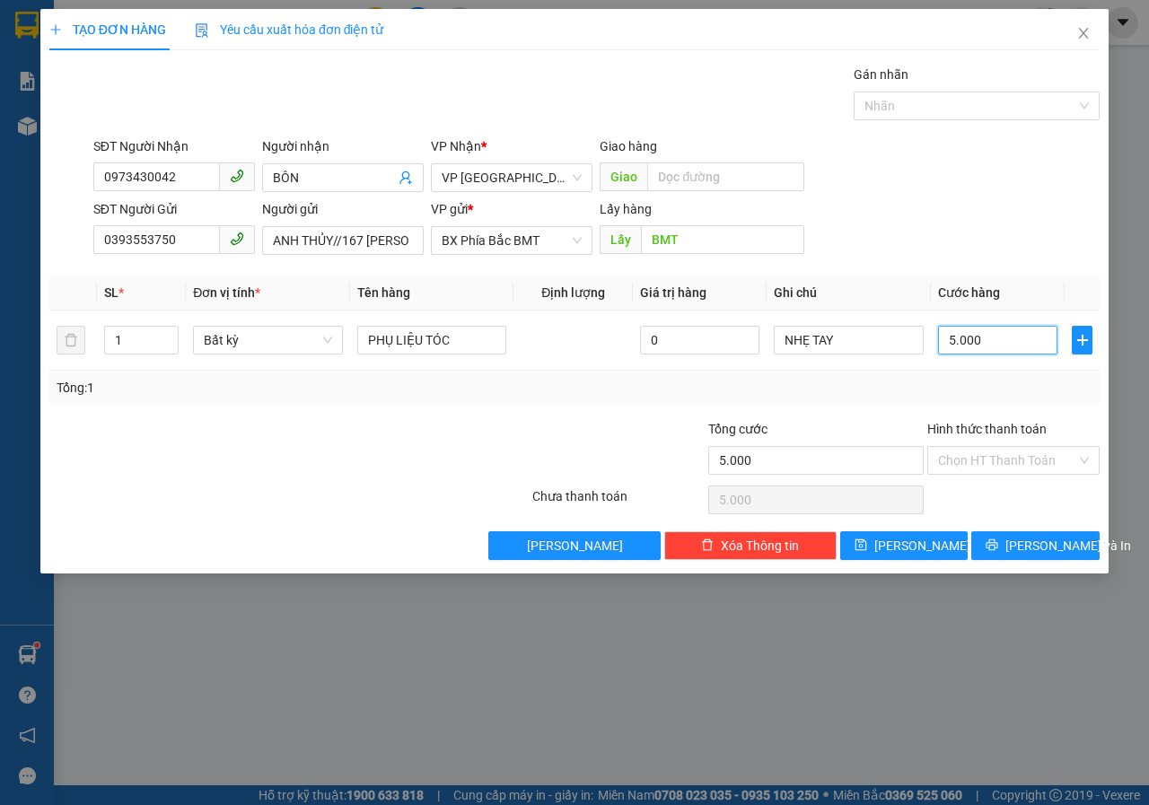
type input "50.000"
click at [847, 338] on input "NHẸ TAY" at bounding box center [849, 340] width 150 height 29
type input "N"
type input "THÙNG"
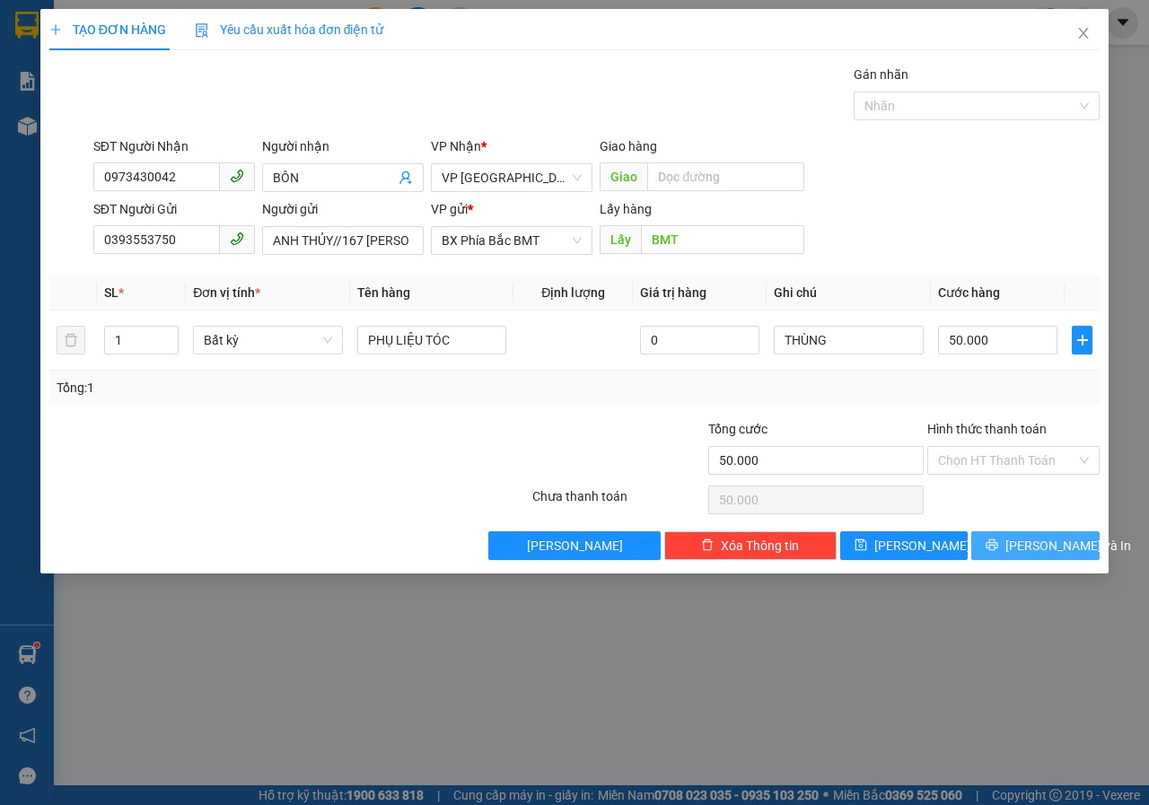
click at [1026, 540] on span "[PERSON_NAME] và In" at bounding box center [1069, 546] width 126 height 20
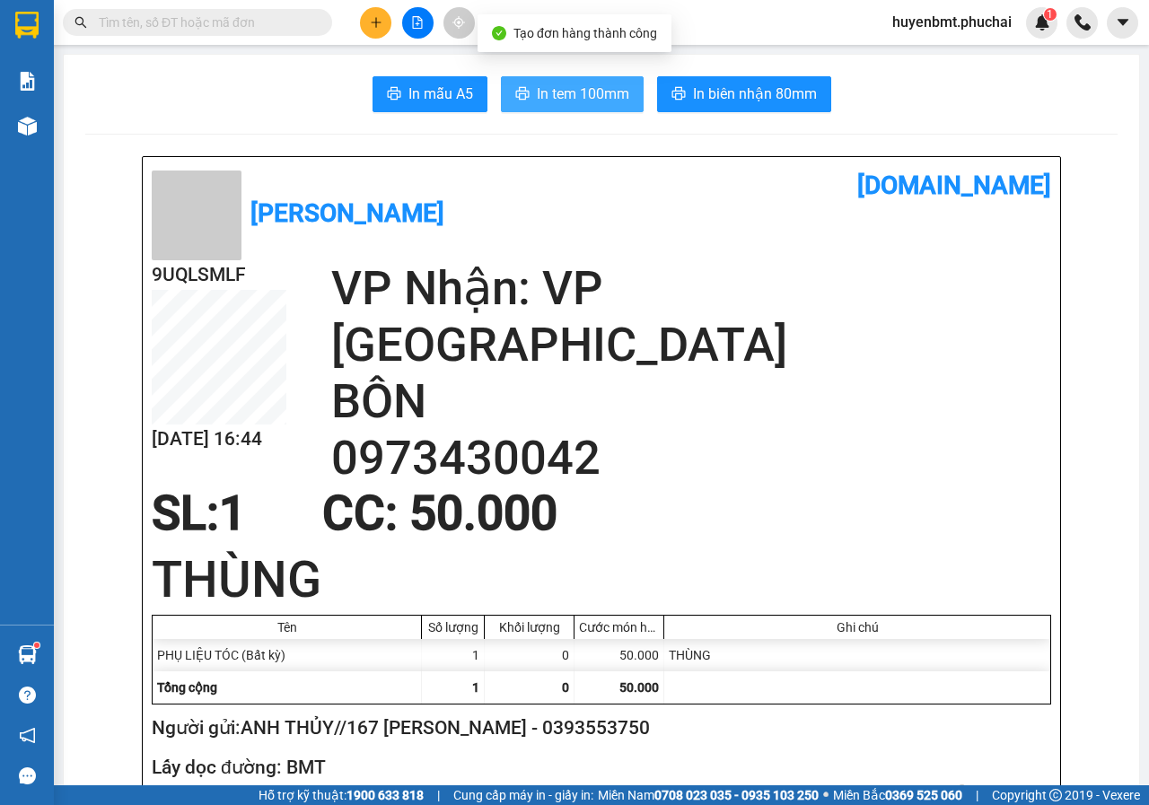
click at [579, 91] on span "In tem 100mm" at bounding box center [583, 94] width 92 height 22
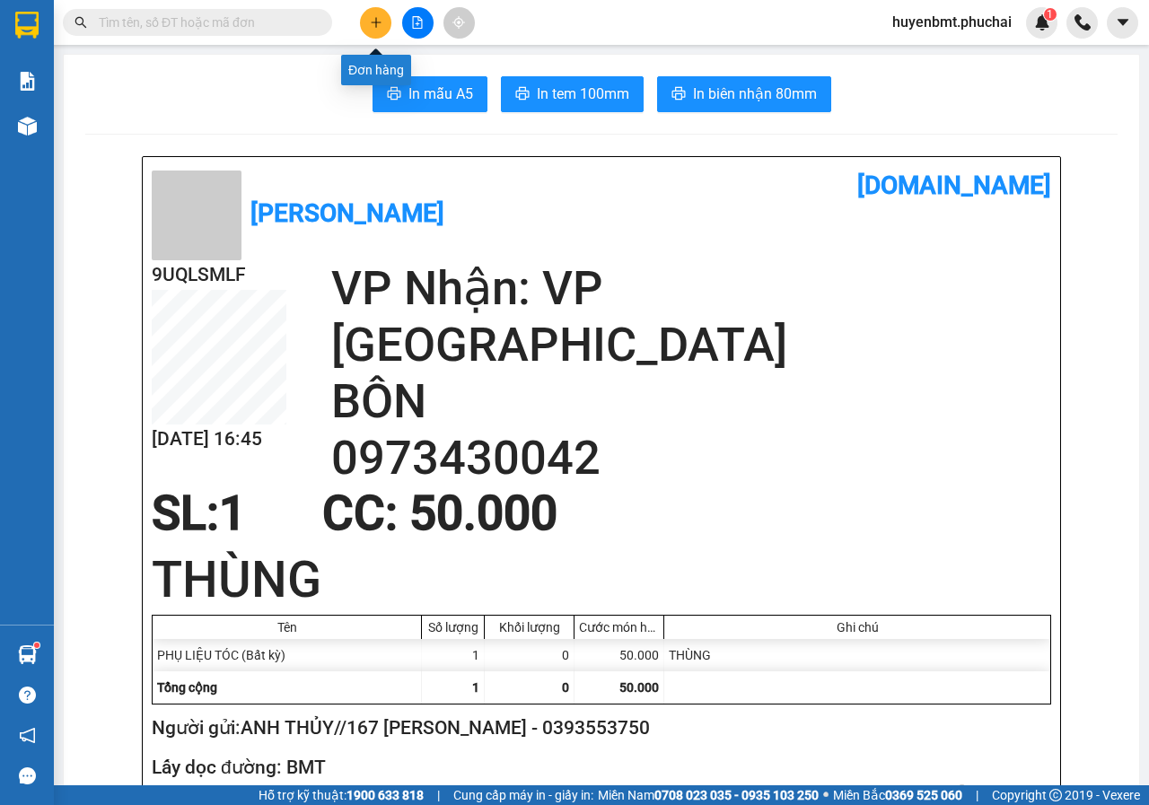
click at [368, 25] on button at bounding box center [375, 22] width 31 height 31
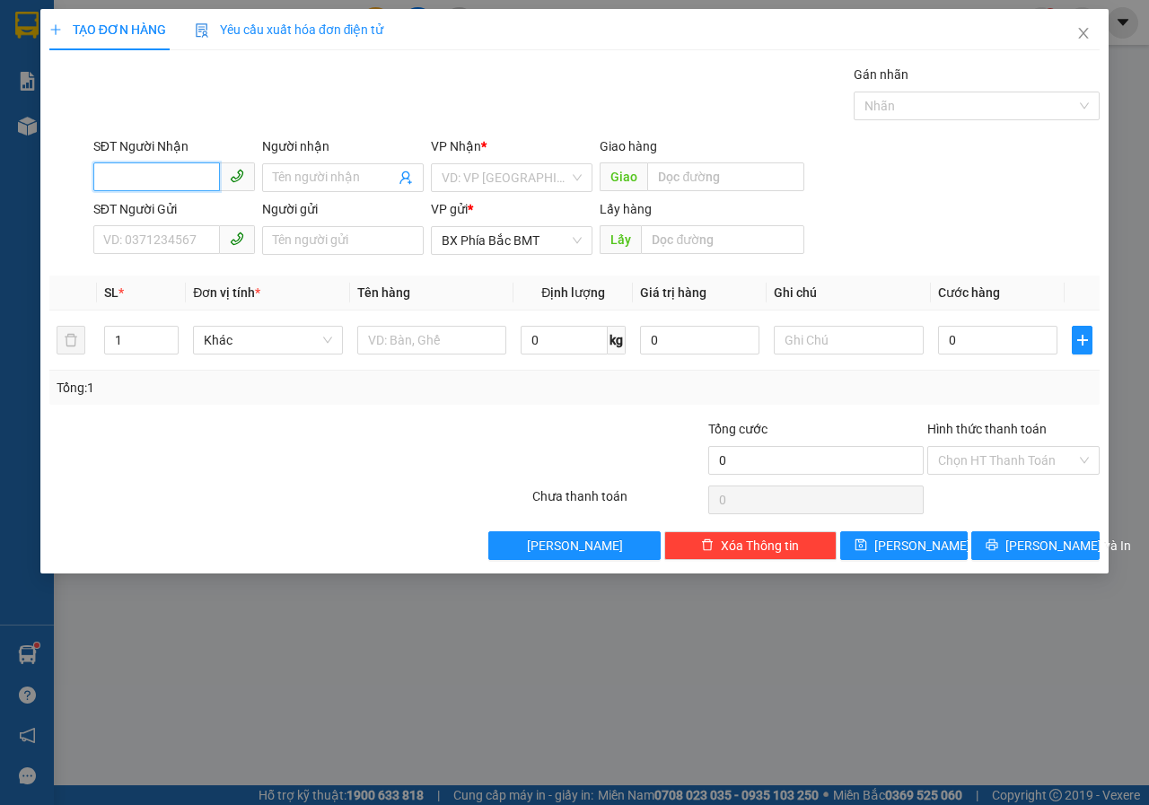
click at [181, 187] on input "SĐT Người Nhận" at bounding box center [156, 177] width 127 height 29
type input "0824170799"
click at [315, 178] on input "Người nhận" at bounding box center [334, 178] width 122 height 20
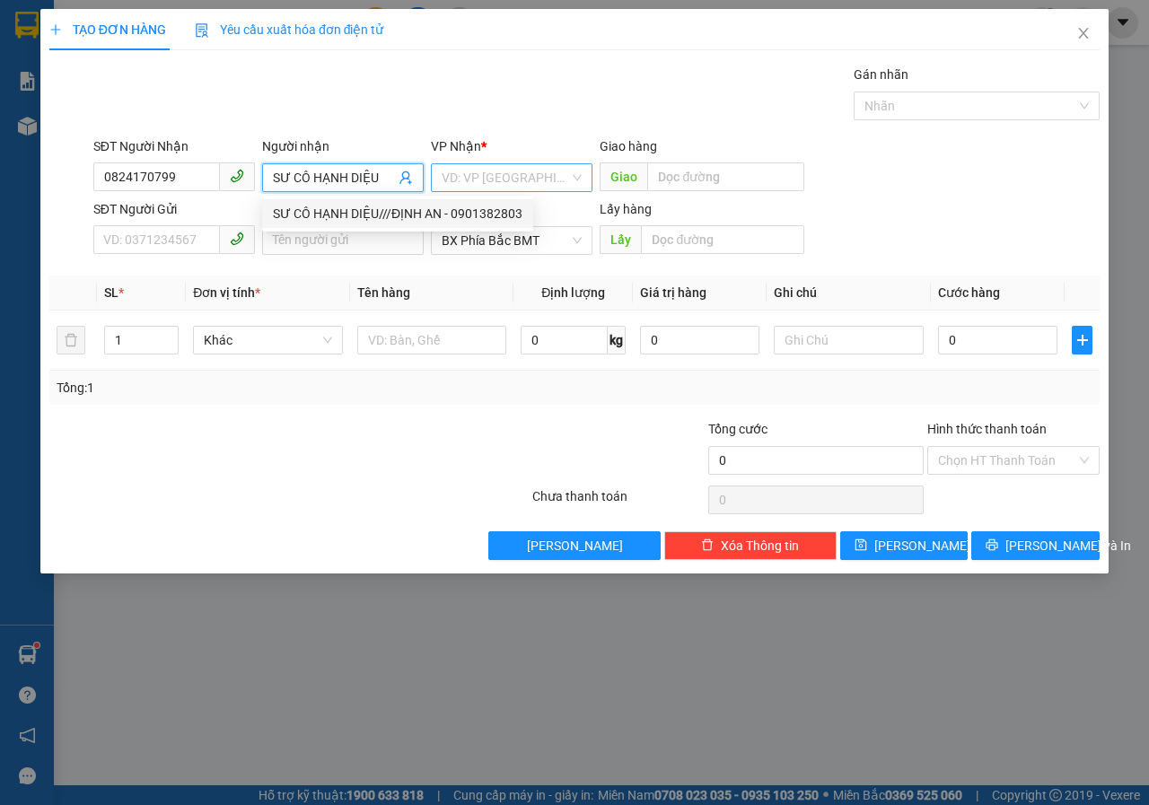
type input "SƯ CÔ HẠNH DIỆU"
click at [538, 186] on input "search" at bounding box center [506, 177] width 128 height 27
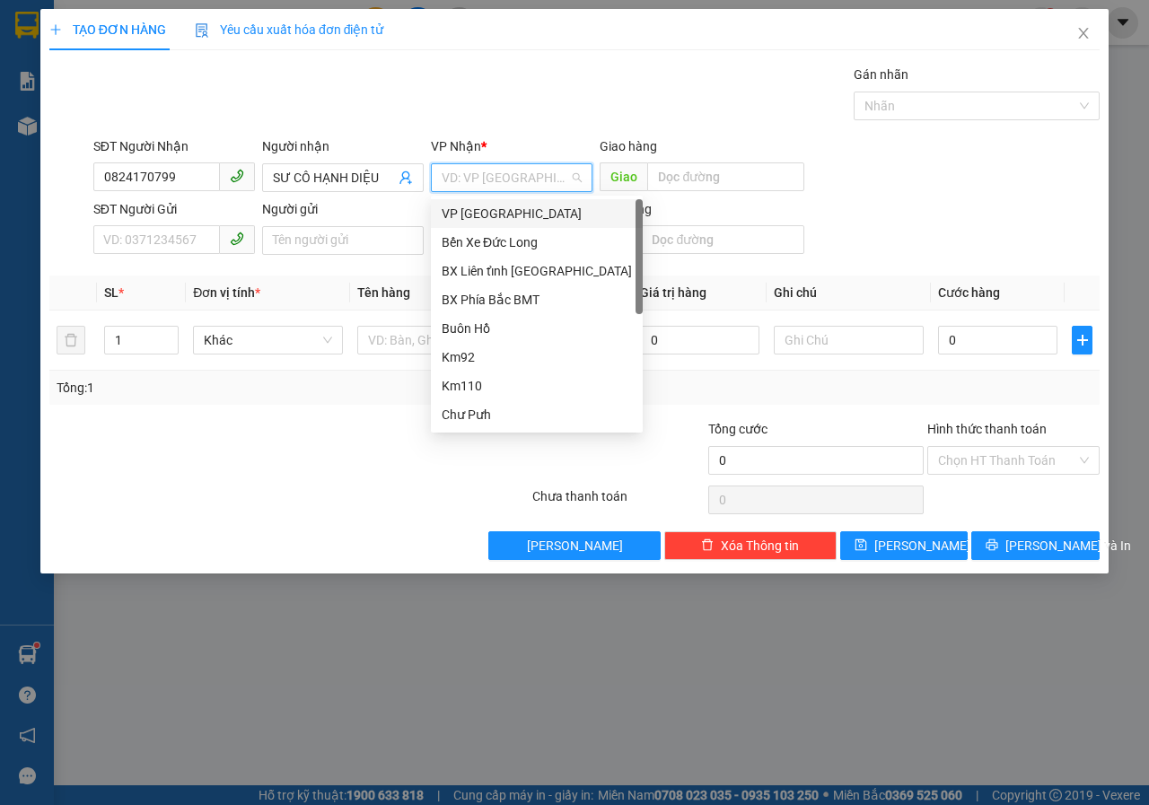
click at [473, 213] on div "VP [GEOGRAPHIC_DATA]" at bounding box center [537, 214] width 190 height 20
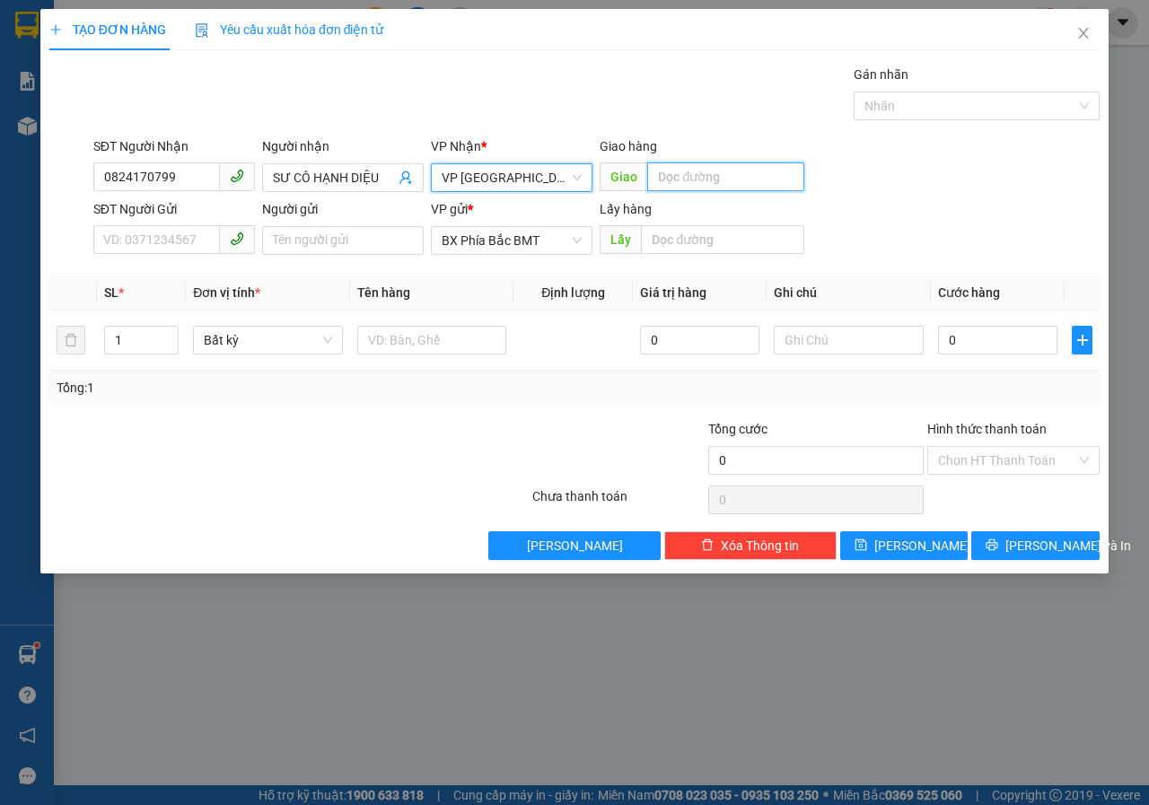
click at [688, 184] on input "text" at bounding box center [725, 177] width 156 height 29
type input "D"
click at [700, 186] on input "ĐỊN" at bounding box center [725, 177] width 156 height 29
type input "ĐỊNH AN"
click at [144, 245] on input "SĐT Người Gửi" at bounding box center [156, 239] width 127 height 29
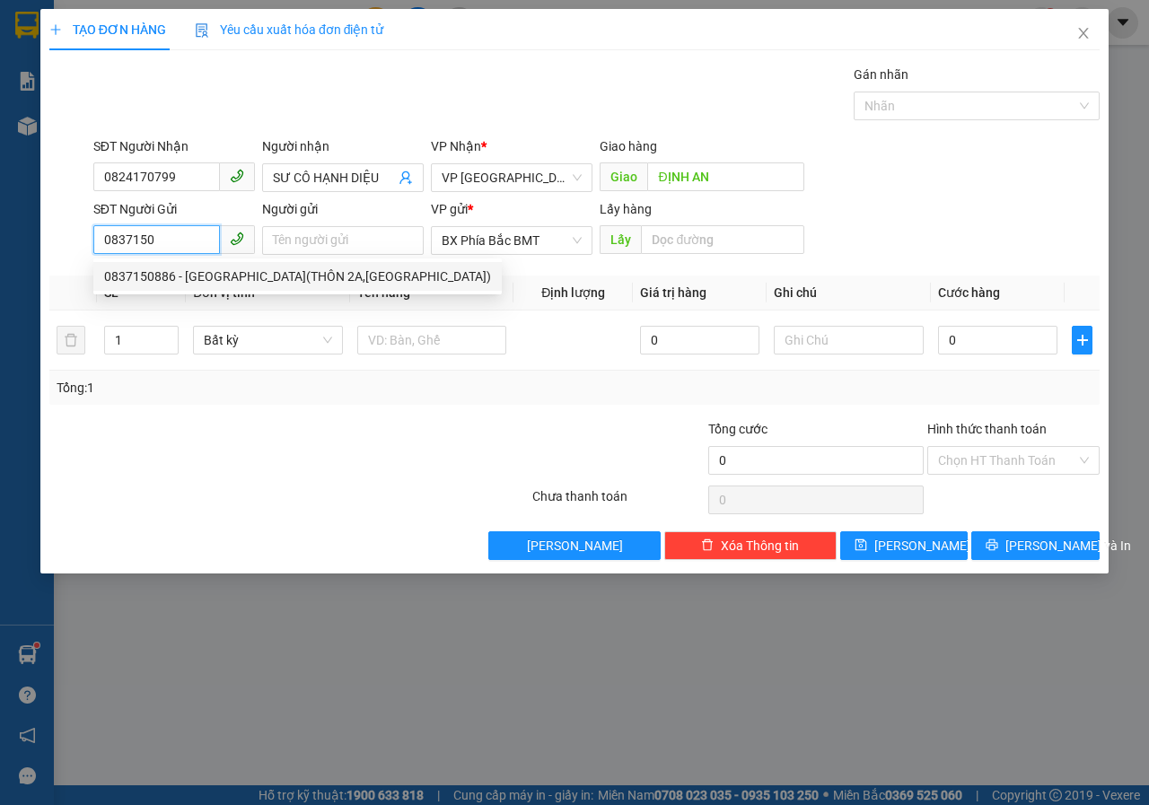
click at [300, 268] on div "0837150886 - [GEOGRAPHIC_DATA](THÔN 2A,[GEOGRAPHIC_DATA])" at bounding box center [297, 277] width 387 height 20
type input "0837150886"
type input "[PERSON_NAME](THÔN 2A,[GEOGRAPHIC_DATA])"
type input "BMT"
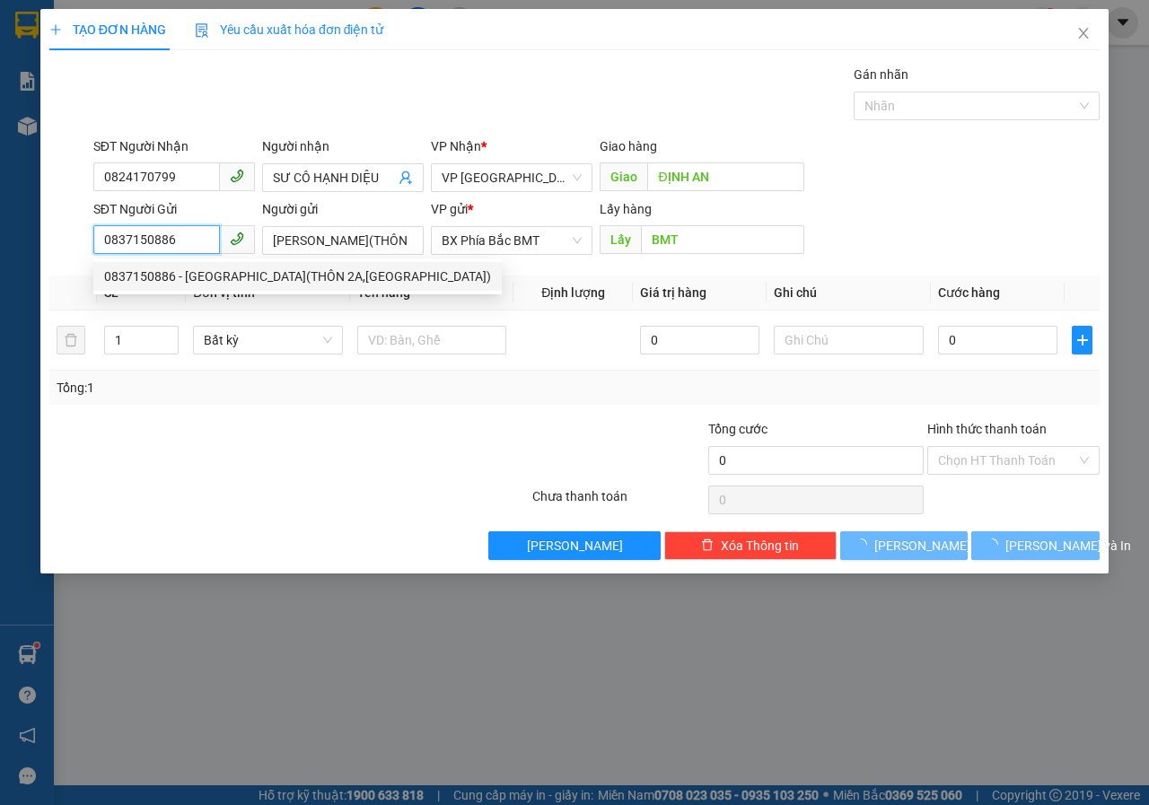
type input "40.000"
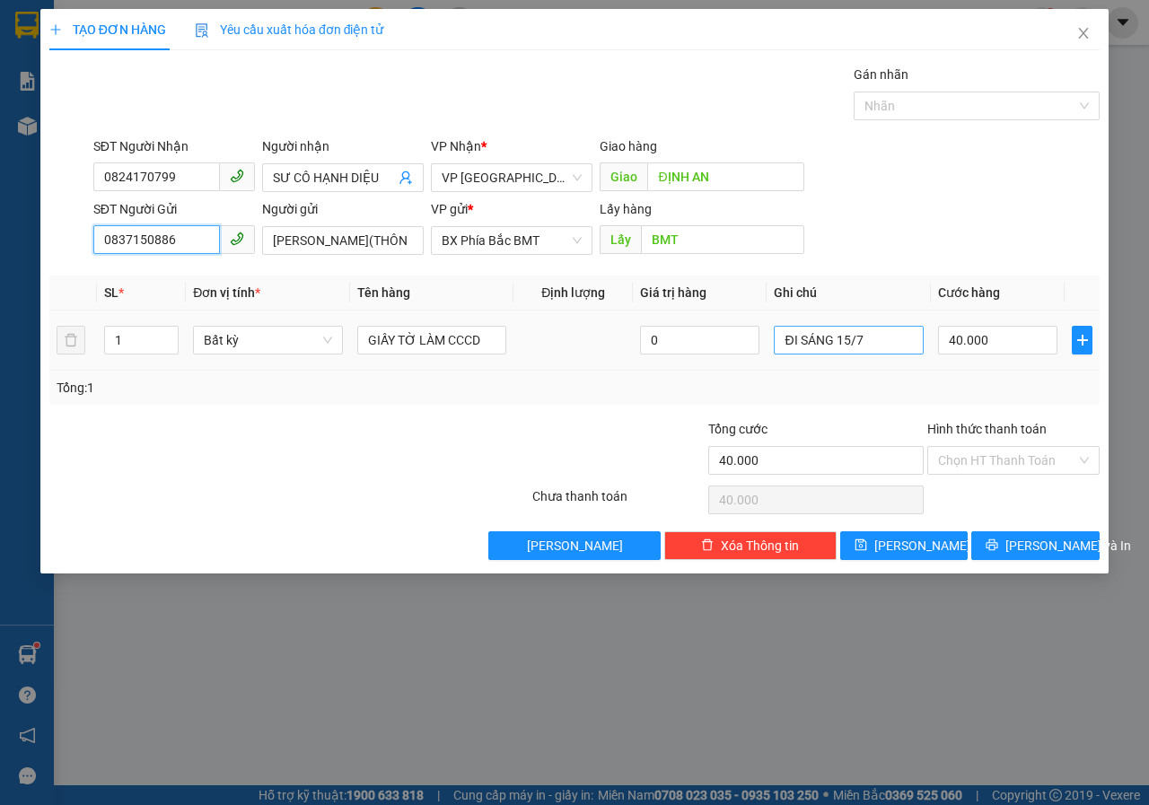
type input "0837150886"
click at [882, 346] on input "ĐI SÁNG 15/7" at bounding box center [849, 340] width 150 height 29
type input "ĐI SÁNG 12/10"
click at [982, 471] on input "Hình thức thanh toán" at bounding box center [1007, 460] width 138 height 27
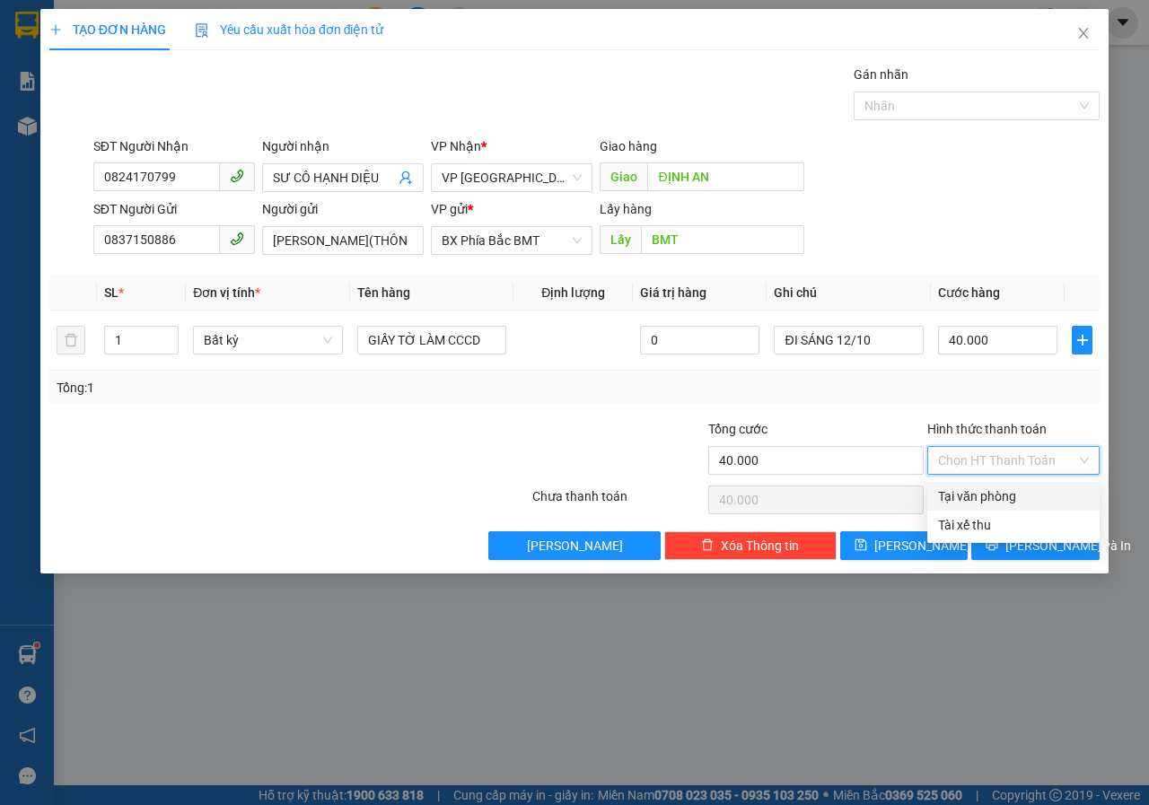
click at [985, 505] on div "Tại văn phòng" at bounding box center [1013, 497] width 151 height 20
type input "0"
click at [1009, 557] on button "[PERSON_NAME] và In" at bounding box center [1036, 546] width 128 height 29
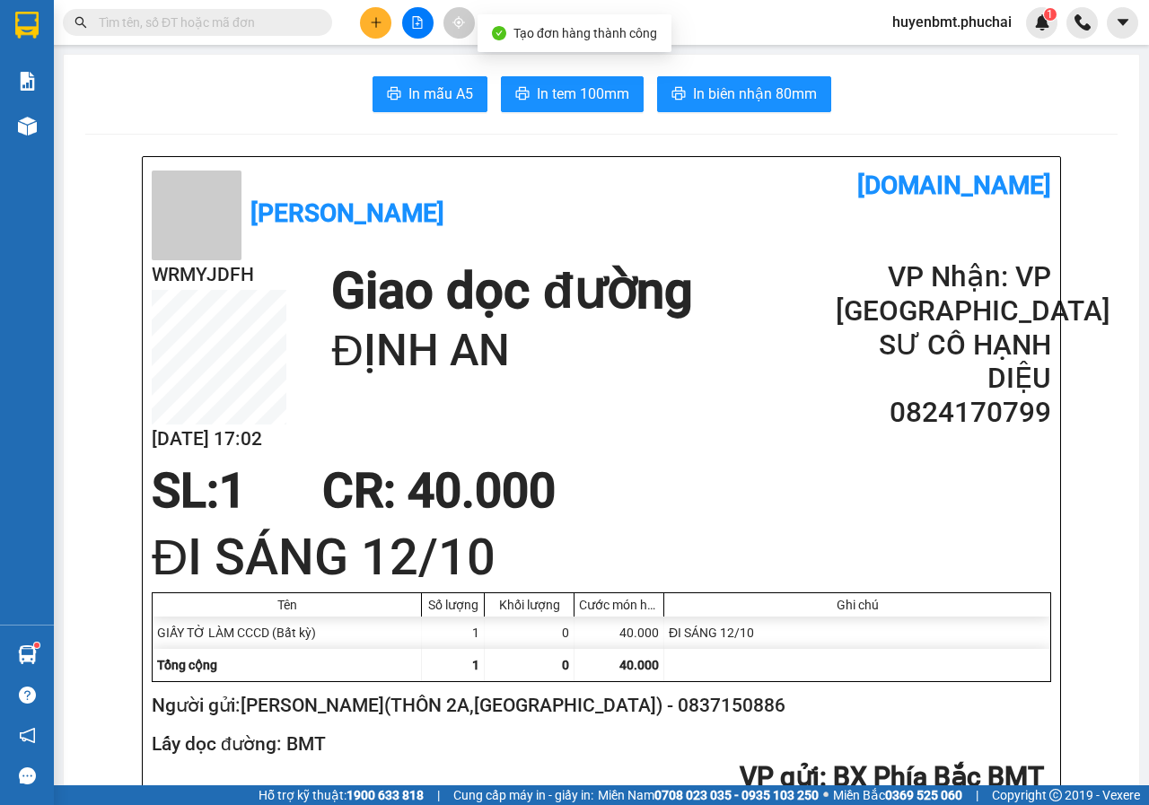
click at [693, 89] on span "In biên nhận 80mm" at bounding box center [755, 94] width 124 height 22
click at [585, 93] on span "In tem 100mm" at bounding box center [583, 94] width 92 height 22
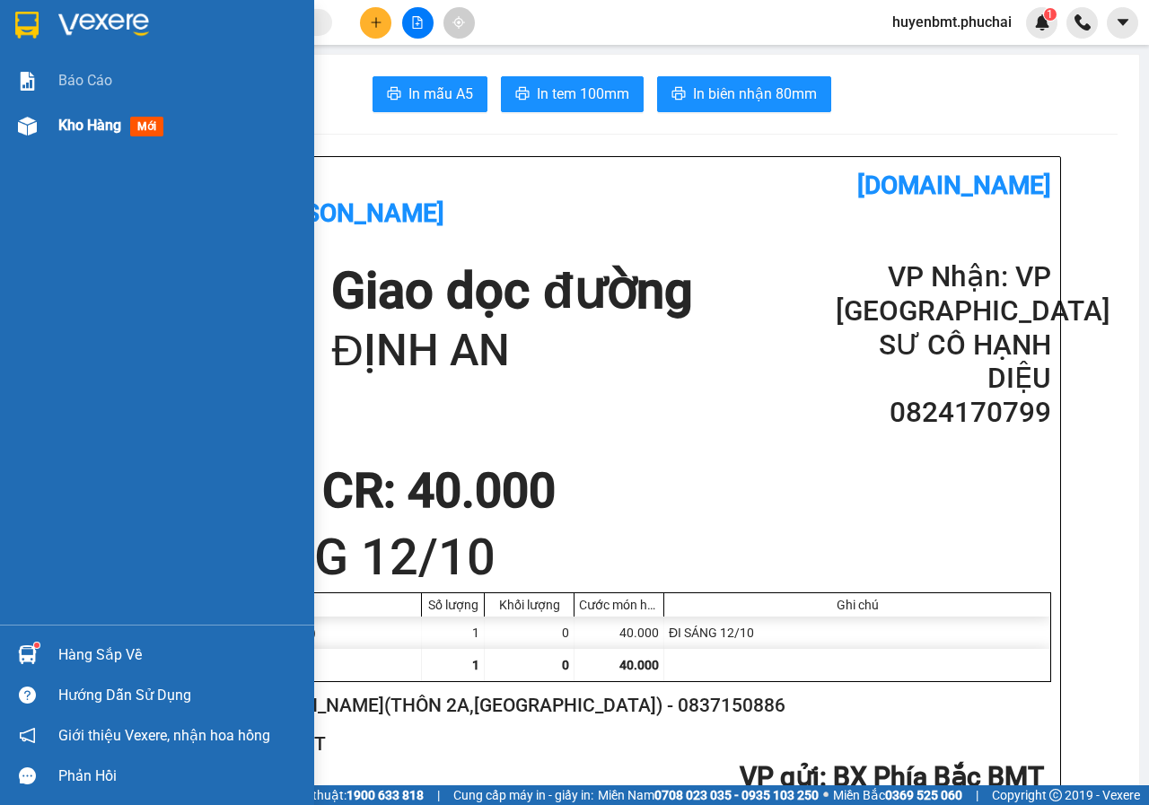
click at [86, 124] on span "Kho hàng" at bounding box center [89, 125] width 63 height 17
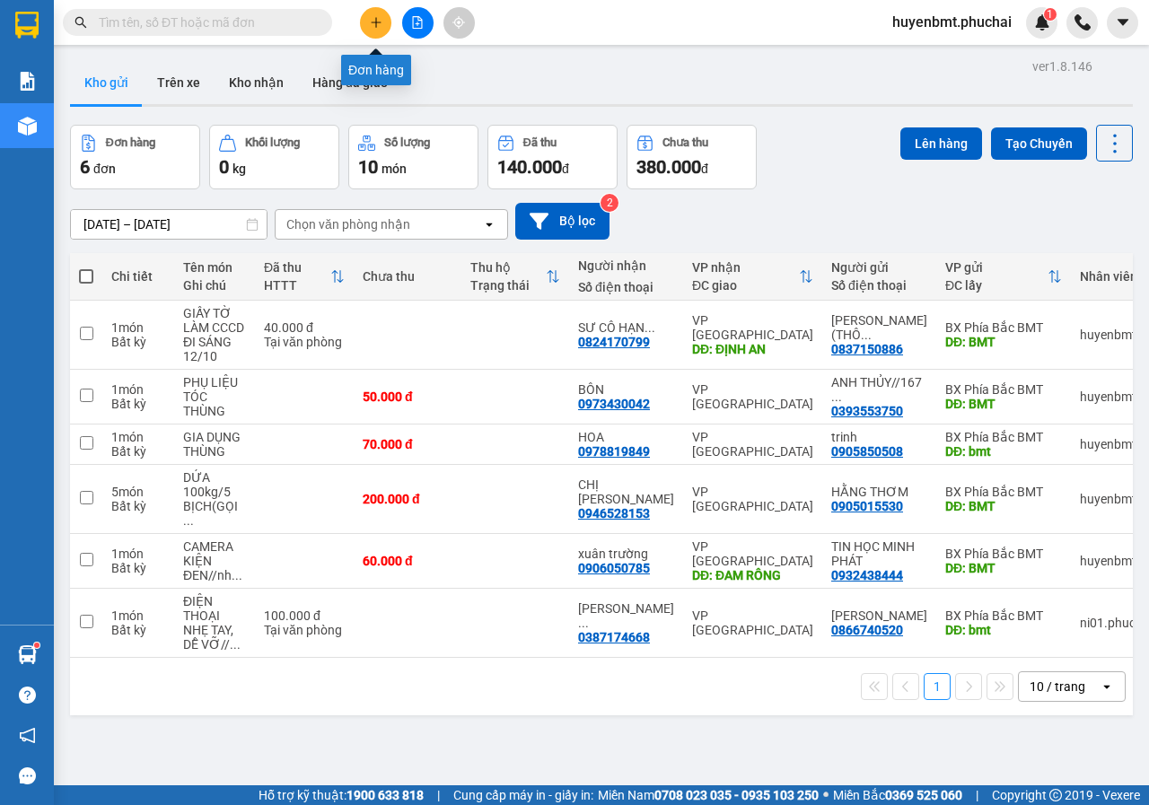
click at [374, 22] on icon "plus" at bounding box center [376, 22] width 10 height 1
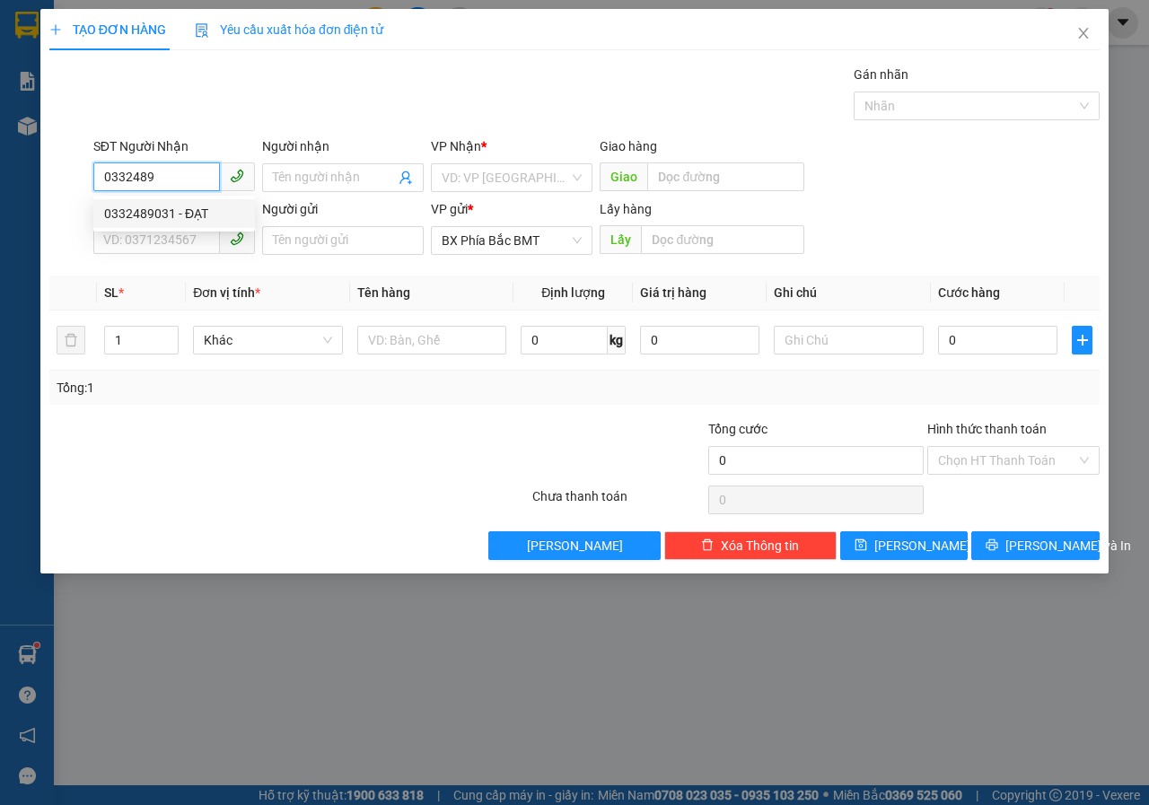
click at [127, 216] on div "0332489031 - ĐẠT" at bounding box center [174, 214] width 140 height 20
type input "0332489031"
type input "ĐẠT"
type input "KRÔNG NÔ"
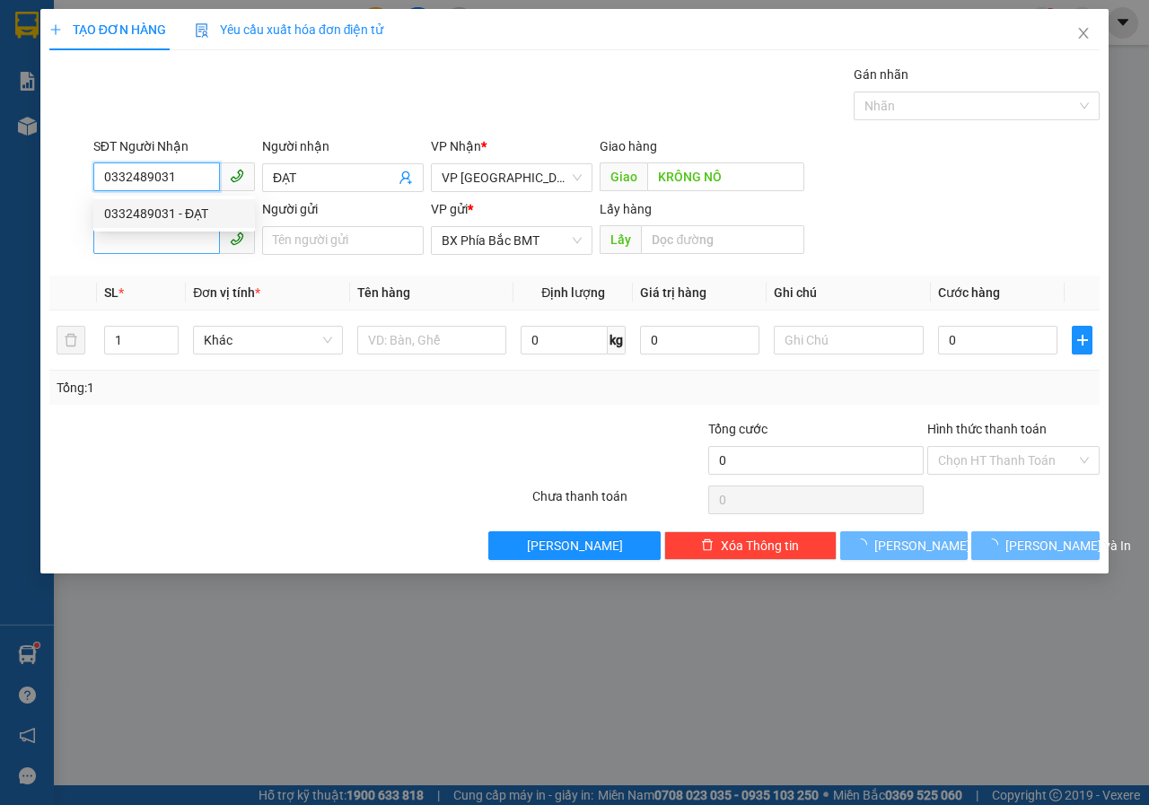
type input "40.000"
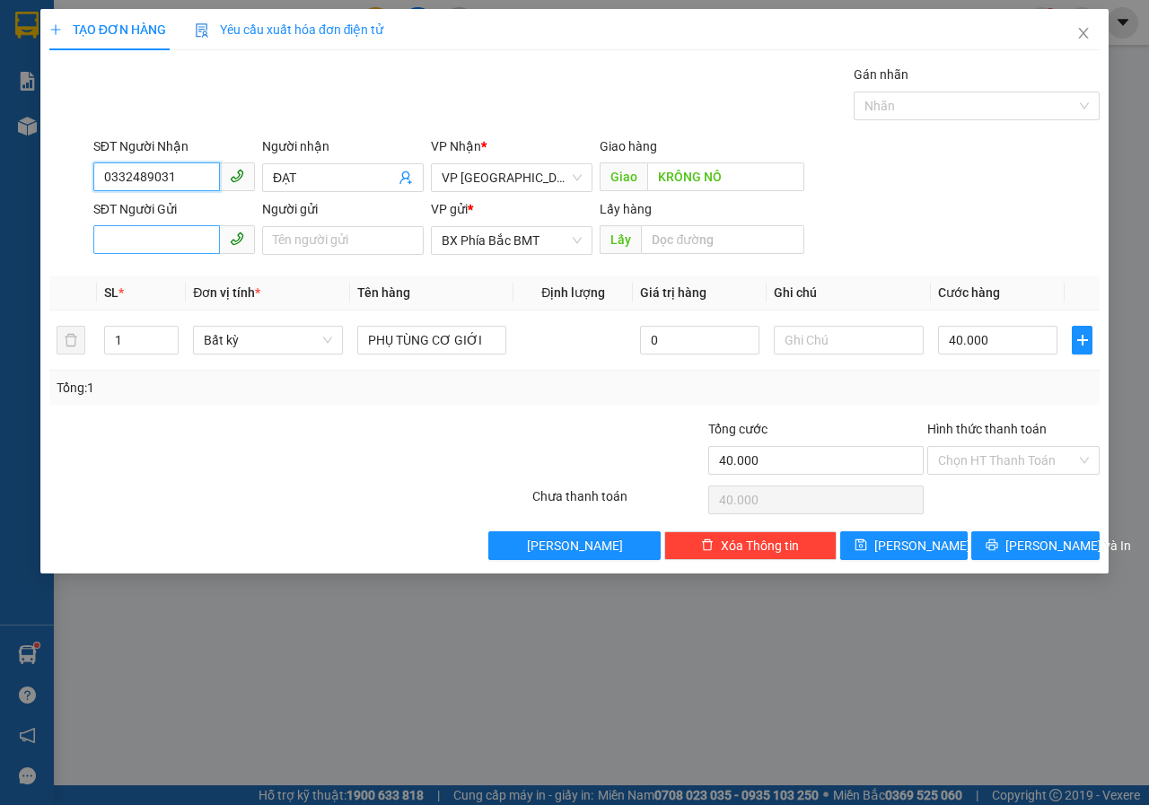
type input "0332489031"
click at [147, 249] on input "SĐT Người Gửi" at bounding box center [156, 239] width 127 height 29
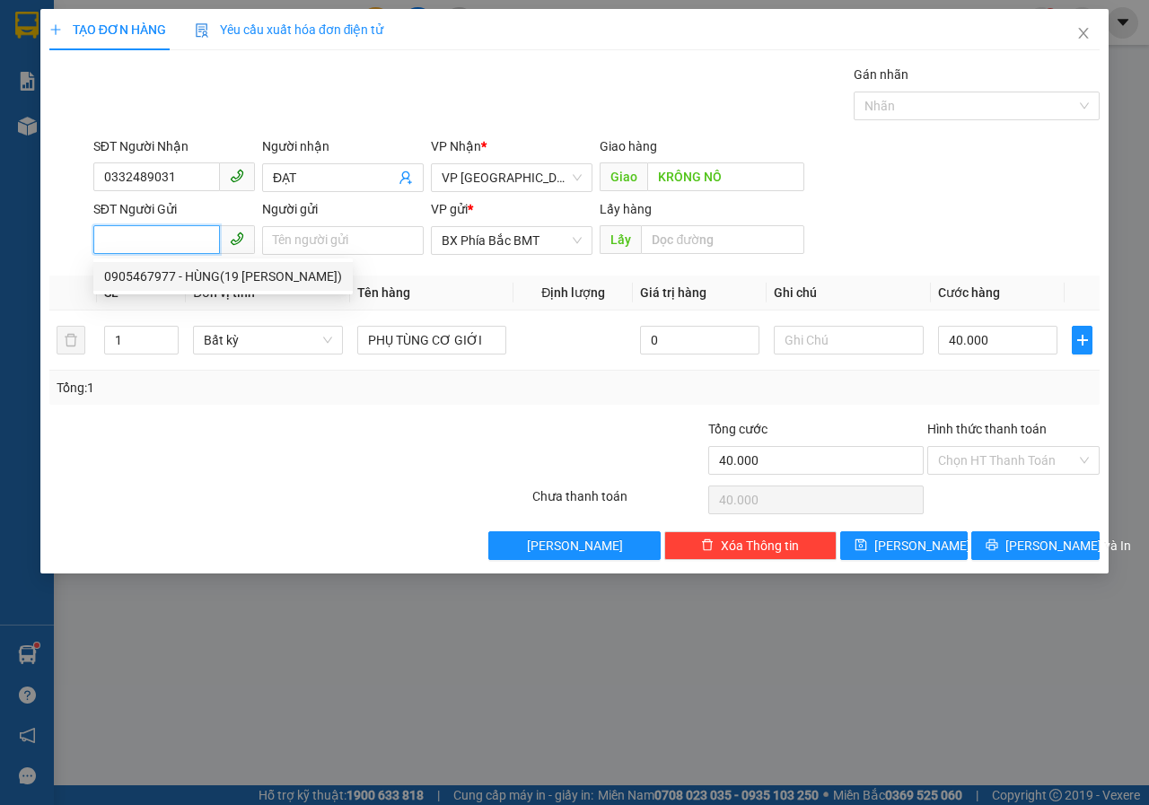
click at [169, 284] on div "0905467977 - HÙNG(19 [PERSON_NAME])" at bounding box center [223, 277] width 238 height 20
type input "0905467977"
type input "HÙNG(19 [PERSON_NAME])"
type input "BMT"
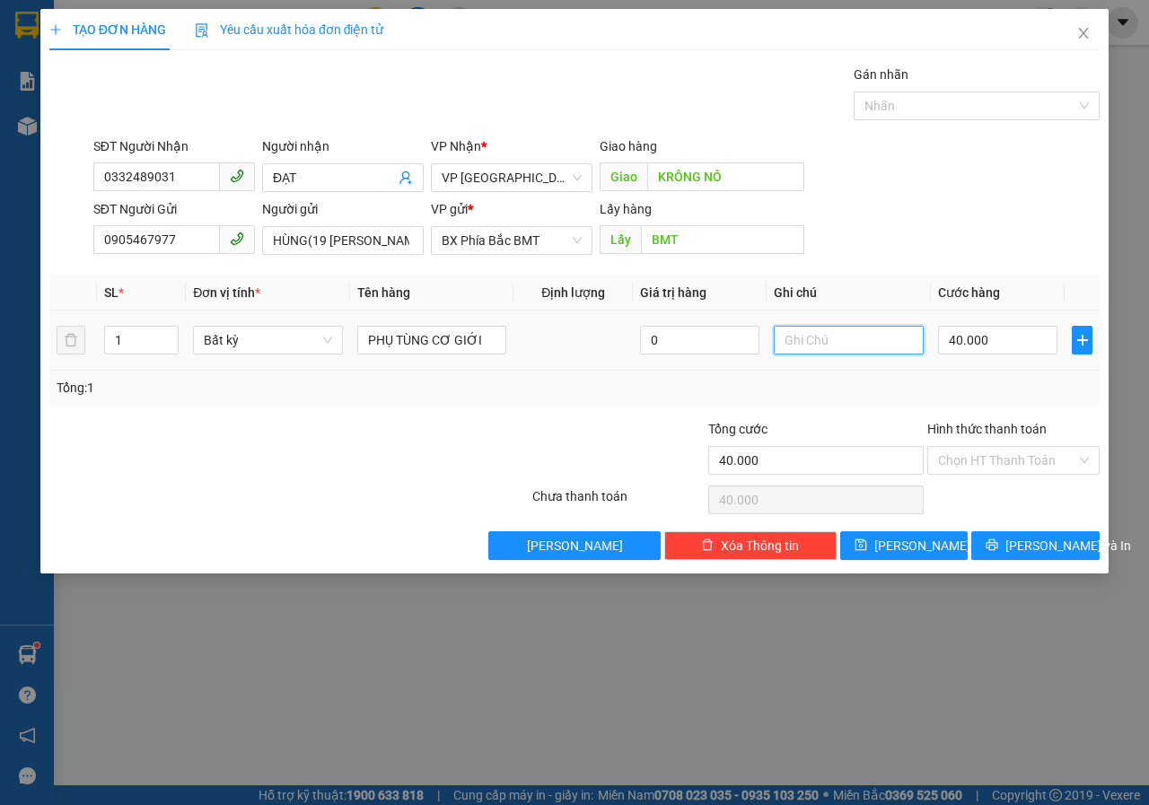
click at [827, 339] on input "text" at bounding box center [849, 340] width 150 height 29
type input "BAO"
click at [1011, 340] on input "40.000" at bounding box center [997, 340] width 119 height 29
type input "7"
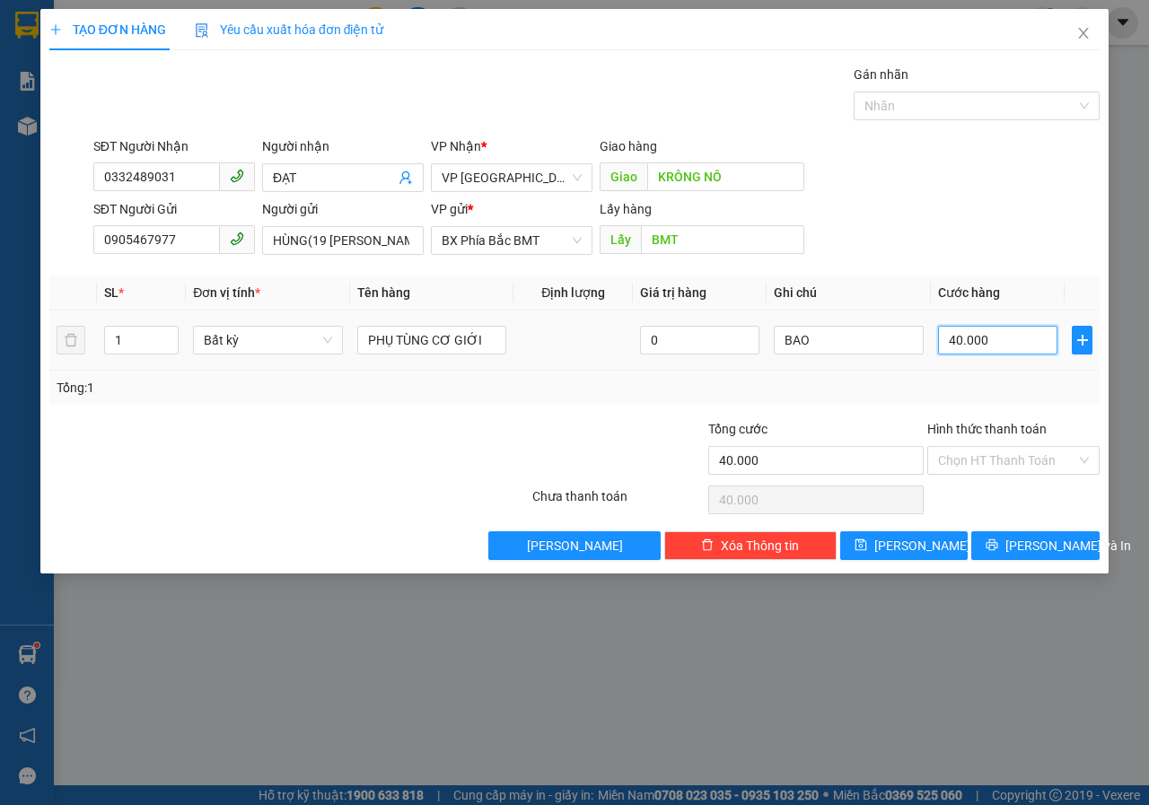
type input "7"
type input "70"
type input "700"
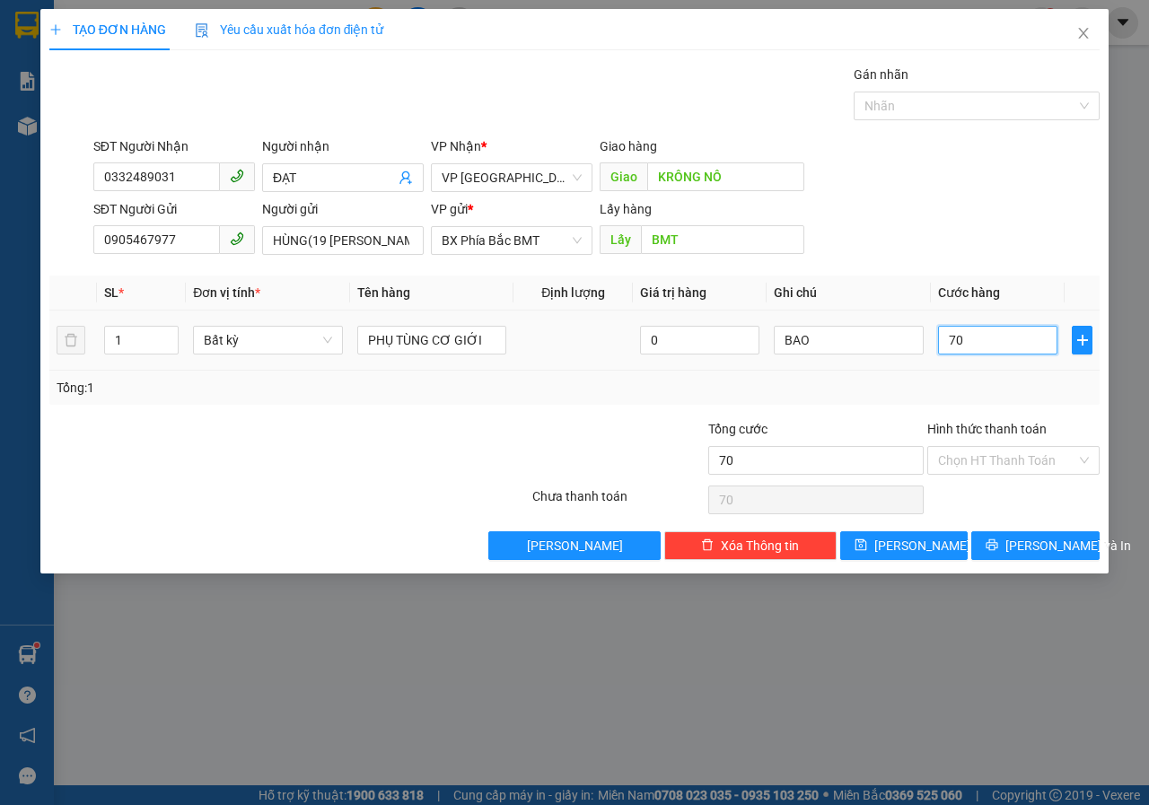
type input "700"
type input "7.000"
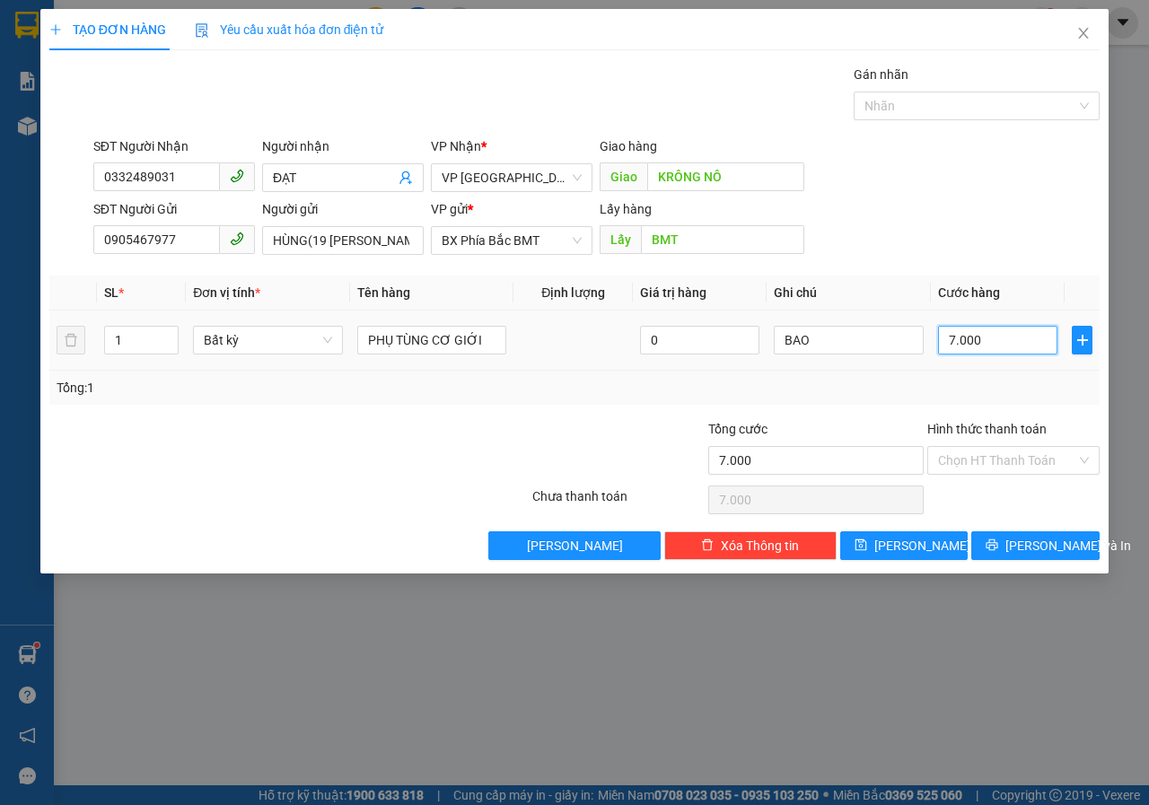
type input "70.000"
click at [1025, 557] on button "[PERSON_NAME] và In" at bounding box center [1036, 546] width 128 height 29
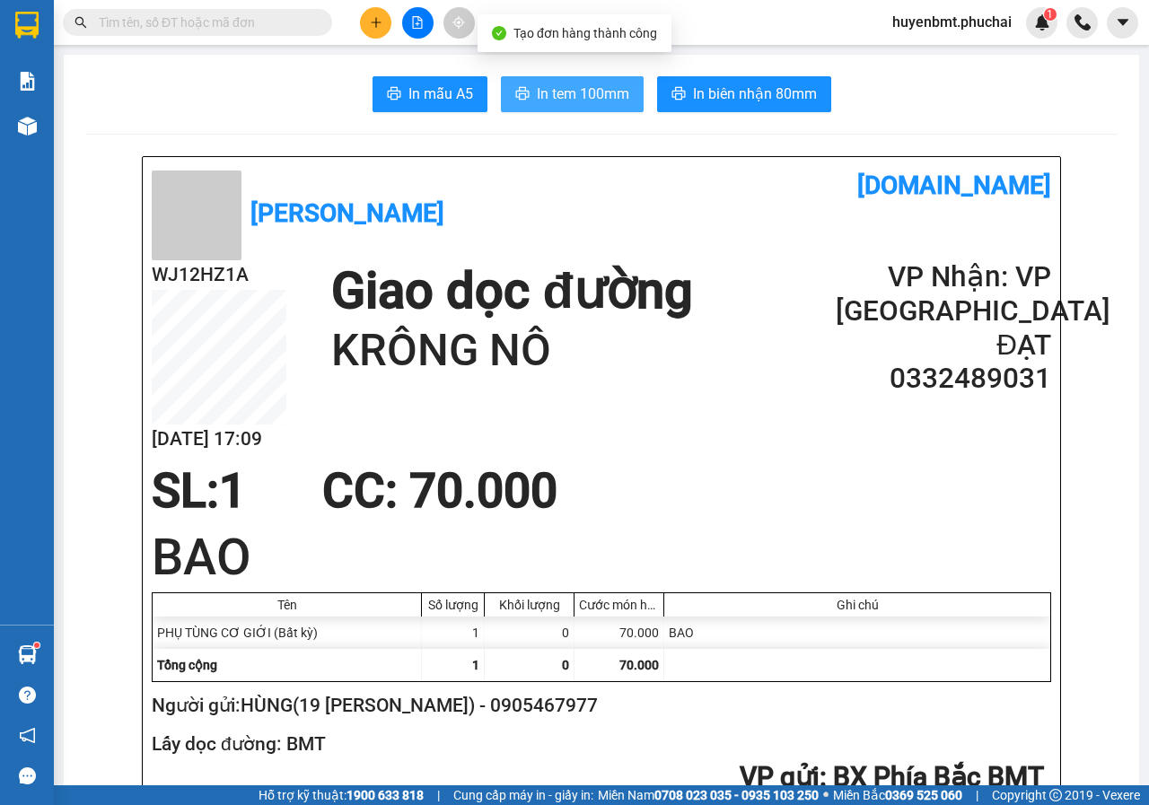
drag, startPoint x: 587, startPoint y: 84, endPoint x: 671, endPoint y: 122, distance: 91.6
click at [585, 85] on span "In tem 100mm" at bounding box center [583, 94] width 92 height 22
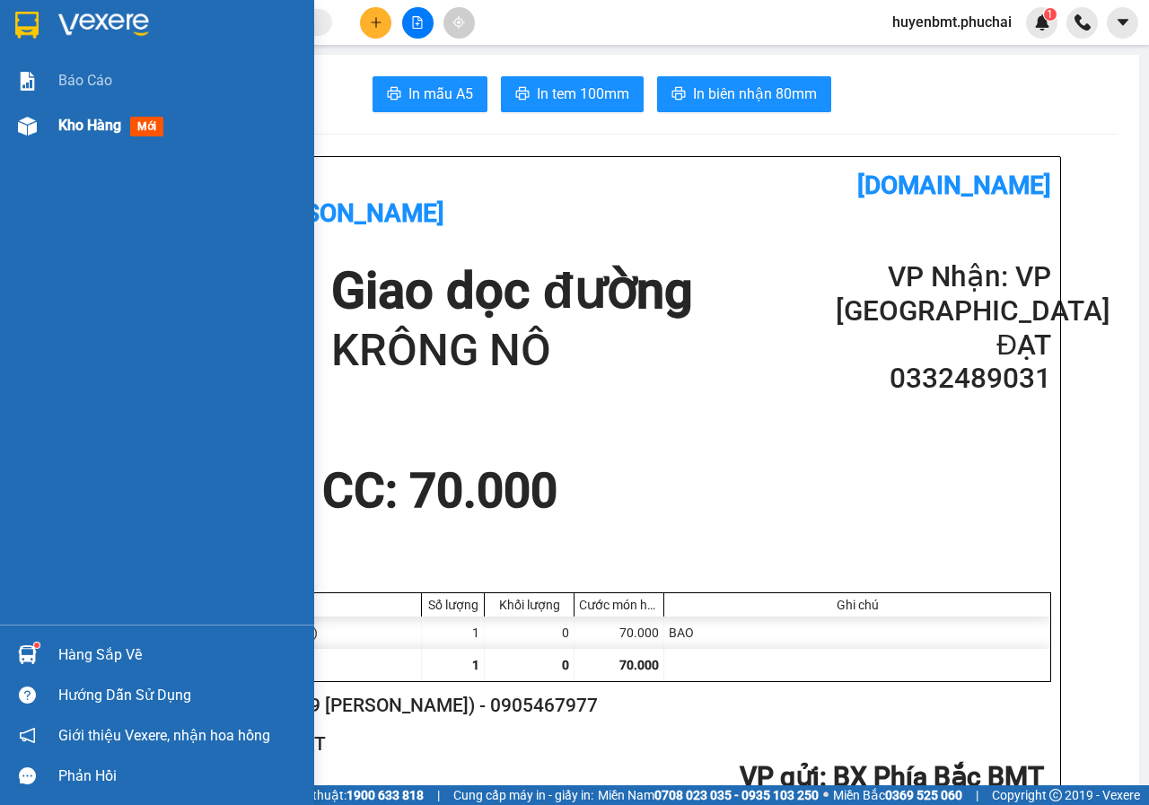
click at [38, 126] on div at bounding box center [27, 125] width 31 height 31
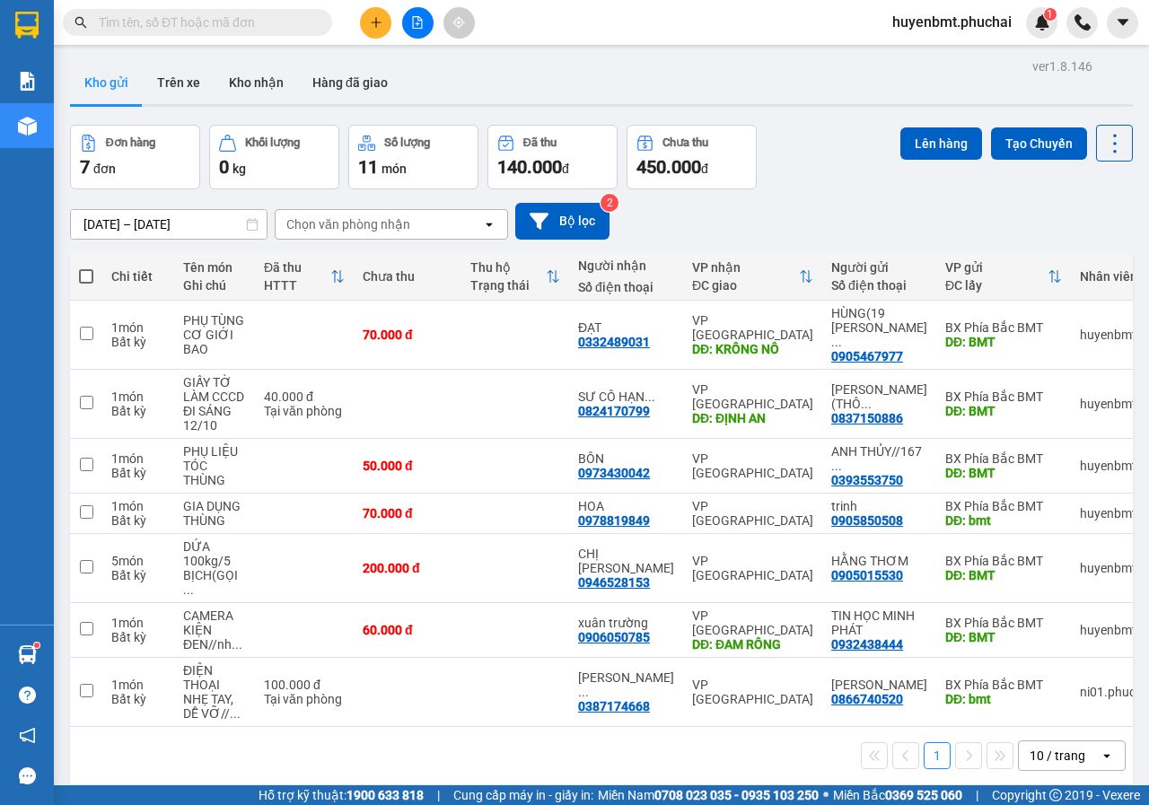
click at [84, 269] on span at bounding box center [86, 276] width 14 height 14
click at [86, 268] on input "checkbox" at bounding box center [86, 268] width 0 height 0
checkbox input "true"
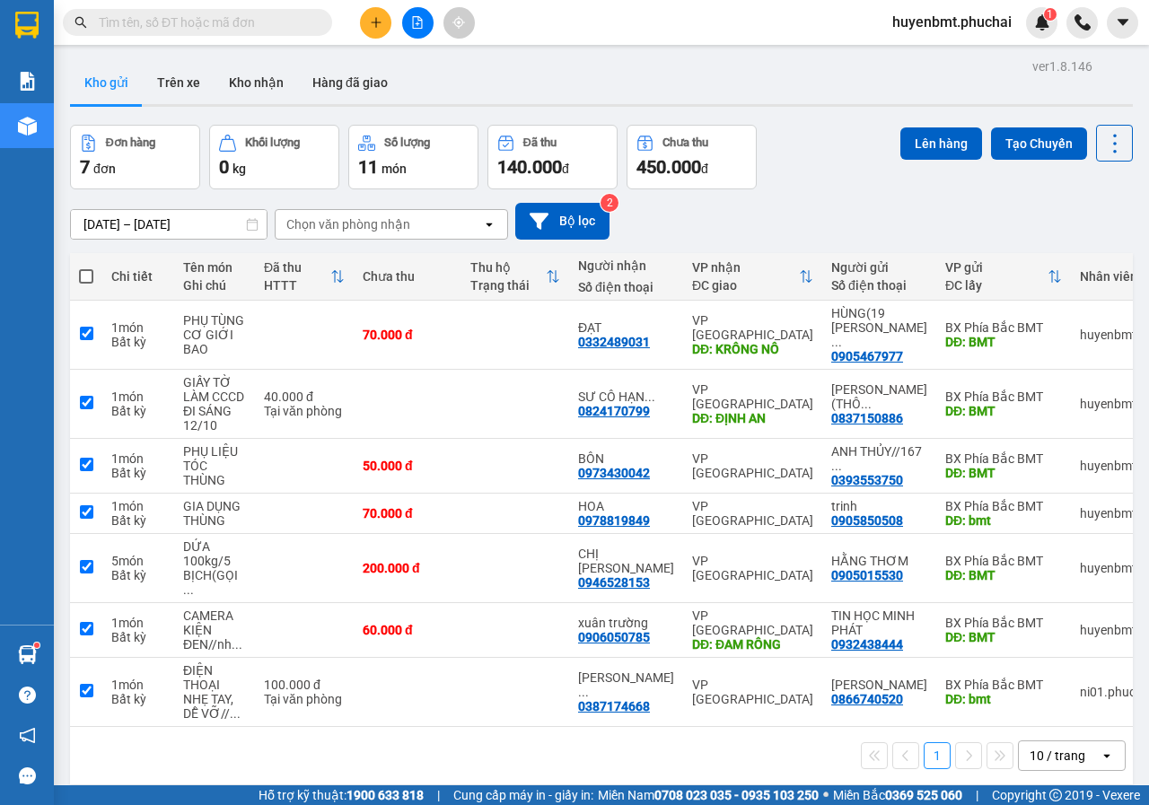
checkbox input "true"
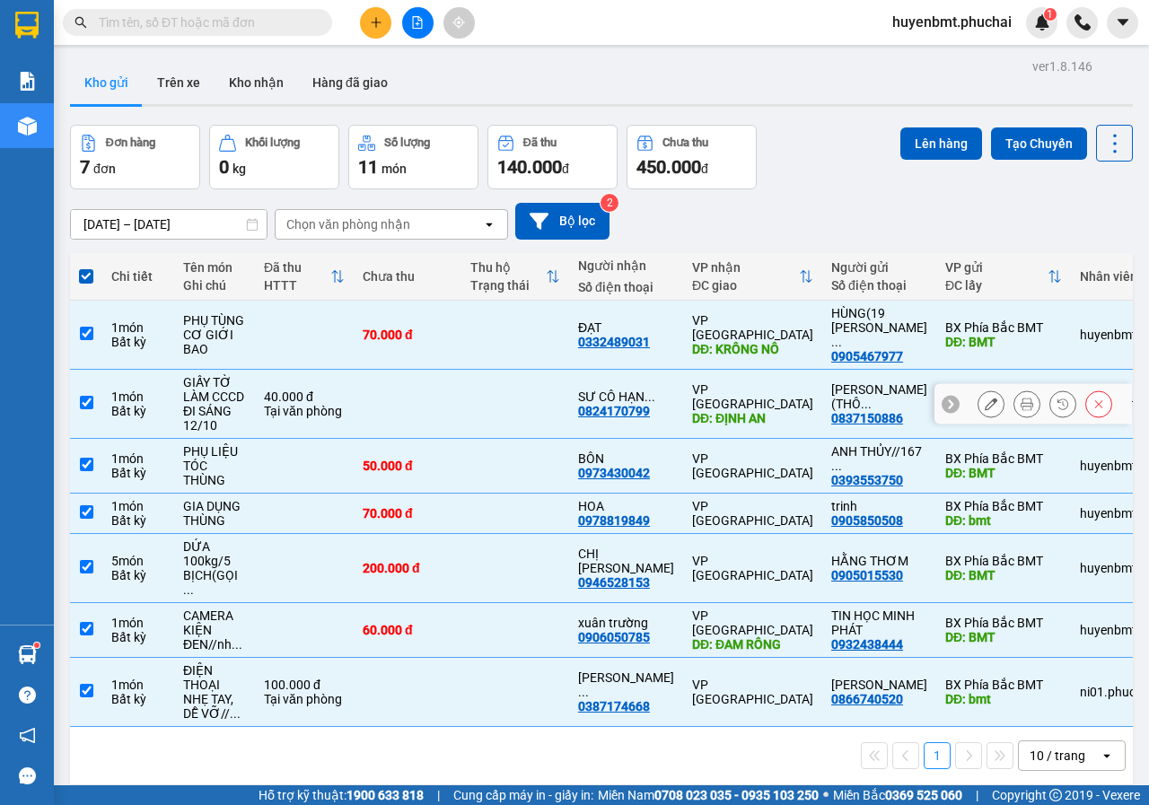
click at [84, 396] on input "checkbox" at bounding box center [86, 402] width 13 height 13
checkbox input "false"
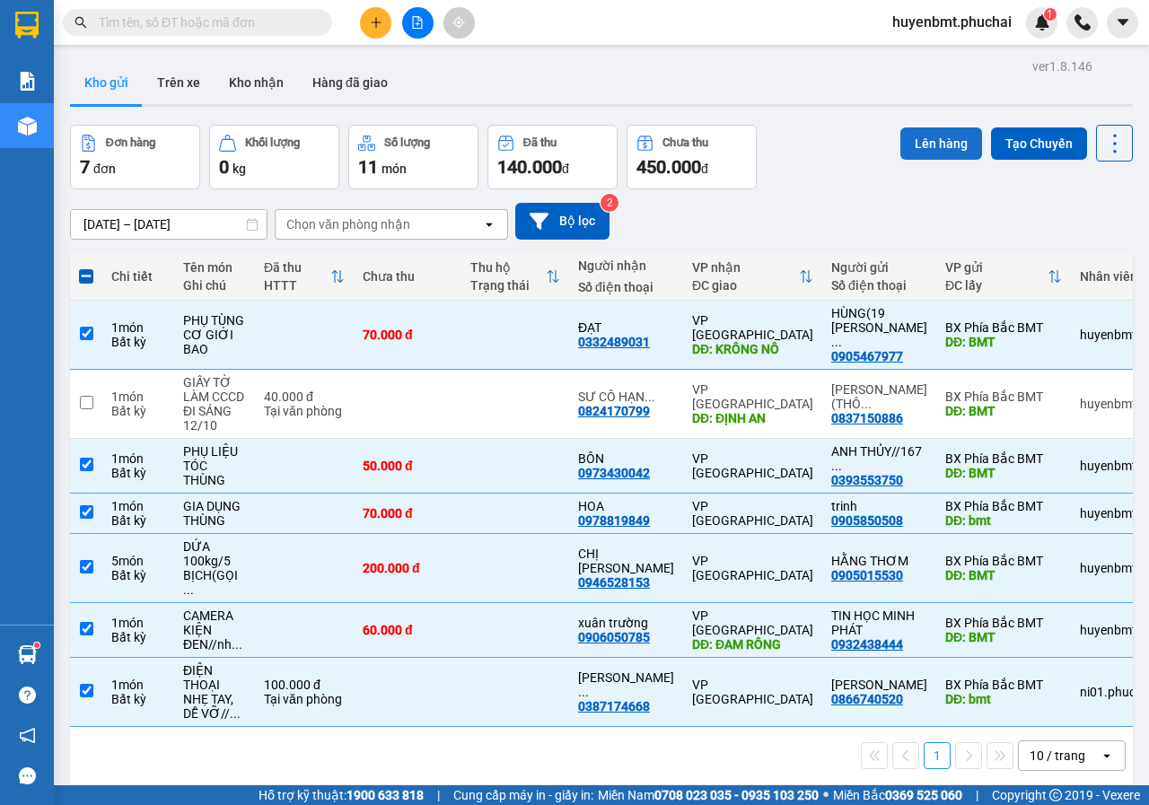
click at [909, 133] on button "Lên hàng" at bounding box center [942, 144] width 82 height 32
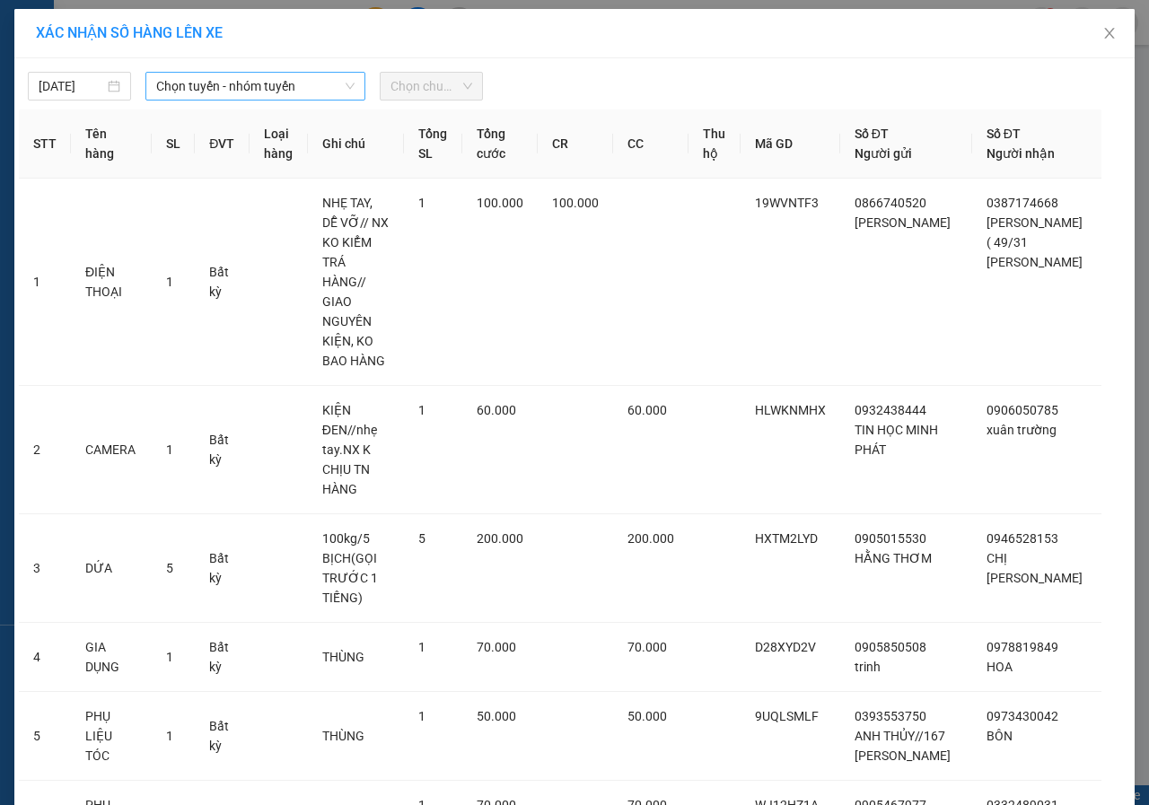
click at [189, 98] on span "Chọn tuyến - nhóm tuyến" at bounding box center [255, 86] width 198 height 27
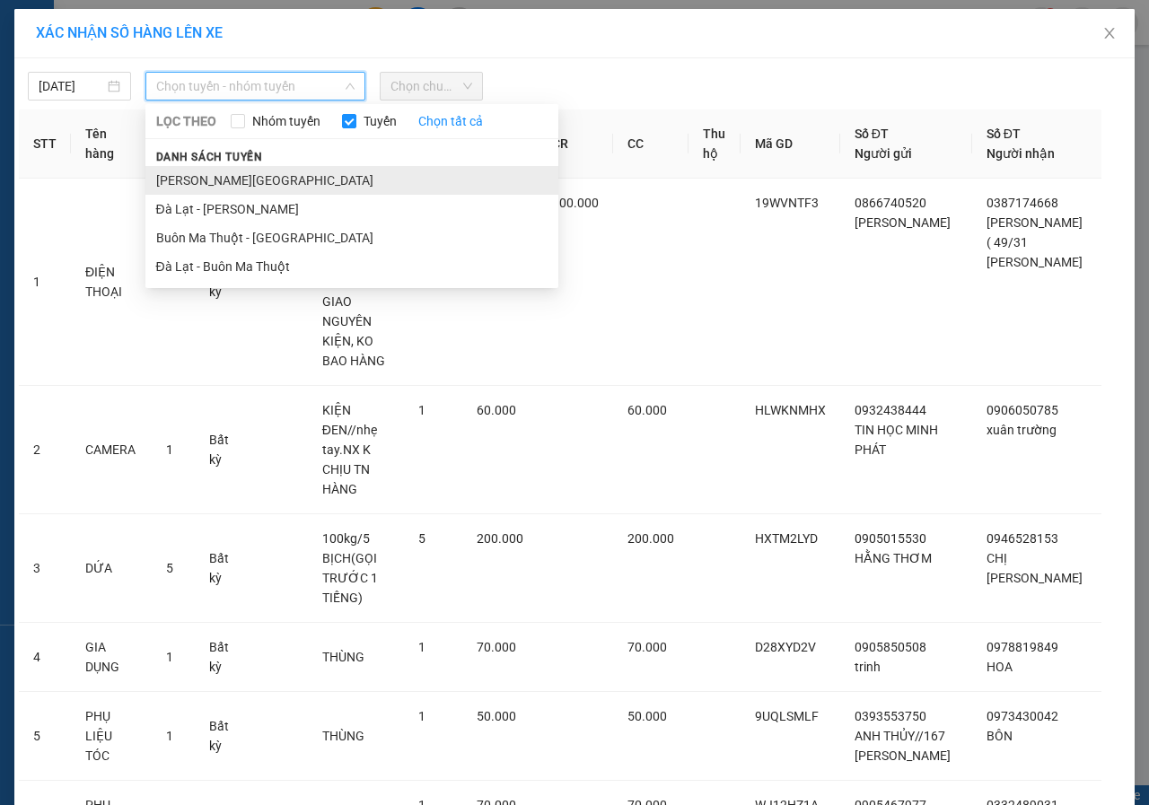
click at [163, 188] on li "[PERSON_NAME][GEOGRAPHIC_DATA]" at bounding box center [351, 180] width 413 height 29
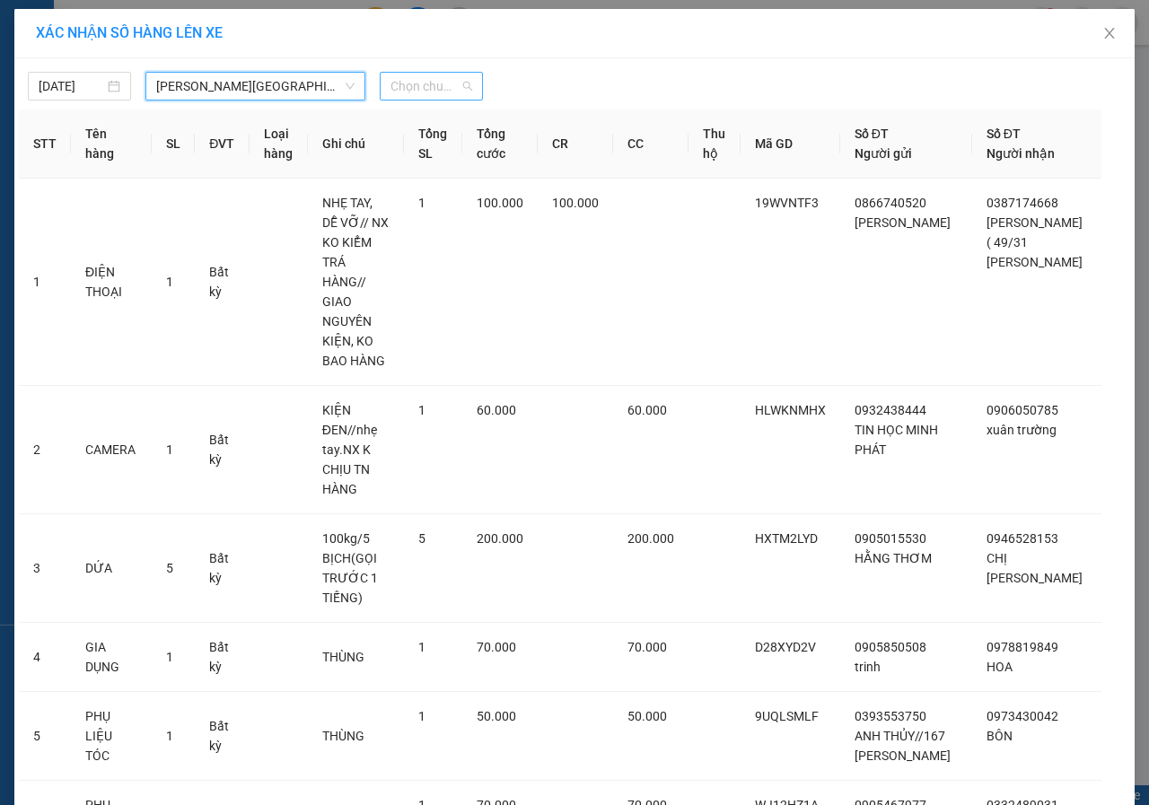
click at [411, 88] on span "Chọn chuyến" at bounding box center [432, 86] width 82 height 27
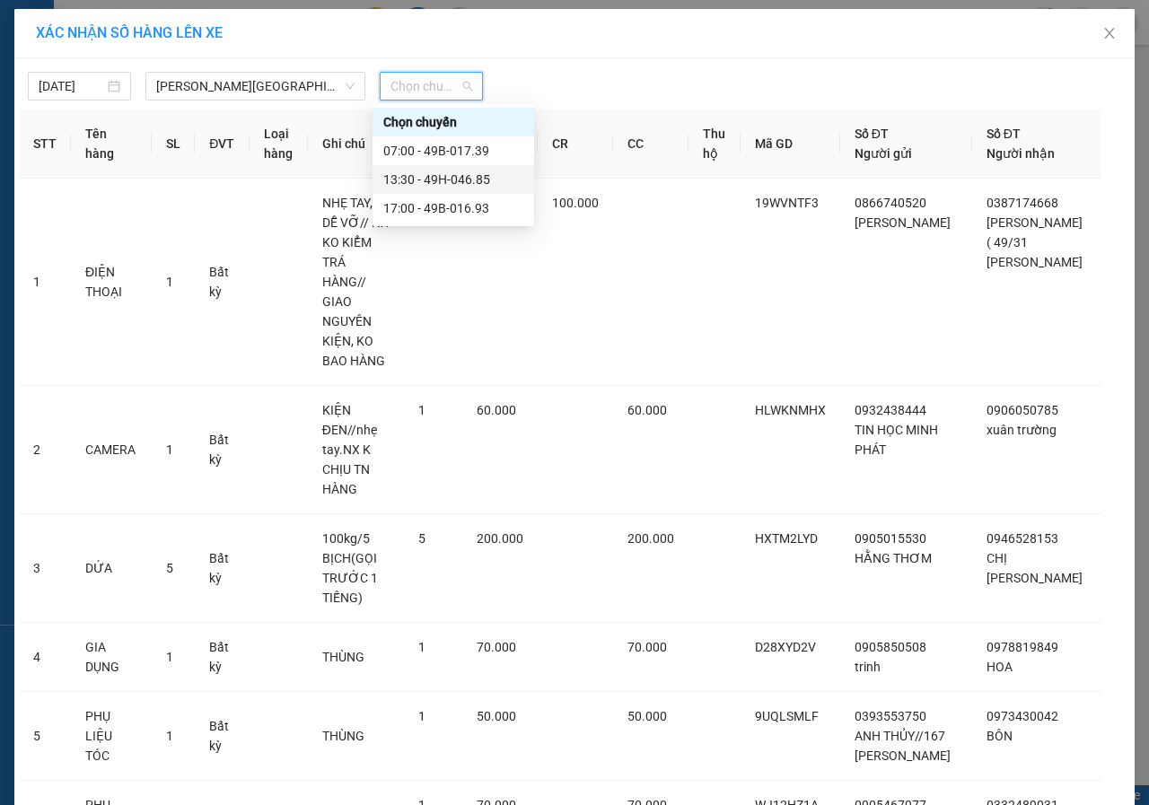
click at [449, 181] on div "13:30 - 49H-046.85" at bounding box center [453, 180] width 140 height 20
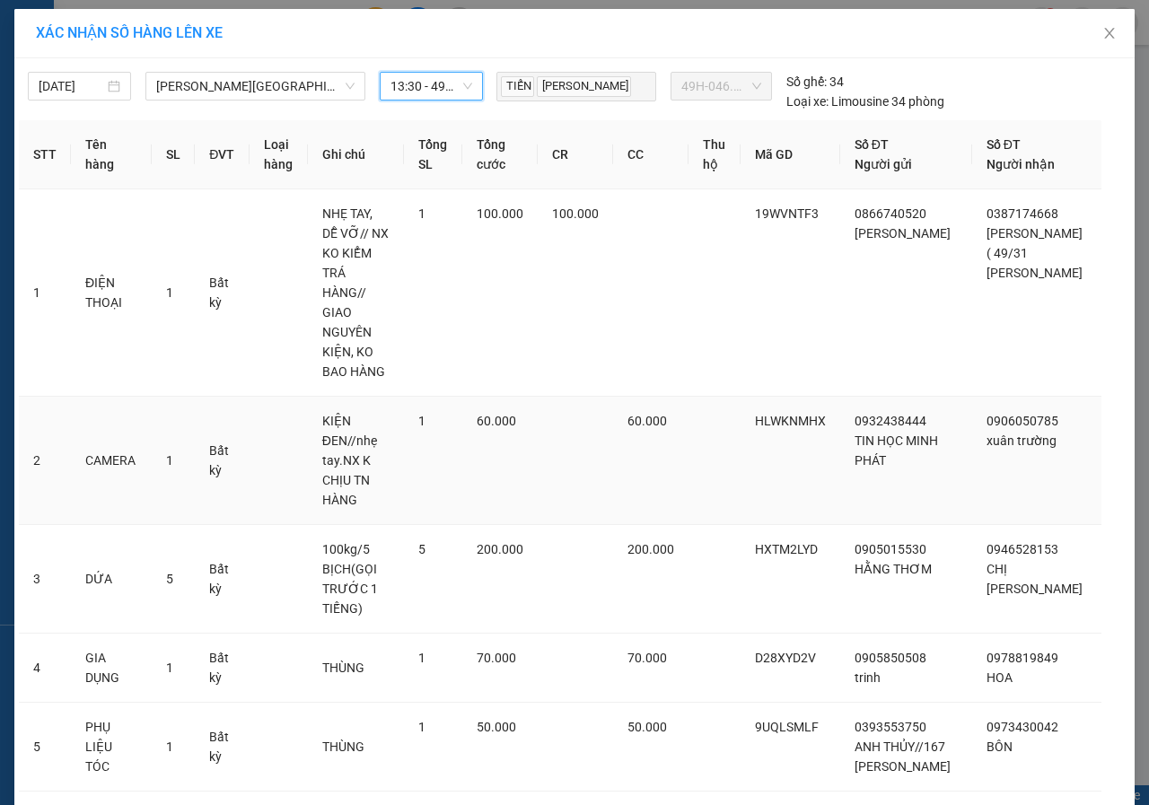
scroll to position [147, 0]
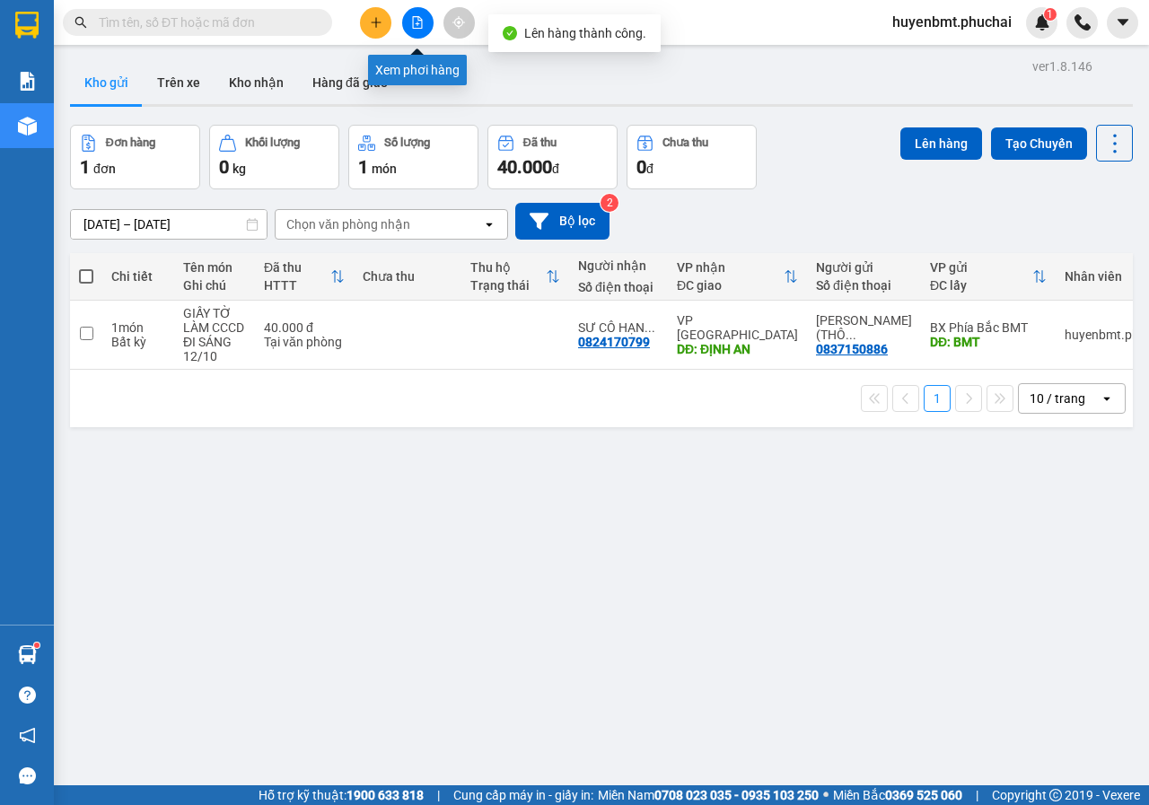
click at [412, 17] on icon "file-add" at bounding box center [417, 22] width 13 height 13
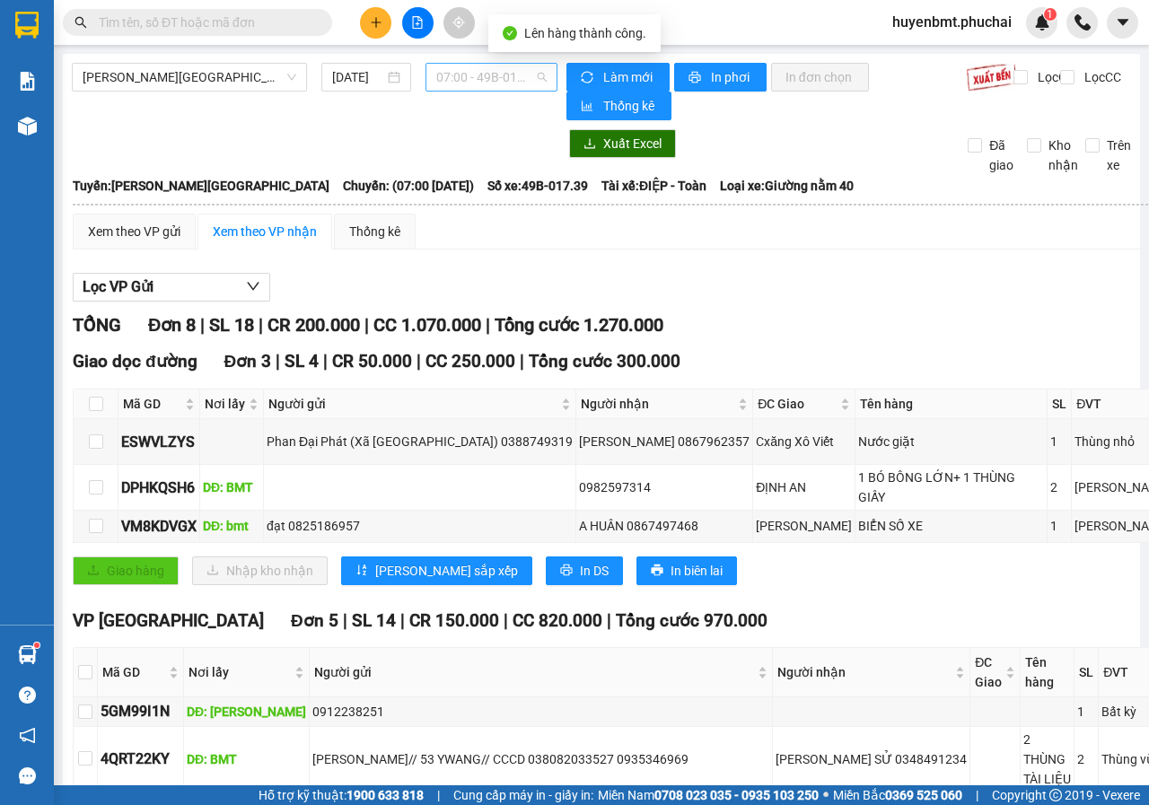
click at [488, 82] on span "07:00 - 49B-017.39" at bounding box center [491, 77] width 110 height 27
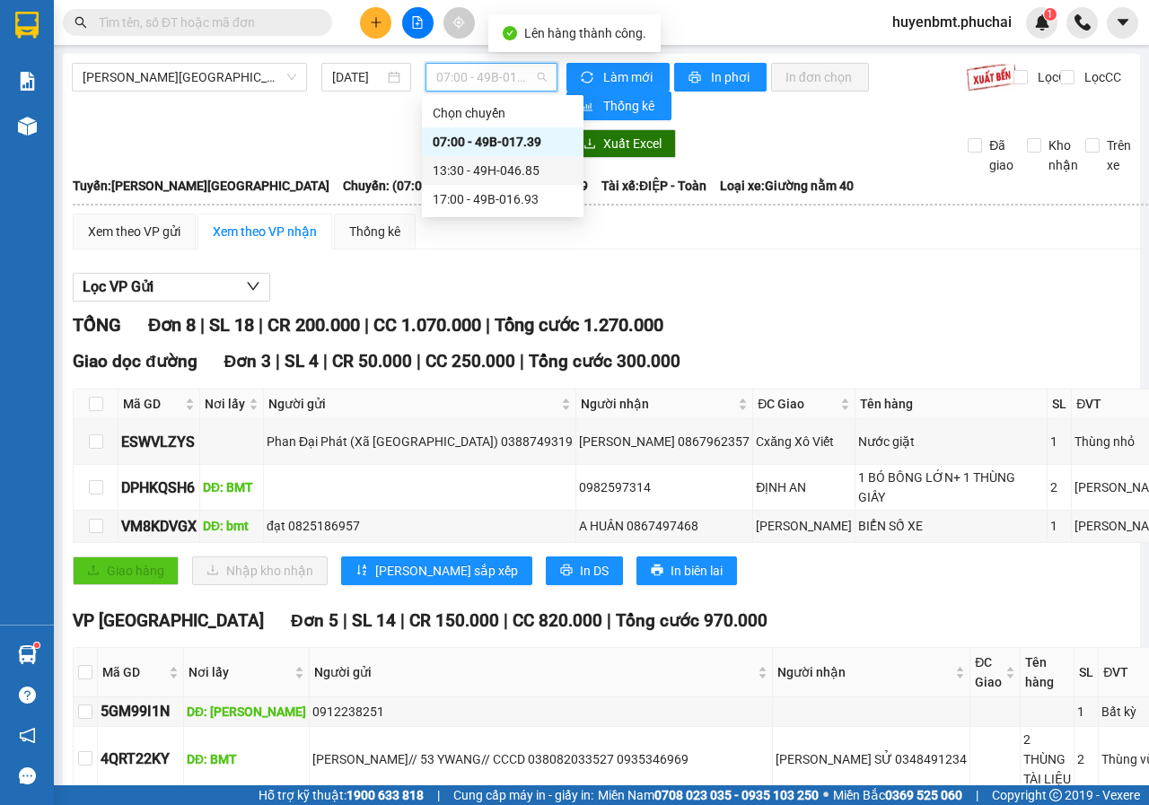
click at [490, 176] on div "13:30 - 49H-046.85" at bounding box center [503, 171] width 140 height 20
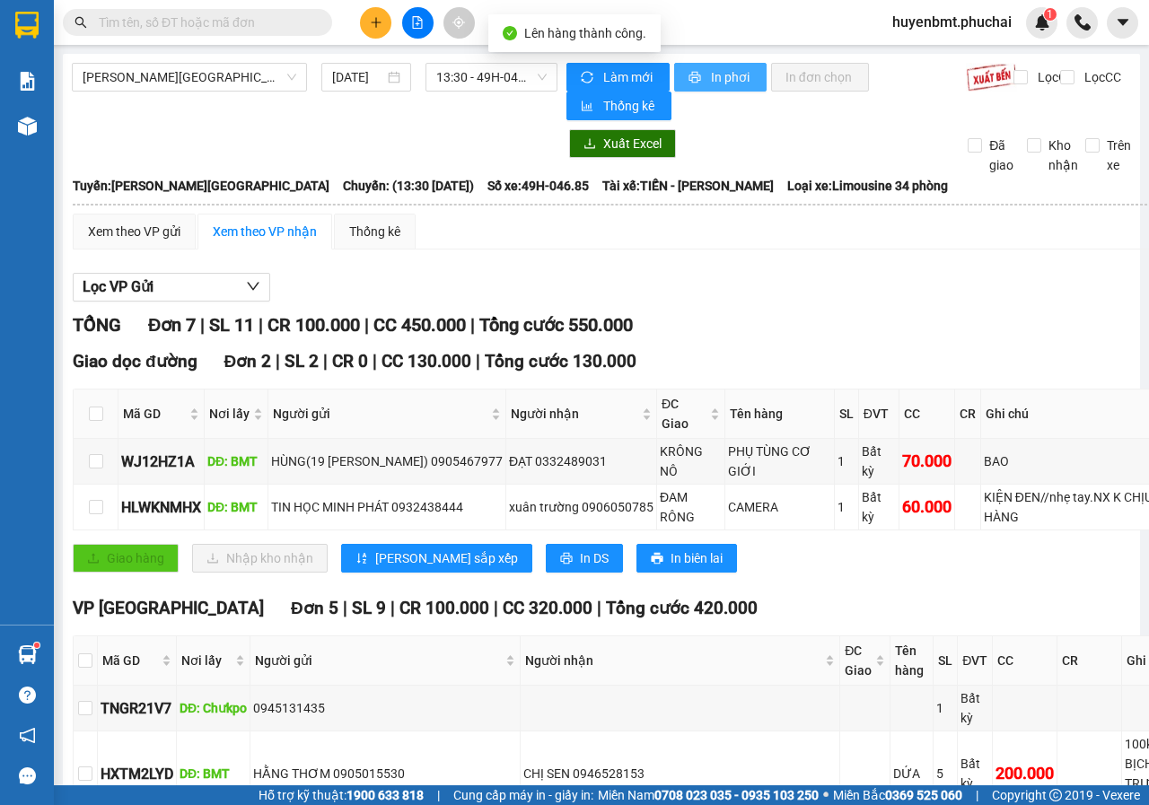
click at [711, 72] on span "In phơi" at bounding box center [731, 77] width 41 height 20
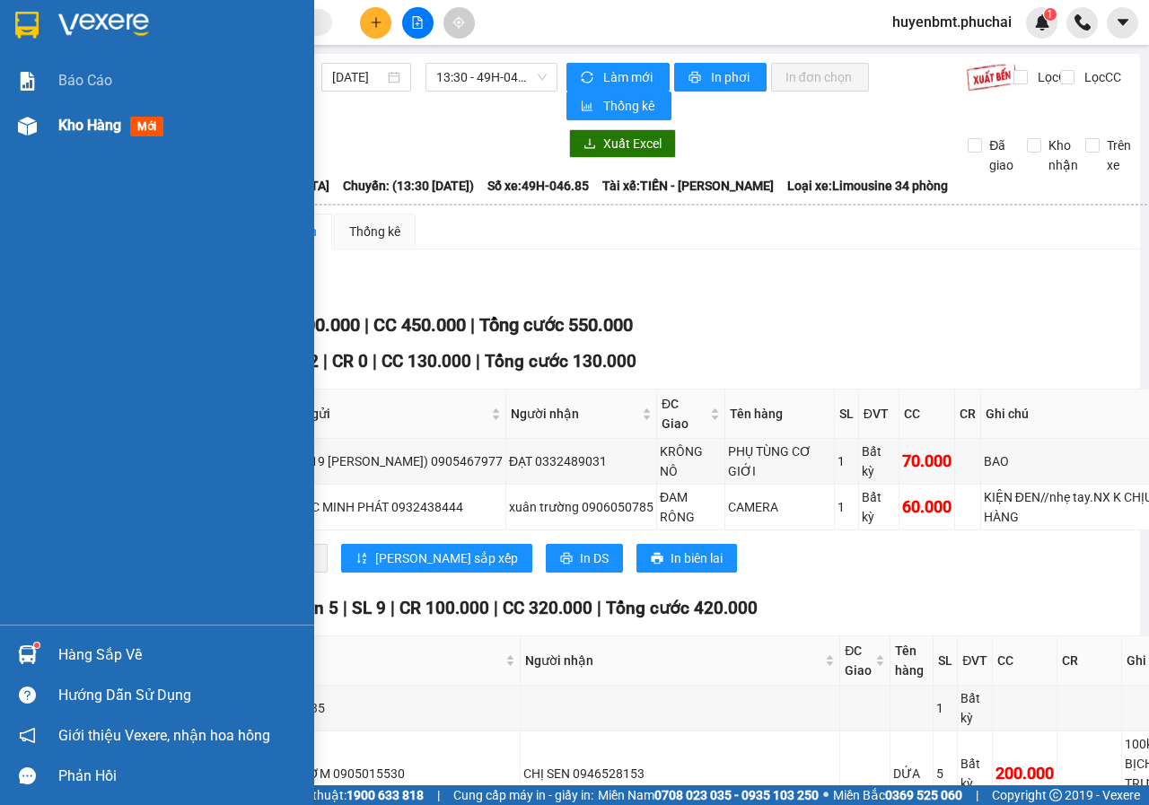
click at [27, 121] on img at bounding box center [27, 126] width 19 height 19
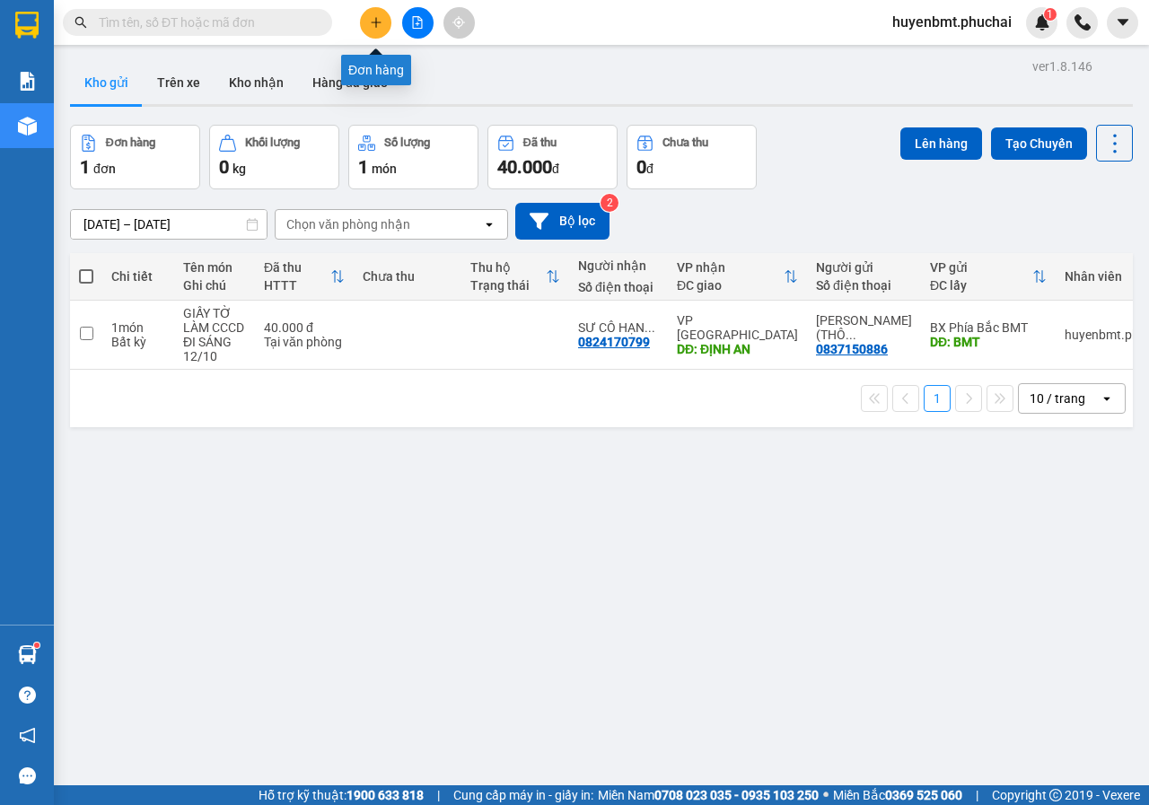
click at [381, 19] on icon "plus" at bounding box center [376, 22] width 13 height 13
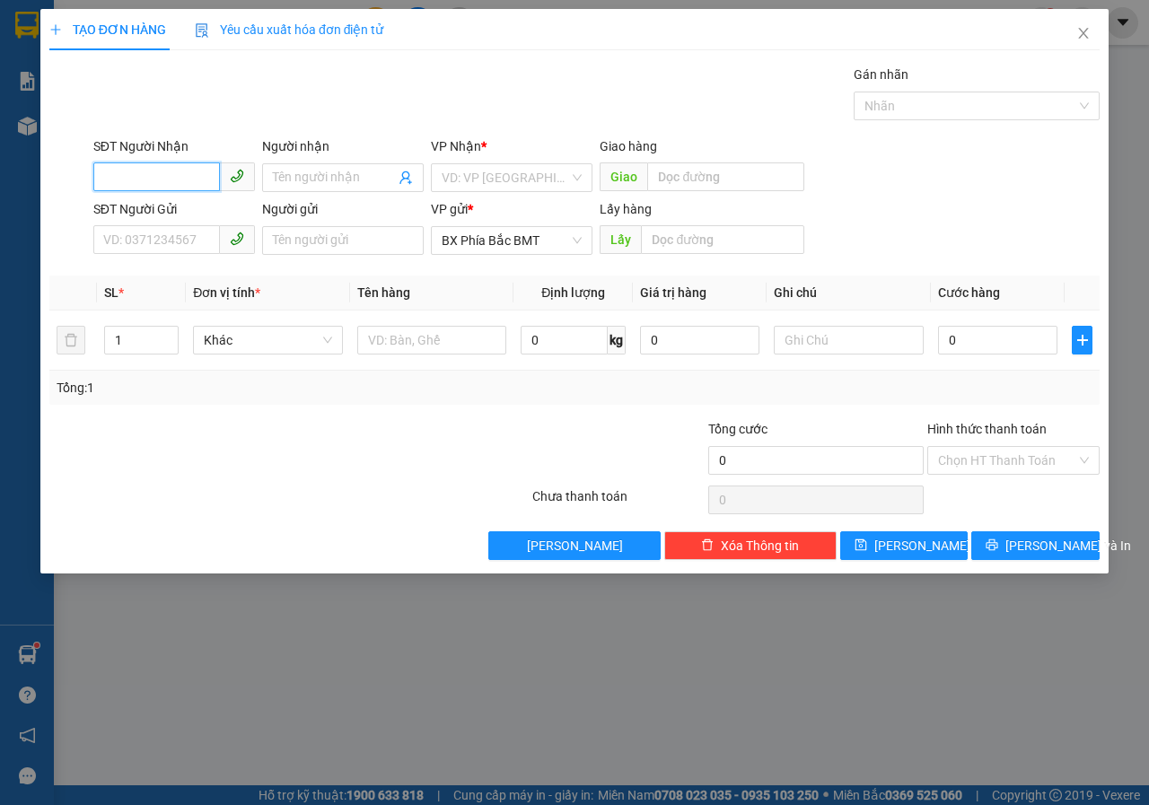
click at [159, 176] on input "SĐT Người Nhận" at bounding box center [156, 177] width 127 height 29
click at [139, 175] on input "SĐT Người Nhận" at bounding box center [156, 177] width 127 height 29
click at [154, 213] on div "0973216073 - TIẾN THÀNH (75 PĐP)" at bounding box center [207, 214] width 207 height 20
type input "0973216073"
type input "TIẾN THÀNH (75 PĐP)"
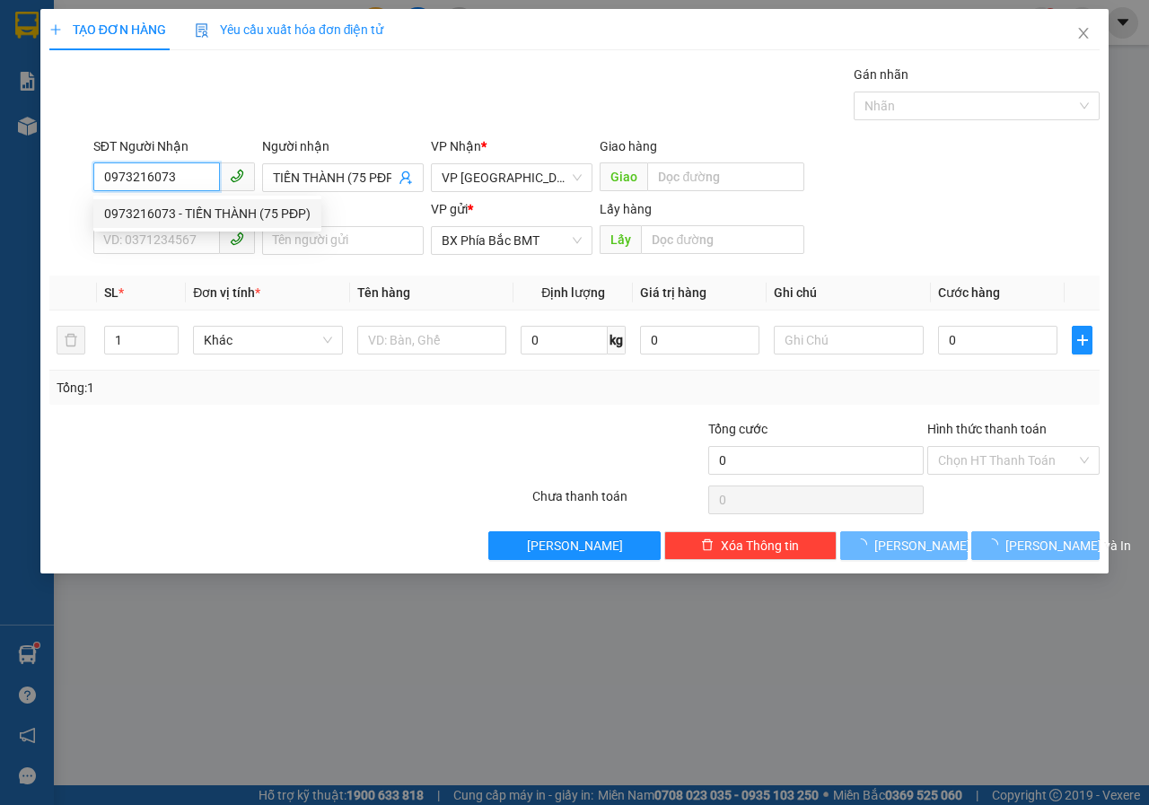
type input "40.000"
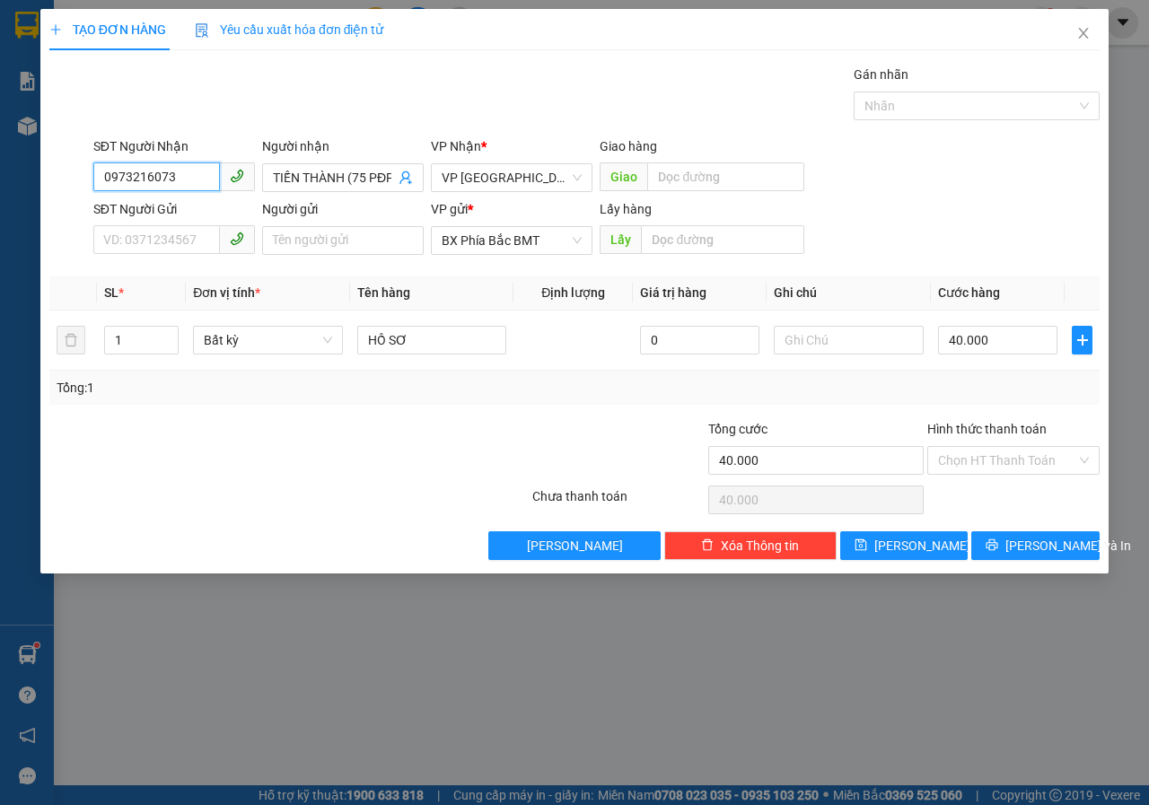
type input "0973216073"
click at [145, 229] on input "SĐT Người Gửi" at bounding box center [156, 239] width 127 height 29
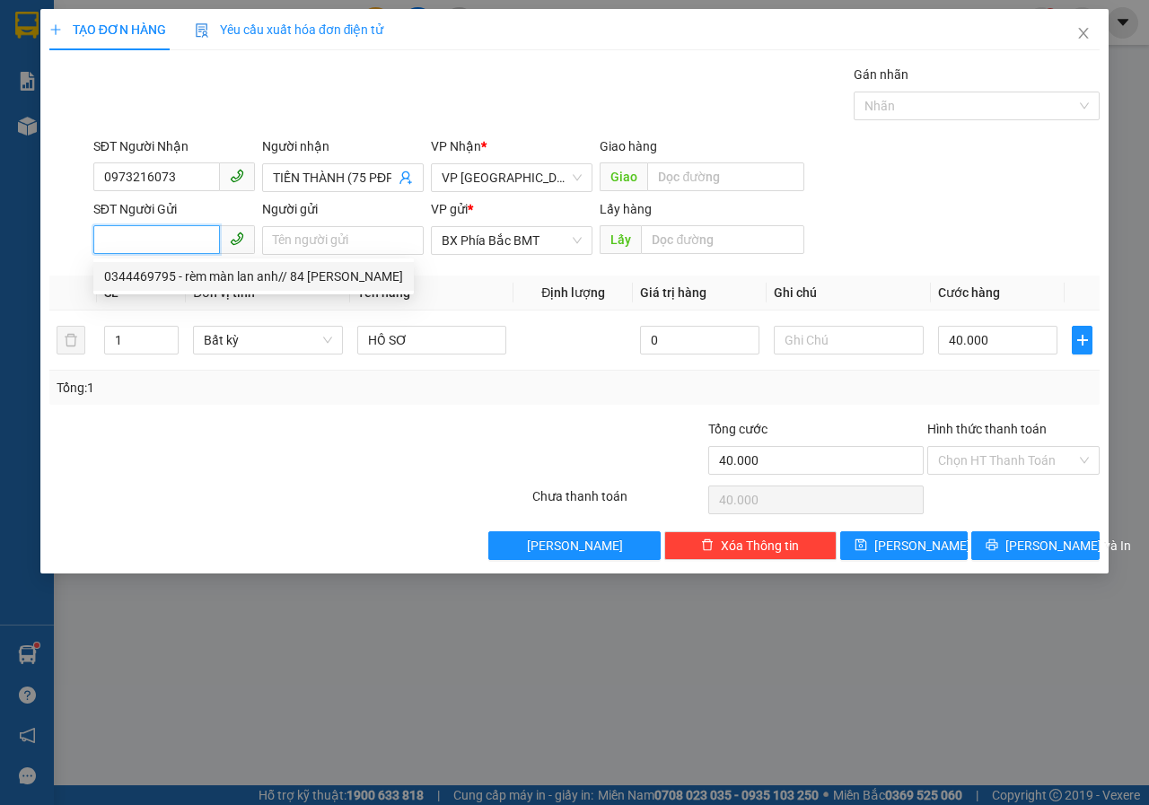
click at [179, 277] on div "0344469795 - rèm màn lan anh// 84 [PERSON_NAME]" at bounding box center [253, 277] width 299 height 20
type input "0344469795"
type input "rèm màn lan anh// 84 [PERSON_NAME]"
type input "bmt"
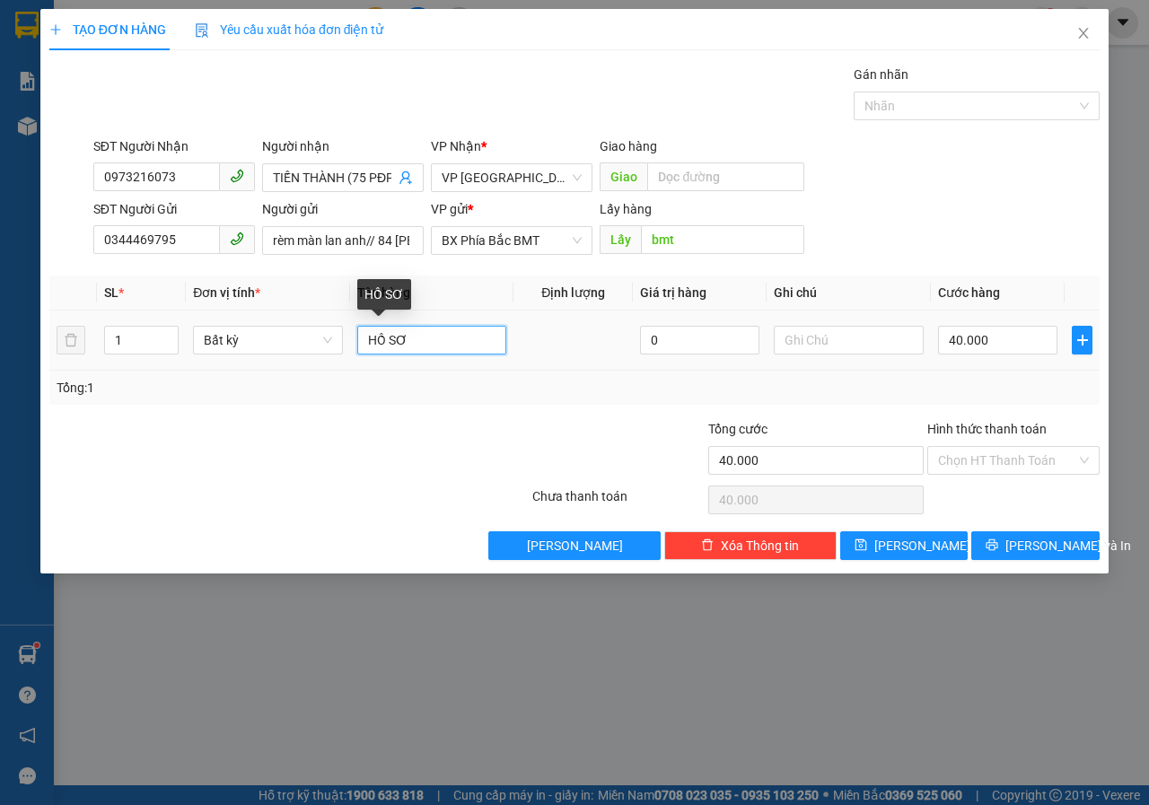
click at [404, 348] on input "HỒ SƠ" at bounding box center [432, 340] width 150 height 29
type input "H"
type input "VẢI"
click at [861, 337] on input "text" at bounding box center [849, 340] width 150 height 29
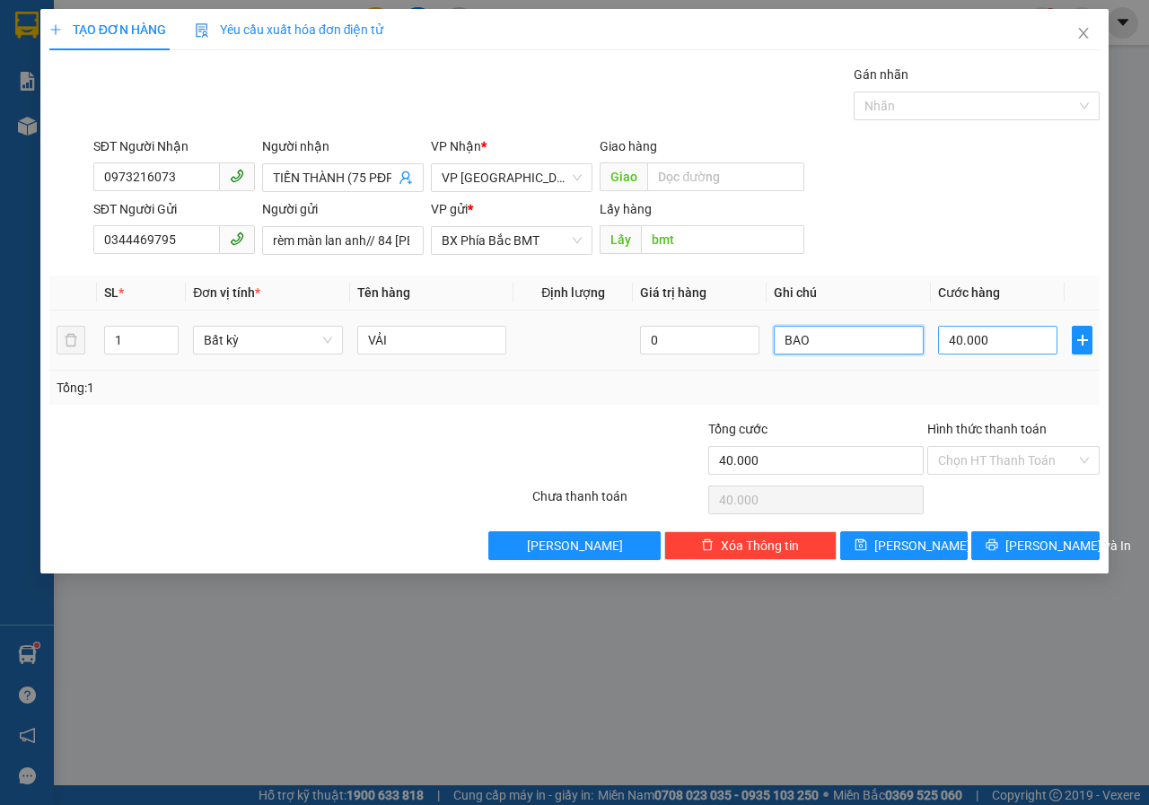
type input "BAO"
click at [1037, 342] on input "40.000" at bounding box center [997, 340] width 119 height 29
type input "1"
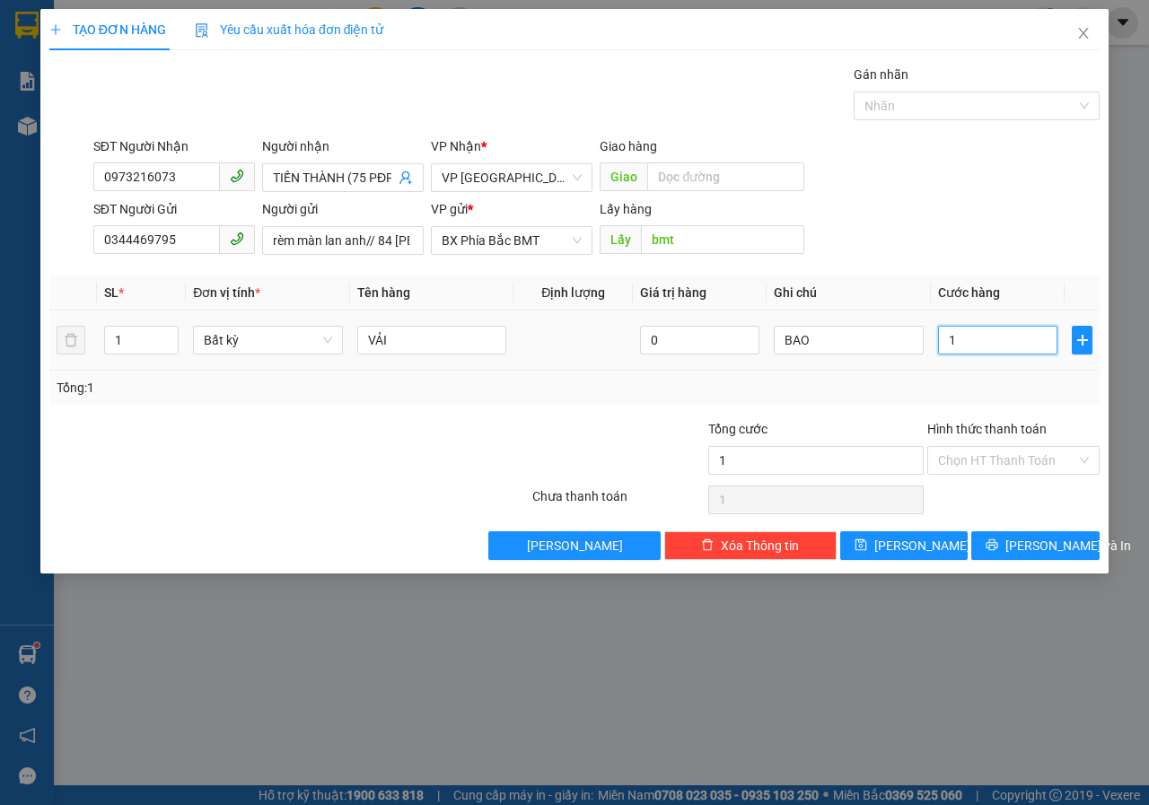
type input "10"
type input "100"
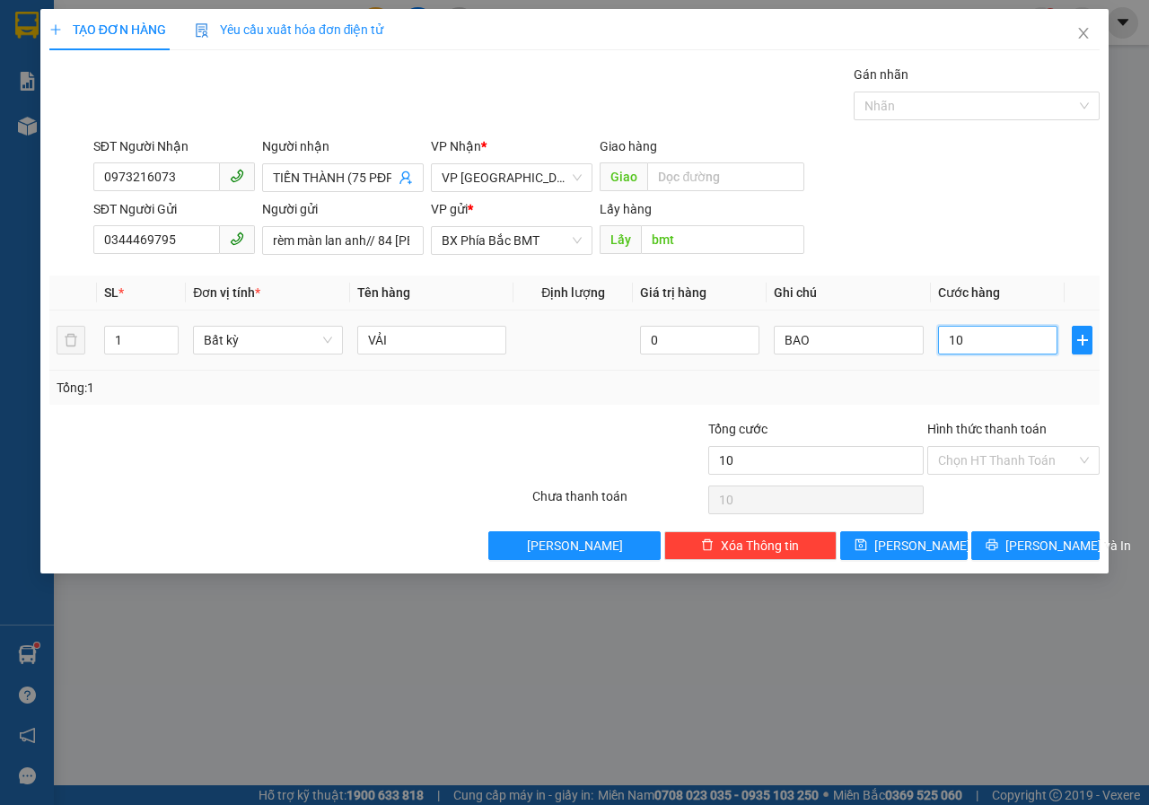
type input "100"
type input "1.000"
type input "10.000"
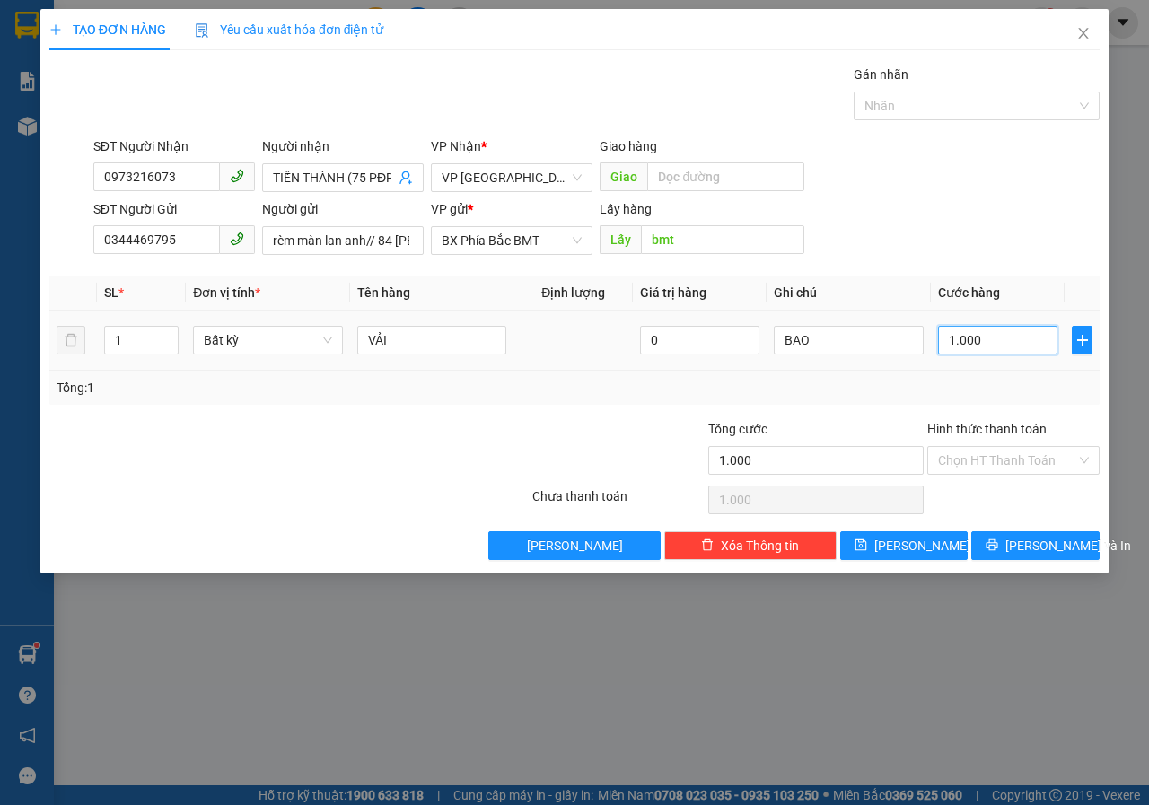
type input "10.000"
type input "100.000"
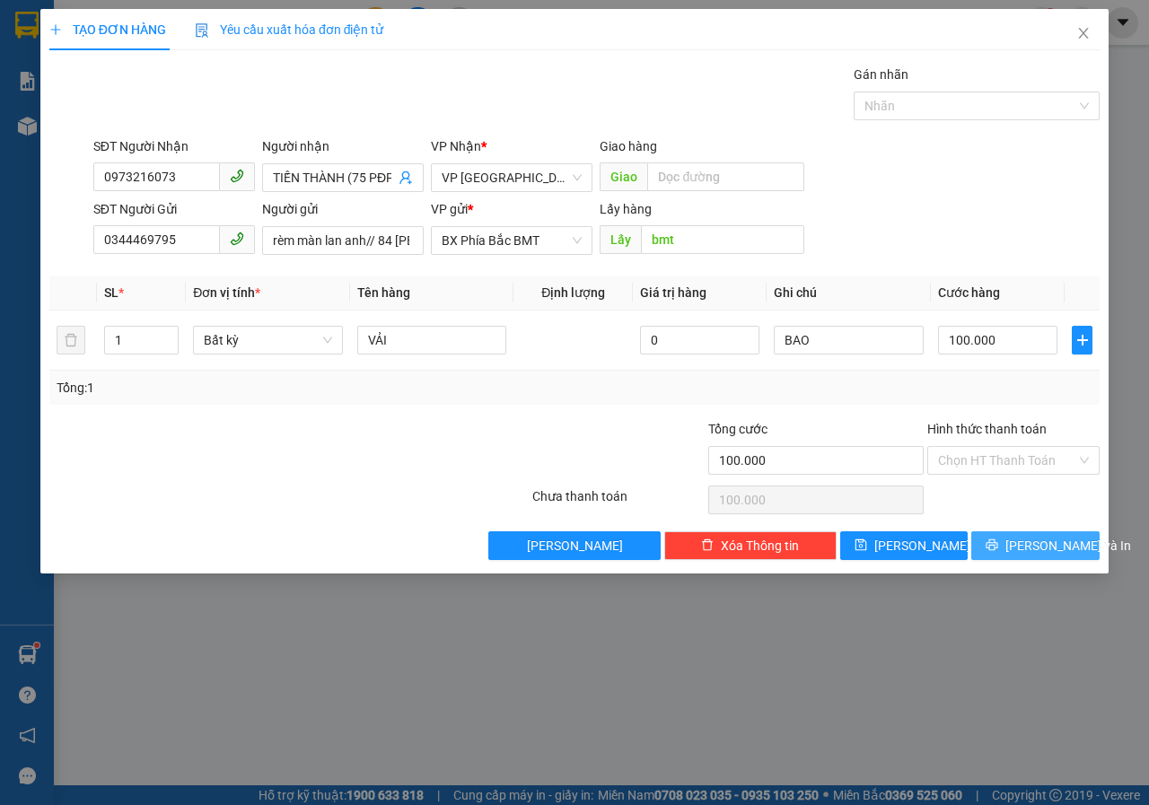
click at [999, 549] on icon "printer" at bounding box center [993, 546] width 12 height 12
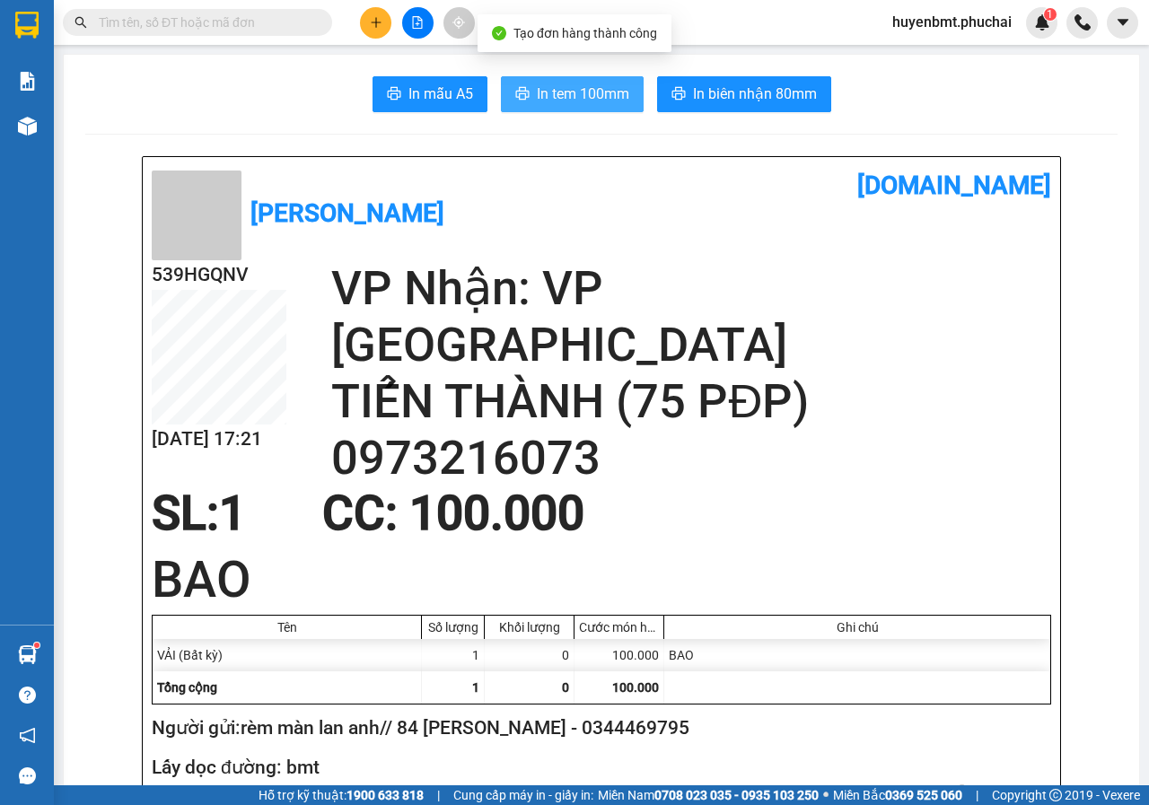
click at [600, 107] on button "In tem 100mm" at bounding box center [572, 94] width 143 height 36
click at [254, 16] on input "text" at bounding box center [205, 23] width 212 height 20
paste input "0965797889"
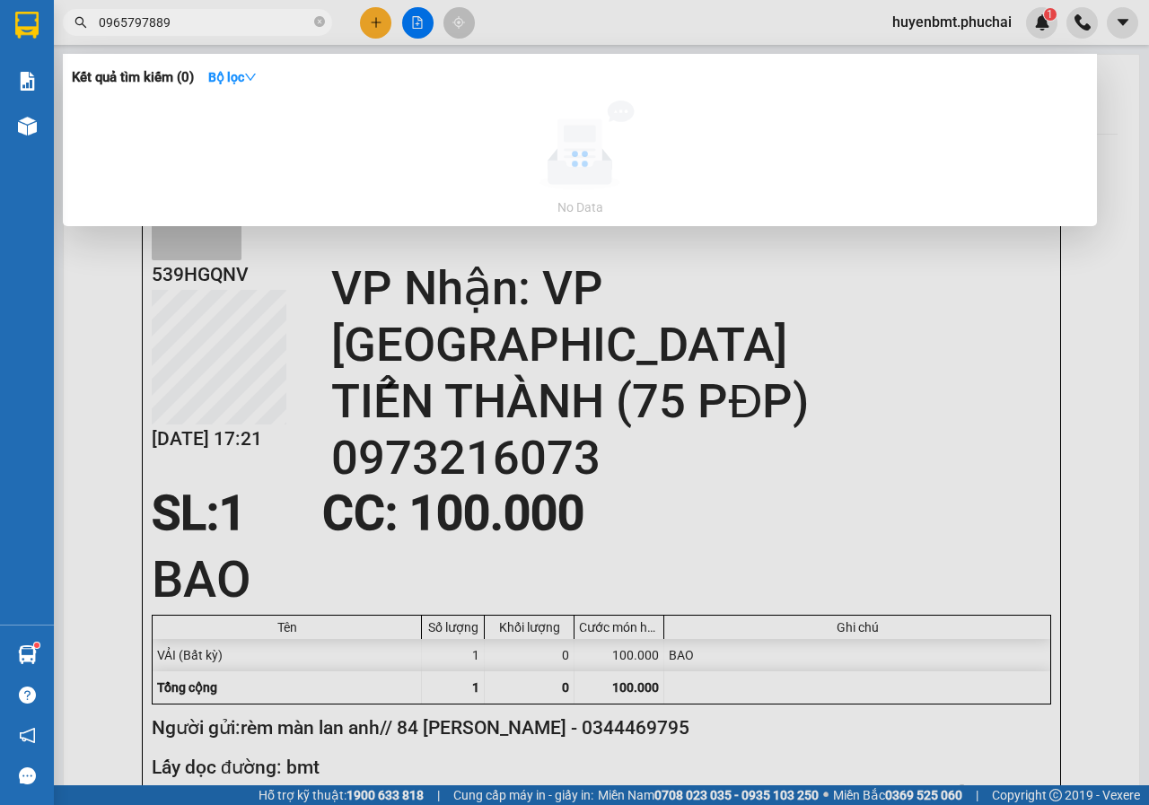
type input "0965797889"
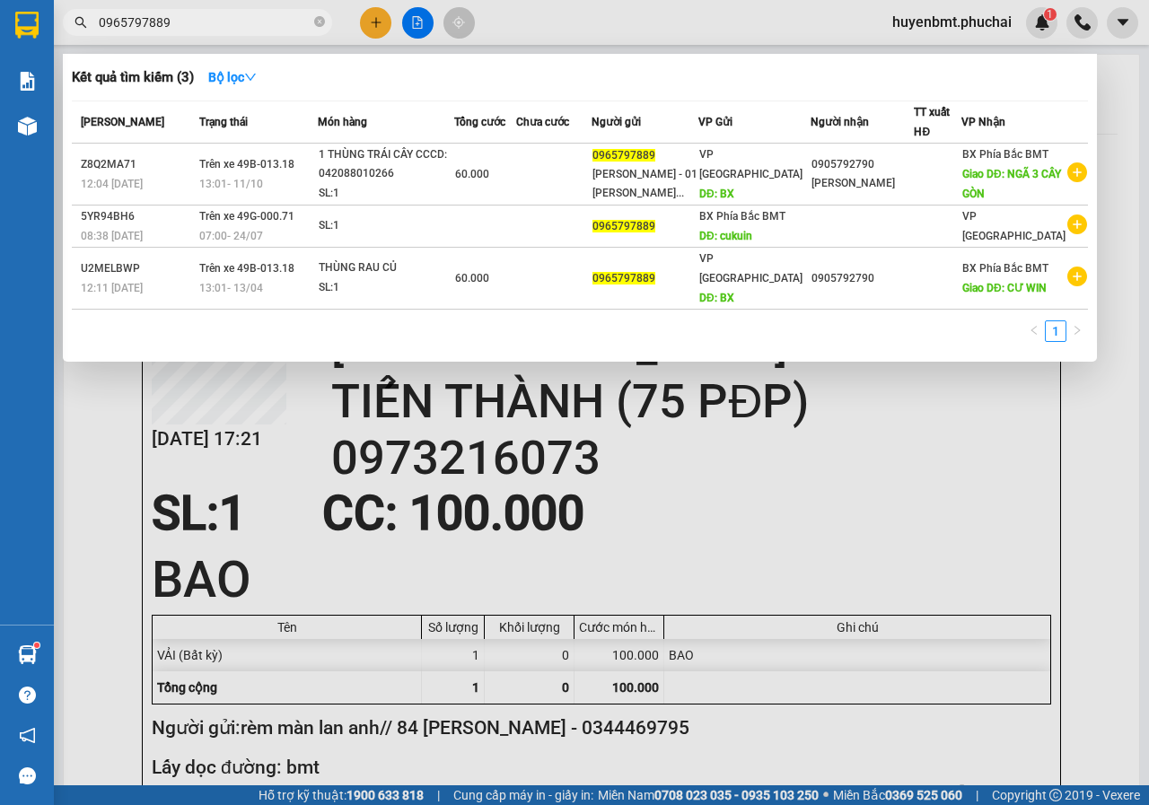
click at [417, 26] on div at bounding box center [574, 402] width 1149 height 805
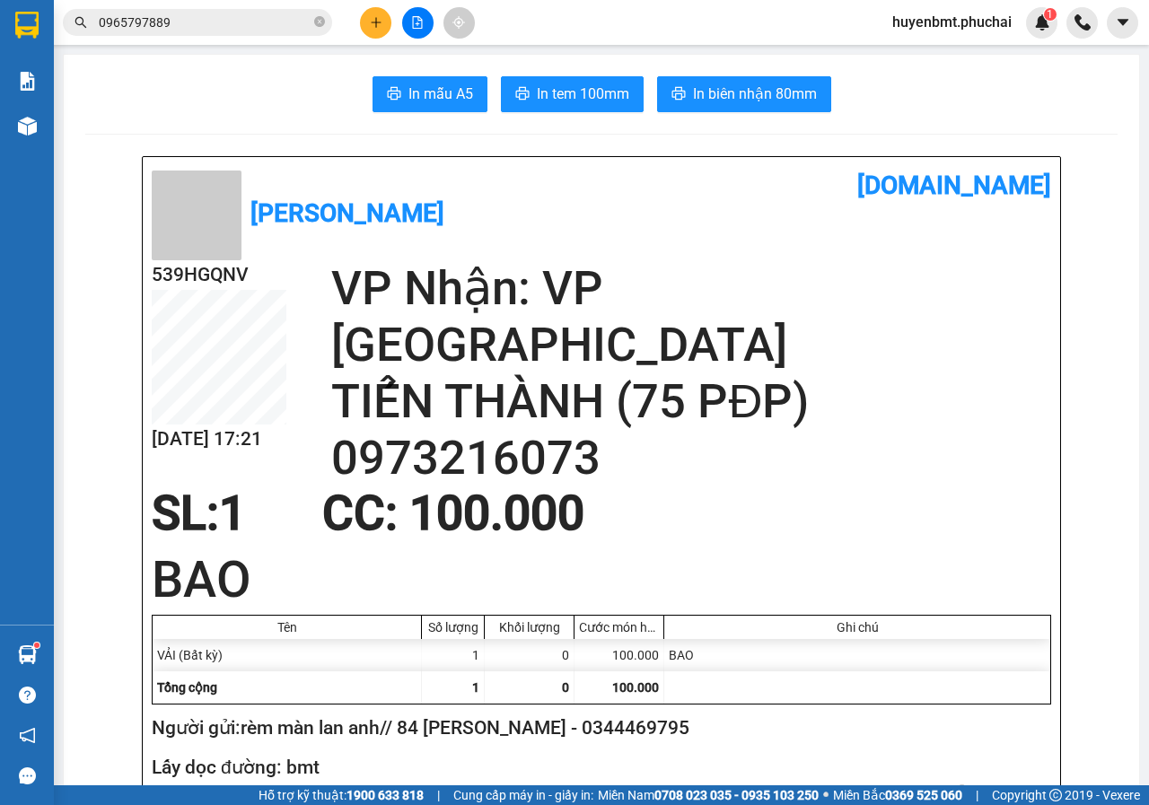
click at [420, 33] on button at bounding box center [417, 22] width 31 height 31
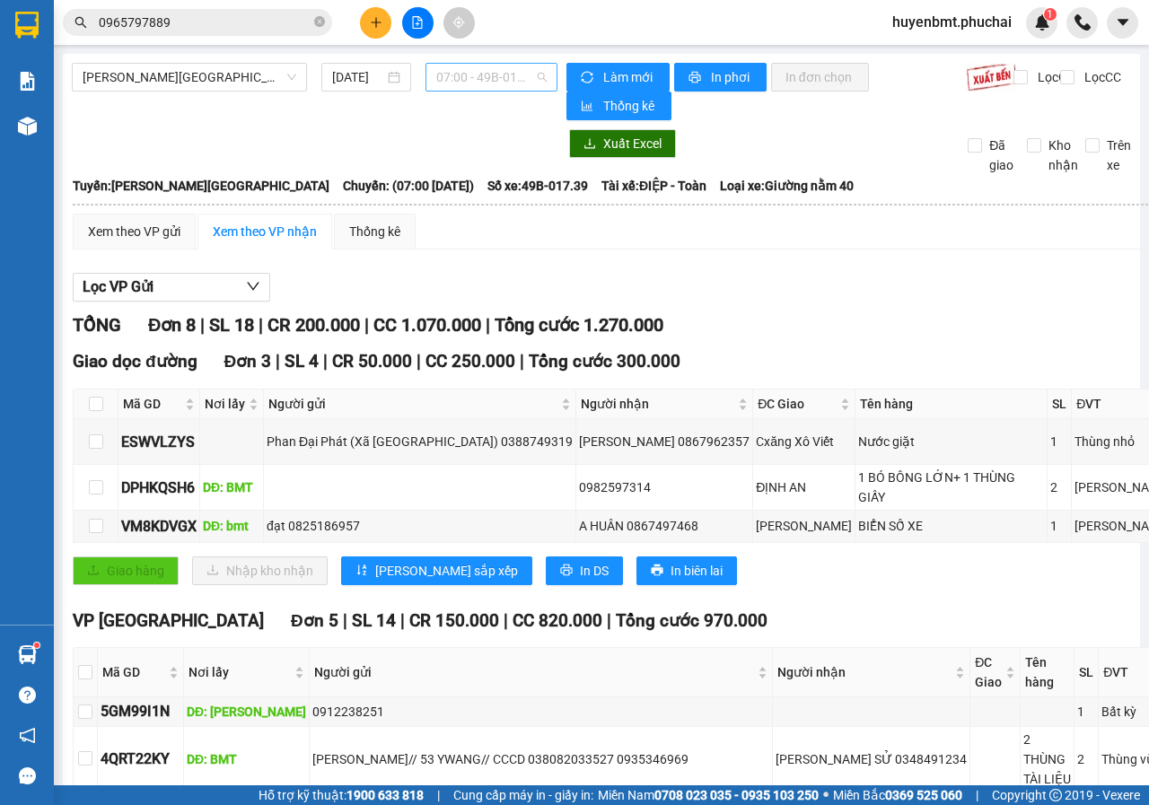
click at [476, 71] on span "07:00 - 49B-017.39" at bounding box center [491, 77] width 110 height 27
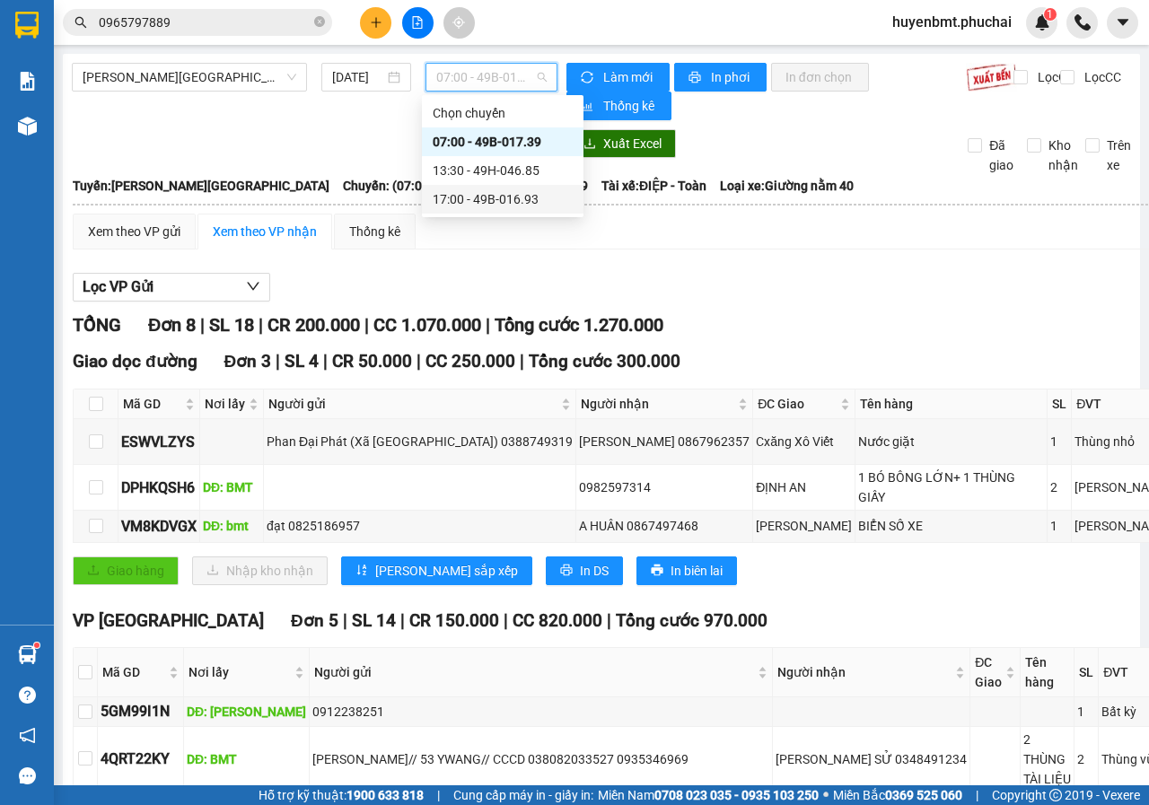
click at [511, 195] on div "17:00 - 49B-016.93" at bounding box center [503, 199] width 140 height 20
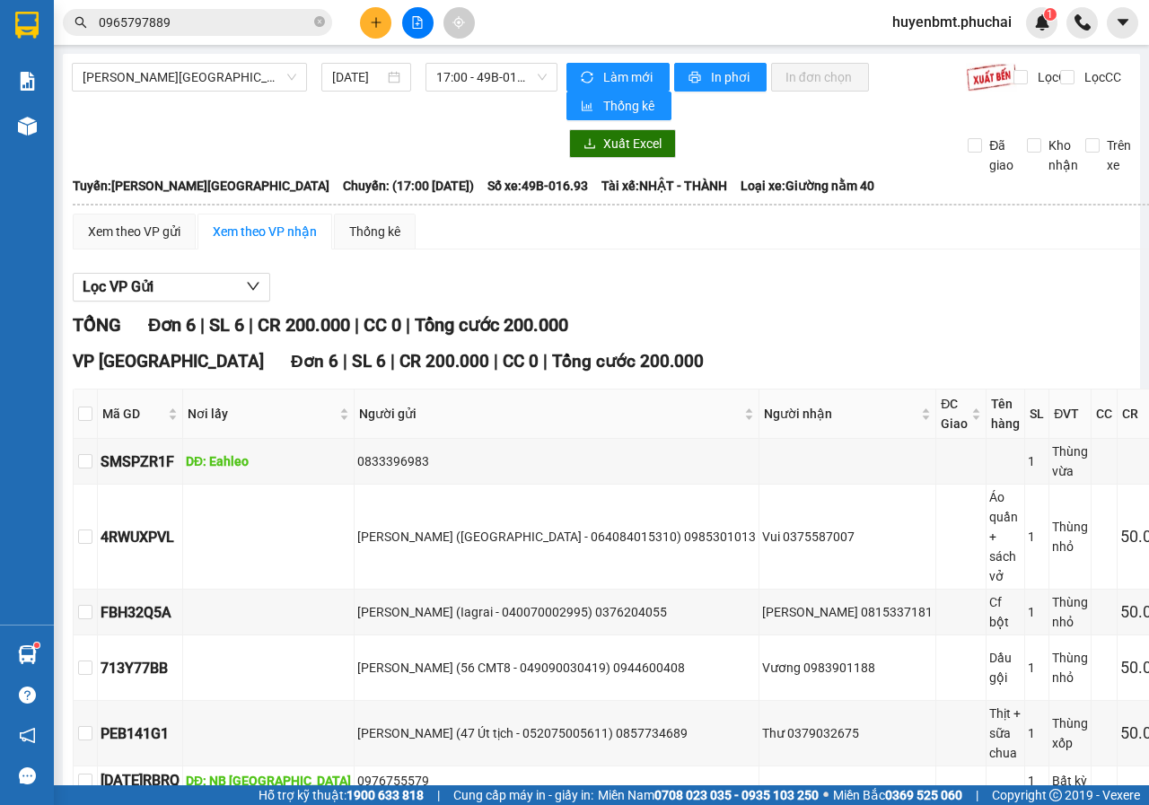
click at [700, 353] on div "VP [GEOGRAPHIC_DATA] Đơn 6 | SL 6 | CR 200.000 | CC 0 | Tổng cước 200.000" at bounding box center [674, 361] width 1203 height 27
click at [373, 32] on button at bounding box center [375, 22] width 31 height 31
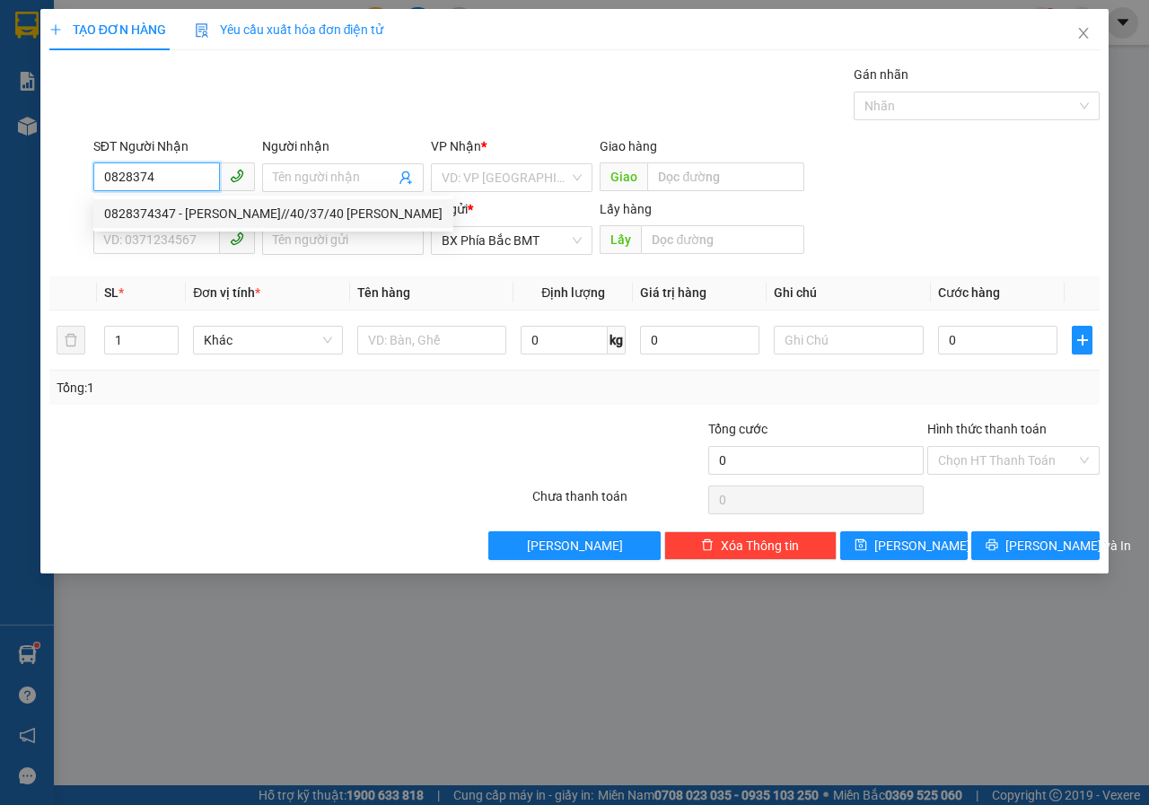
click at [206, 224] on div "0828374347 - [PERSON_NAME]//40/37/40 [PERSON_NAME]" at bounding box center [273, 213] width 360 height 29
type input "0828374347"
type input "[PERSON_NAME]//40/37/40 [PERSON_NAME]"
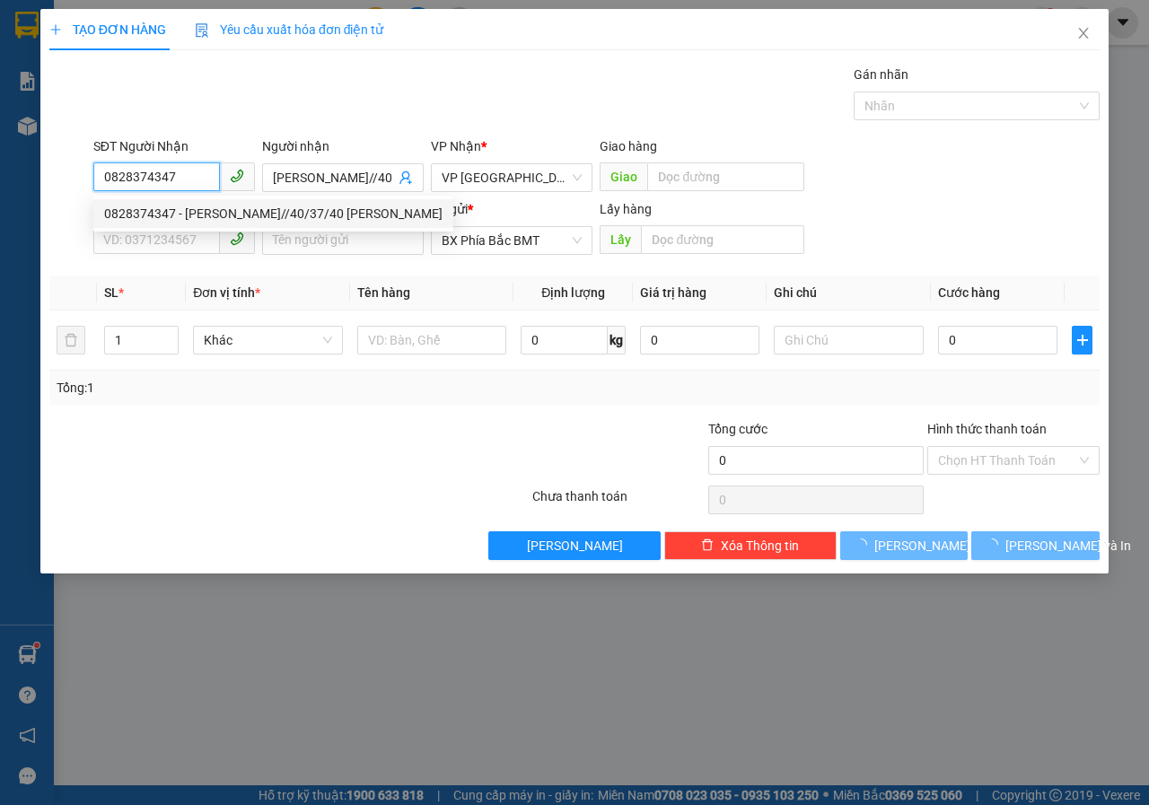
type input "150.000"
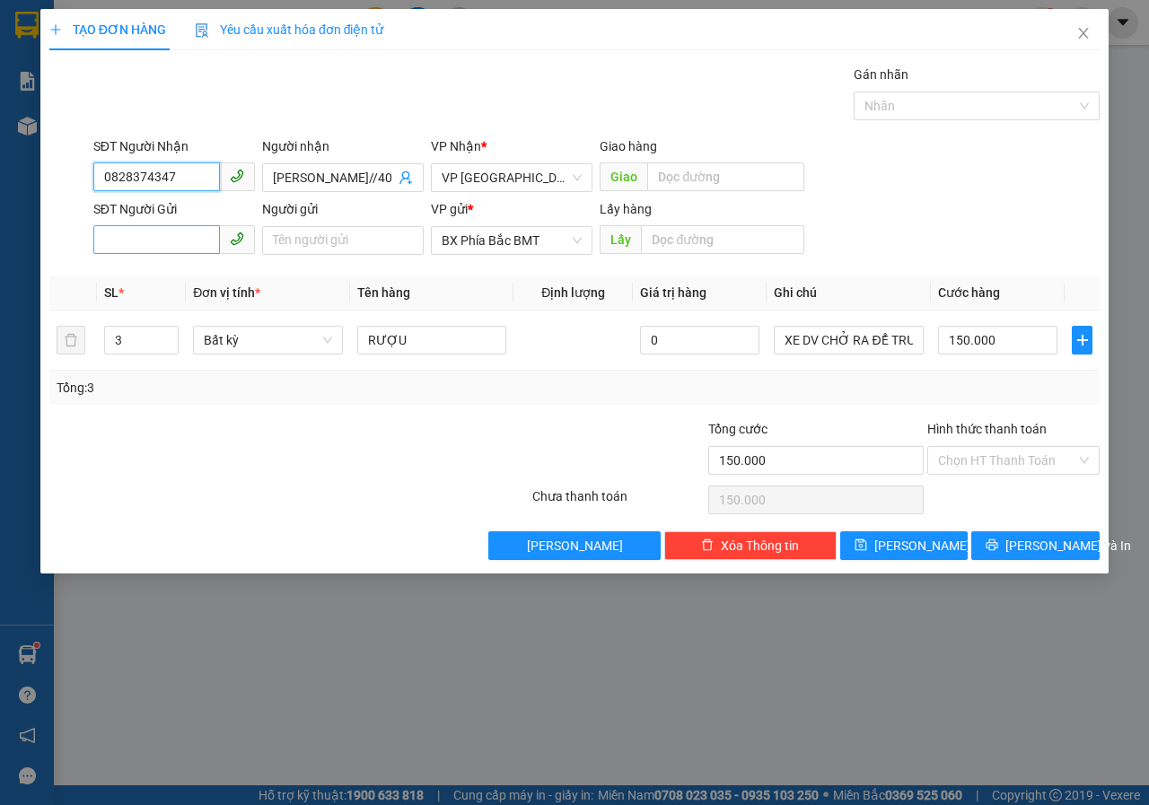
type input "0828374347"
click at [159, 250] on input "SĐT Người Gửi" at bounding box center [156, 239] width 127 height 29
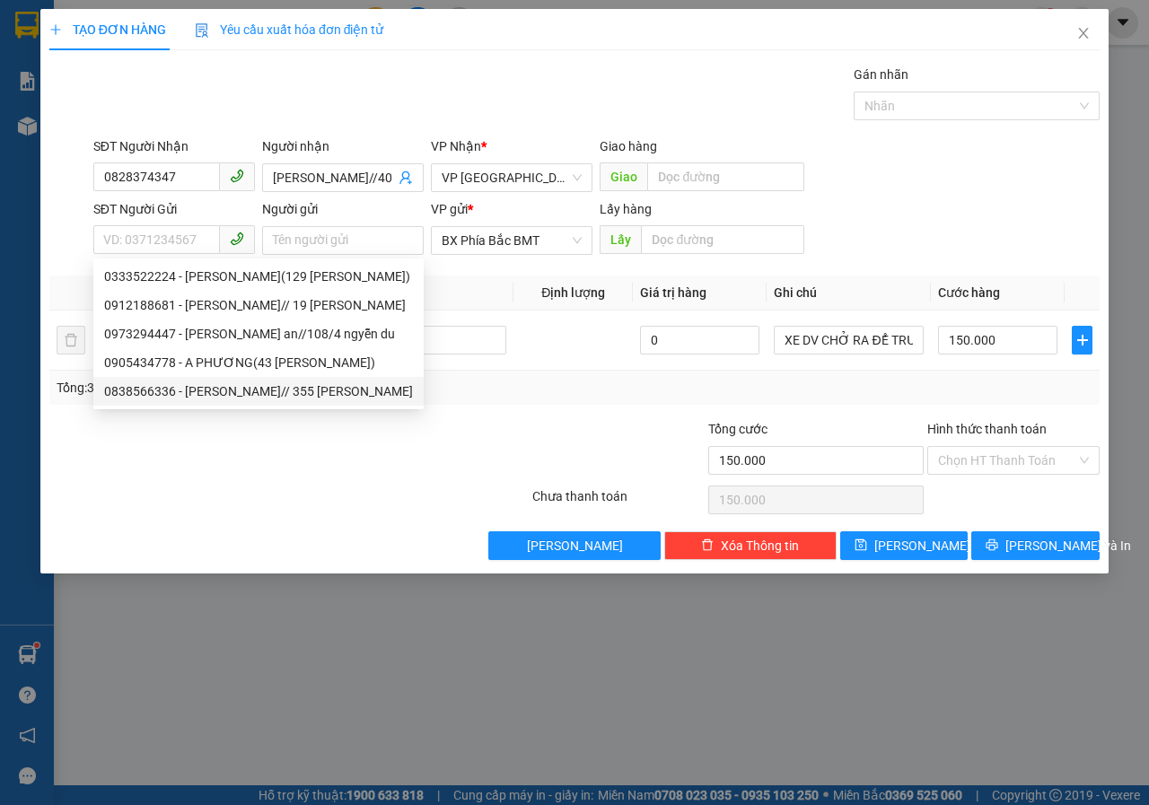
click at [383, 500] on div at bounding box center [289, 500] width 483 height 36
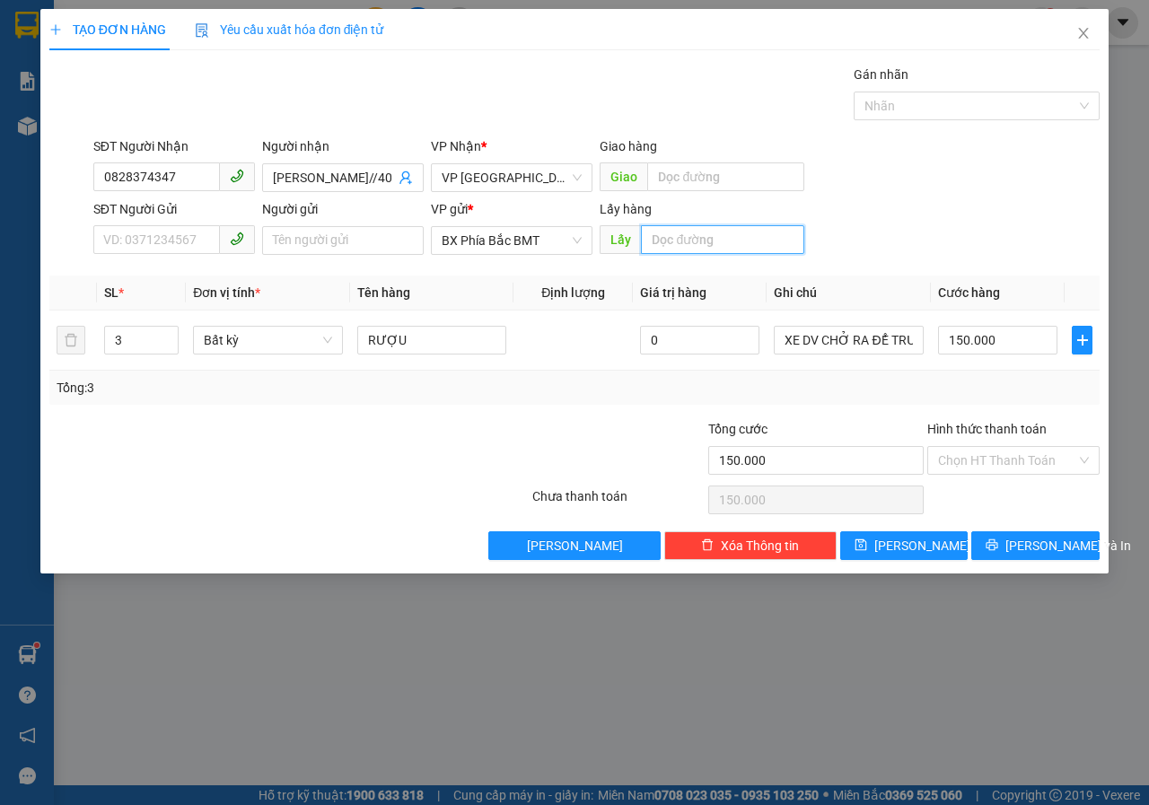
click at [726, 251] on input "text" at bounding box center [722, 239] width 163 height 29
type input "BMT"
click at [295, 254] on input "Người gửi" at bounding box center [343, 240] width 162 height 29
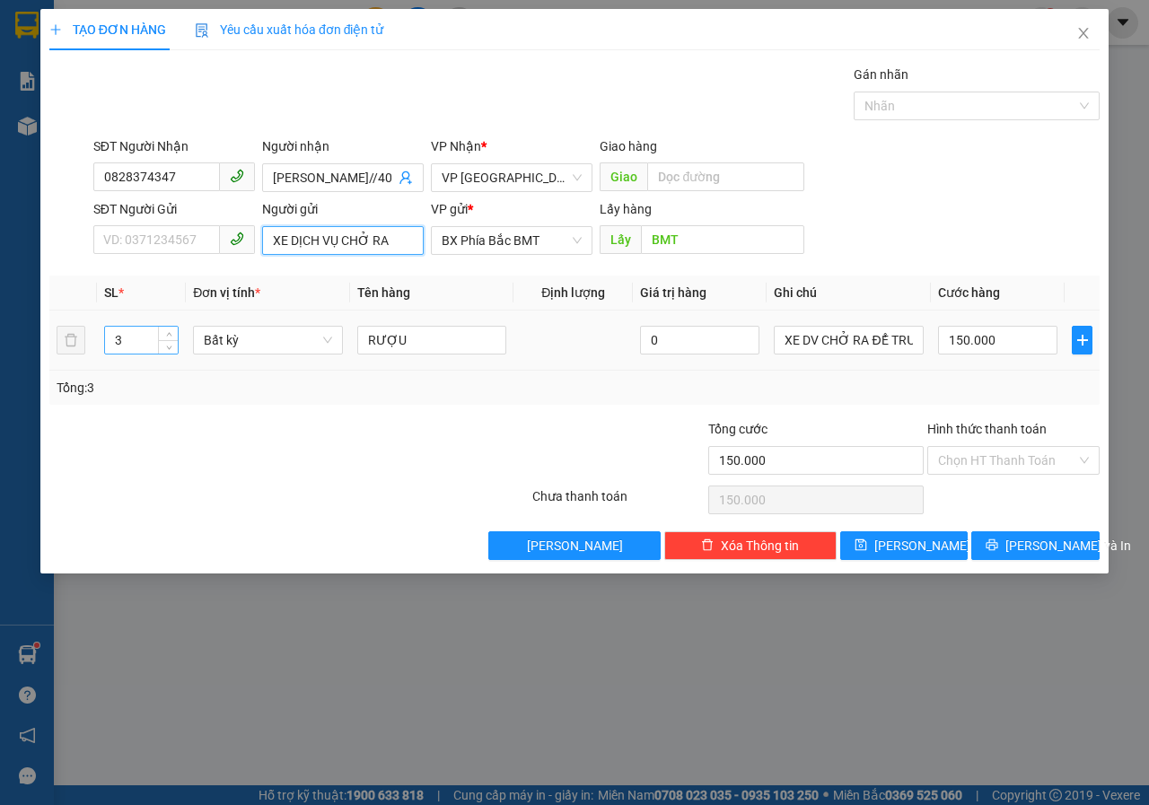
type input "XE DỊCH VỤ CHỞ RA"
click at [141, 340] on input "3" at bounding box center [142, 340] width 74 height 27
click at [437, 335] on input "RƯỢU" at bounding box center [432, 340] width 150 height 29
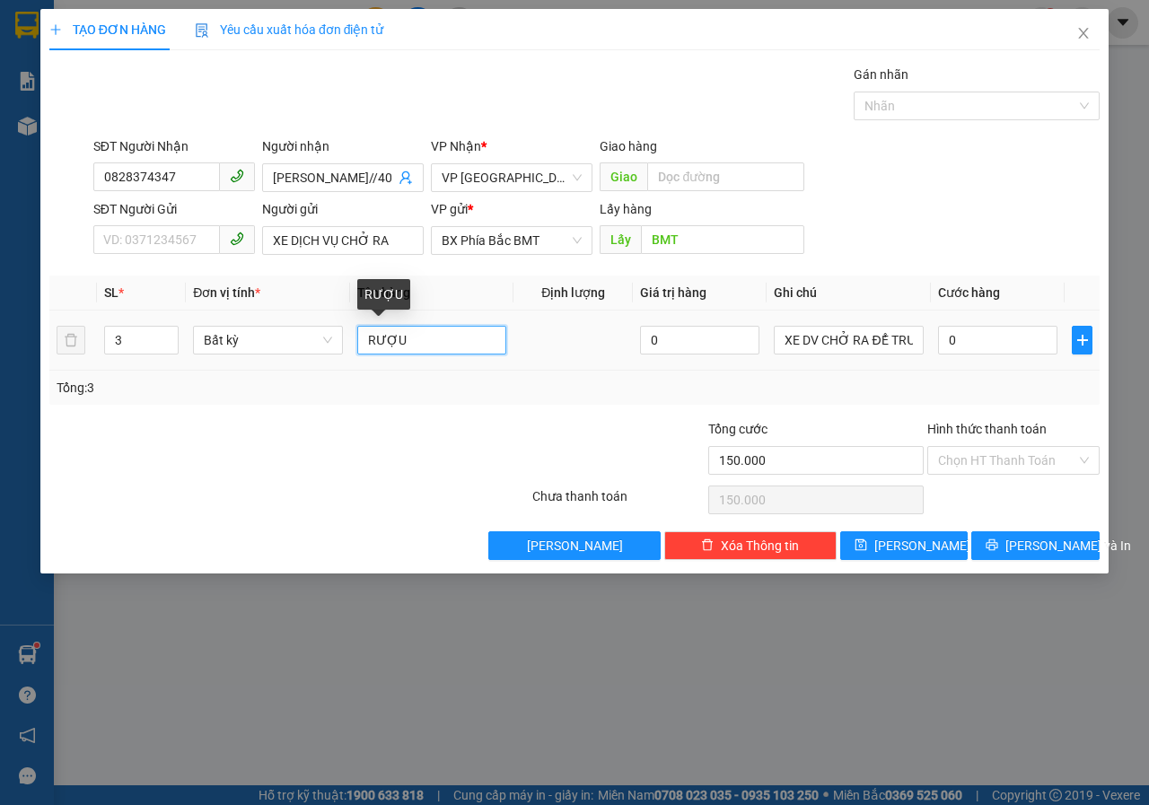
type input "0"
type input "R"
type input "D"
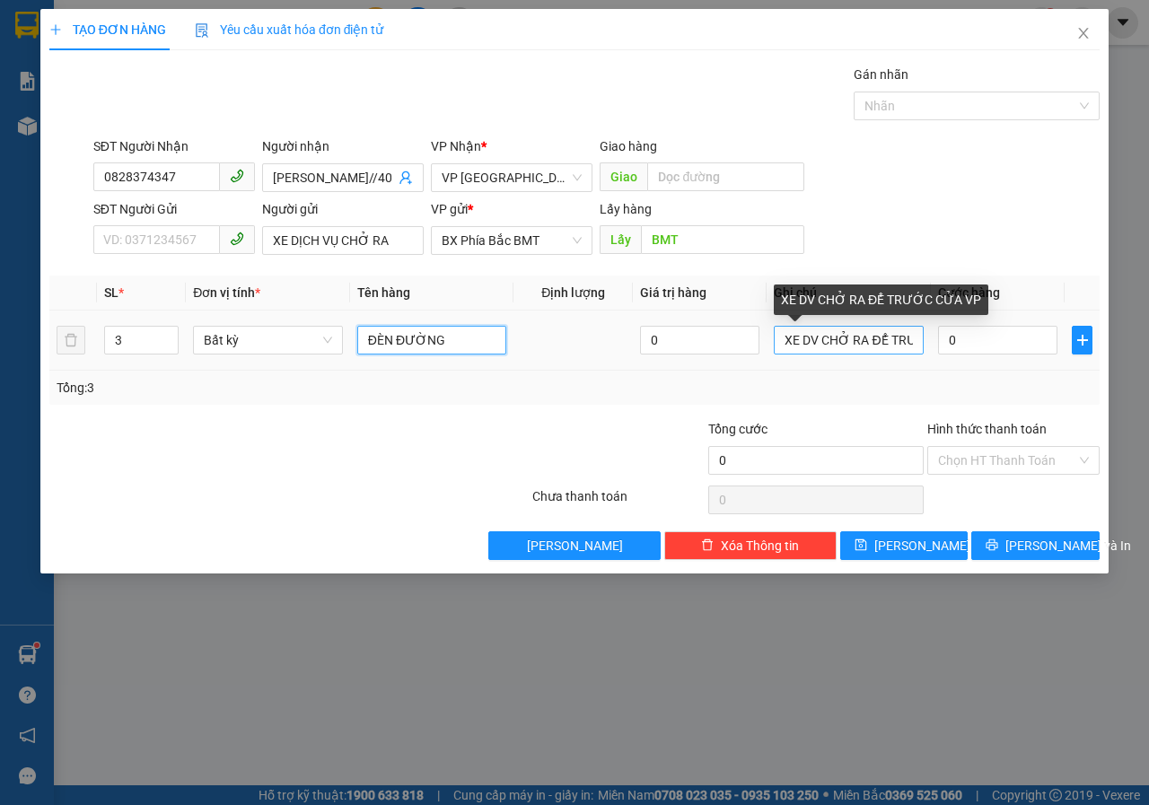
type input "ĐÈN ĐƯỜNG"
click at [918, 339] on input "XE DV CHỞ RA ĐỂ TRƯỚC CỬA VP" at bounding box center [849, 340] width 150 height 29
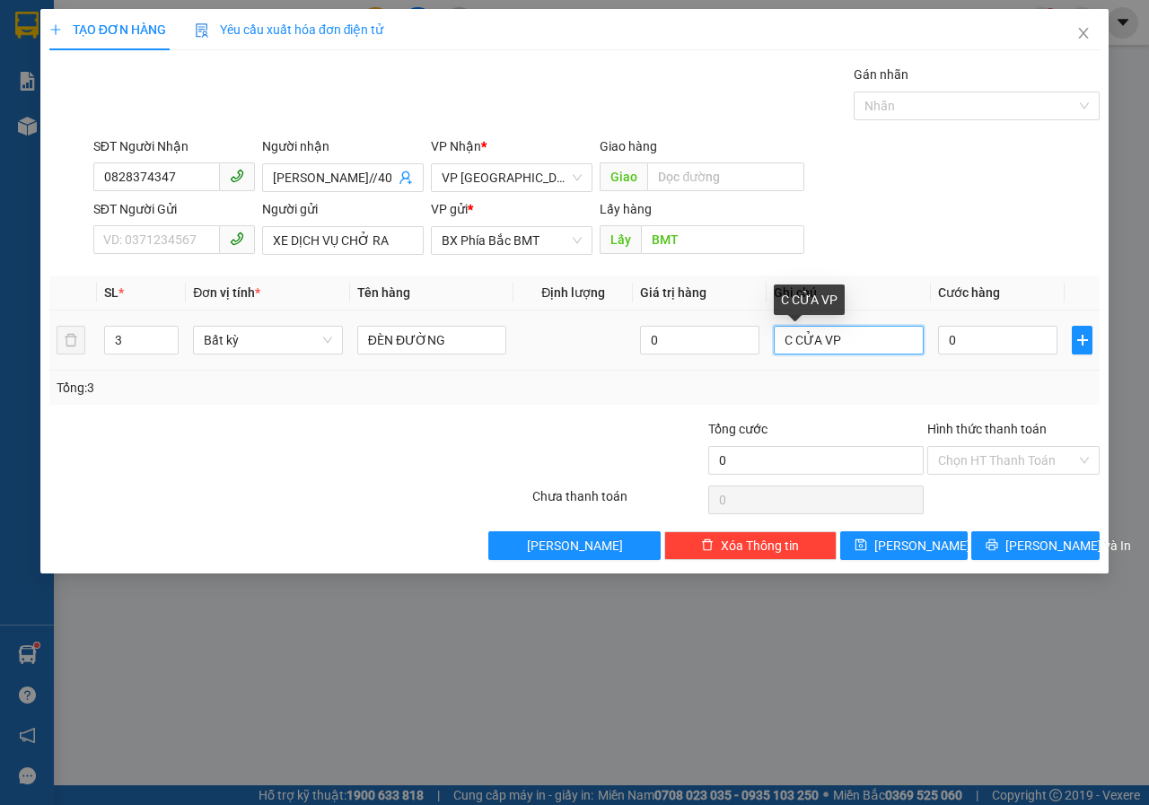
click at [916, 339] on input "C CỬA VP" at bounding box center [849, 340] width 150 height 29
type input "C"
type input "DỄ VỠ,NHẸ TAY(3 KIỆN)"
click at [990, 350] on input "0" at bounding box center [997, 340] width 119 height 29
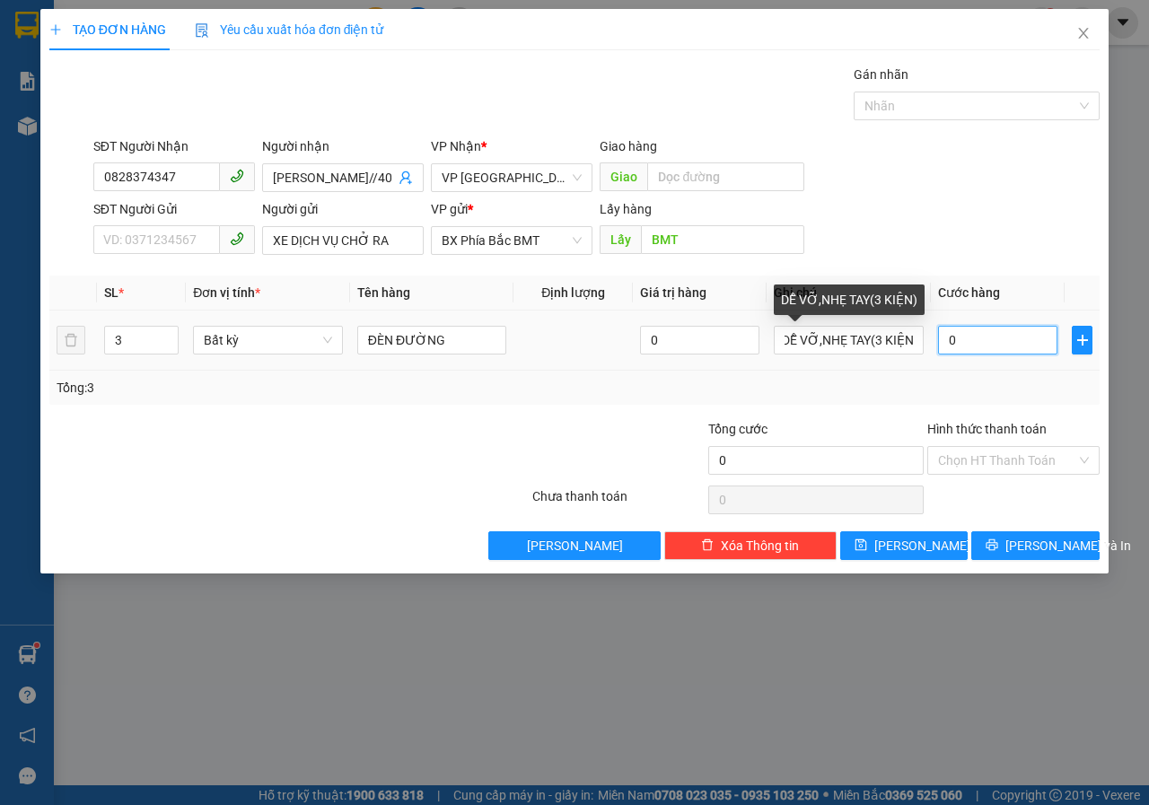
scroll to position [0, 0]
type input "2"
type input "25"
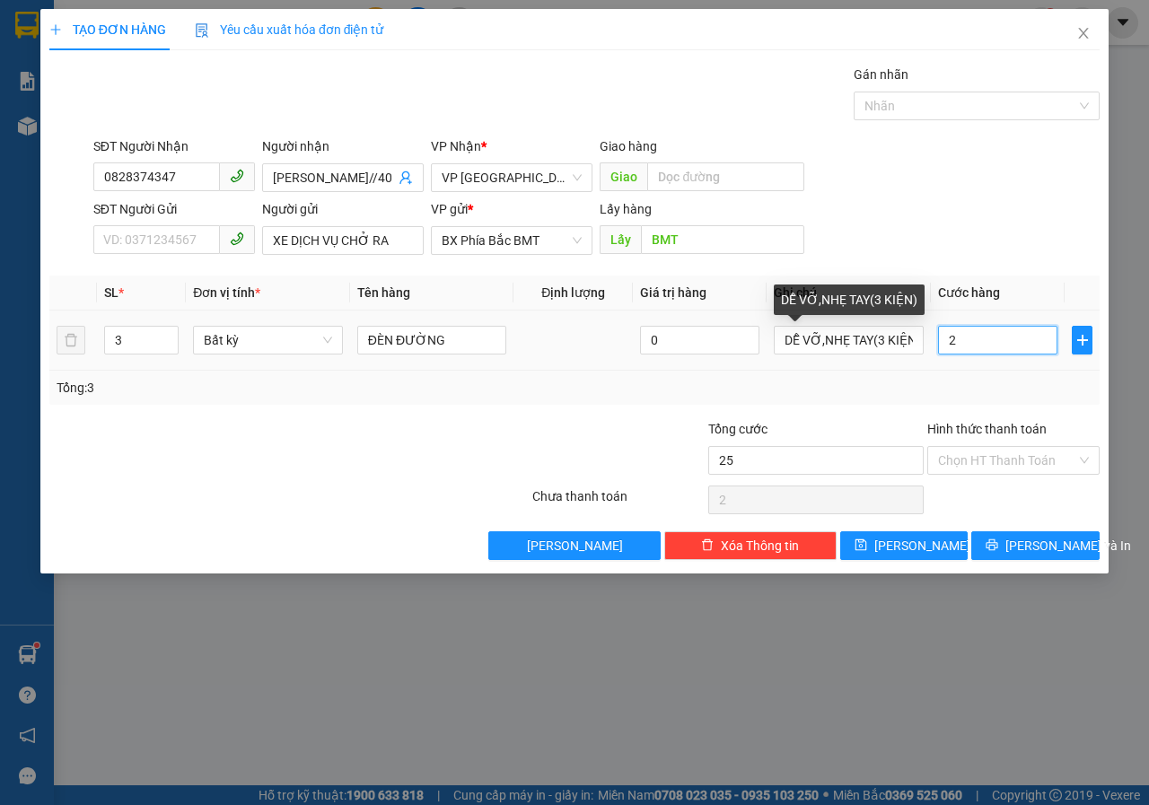
type input "25"
type input "250"
type input "2.500"
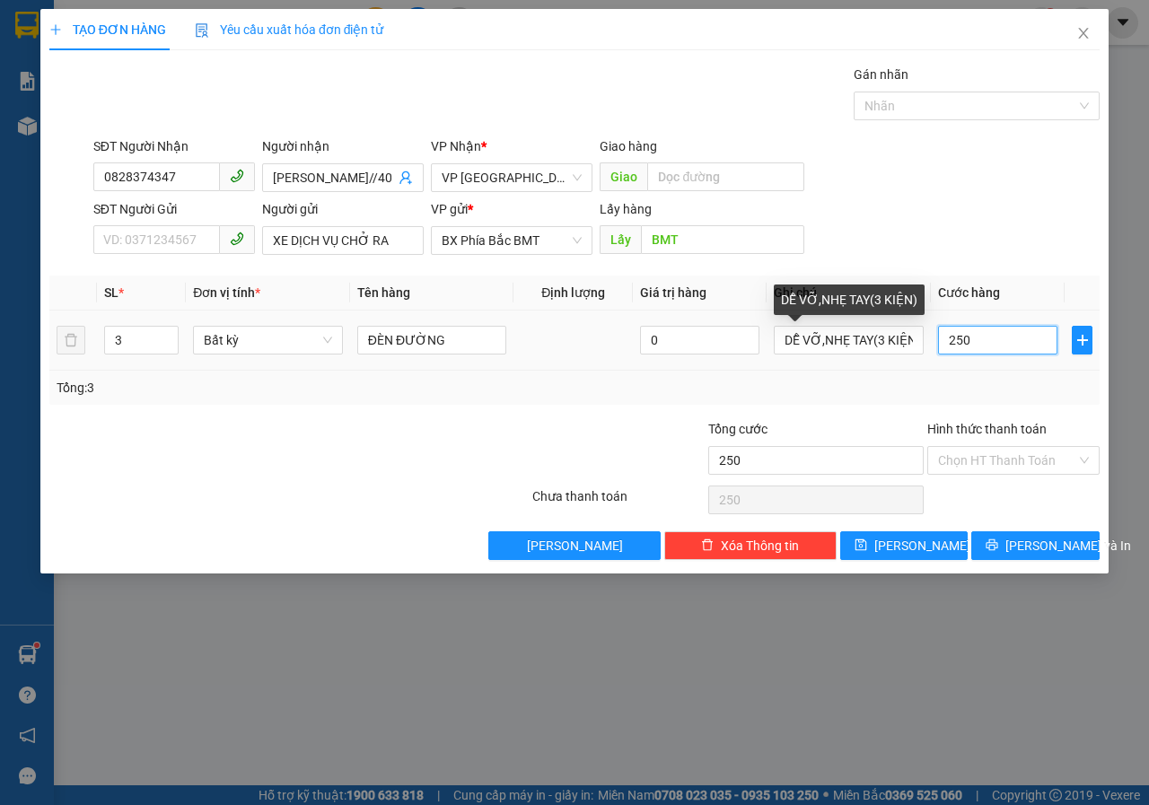
type input "2.500"
type input "25.000"
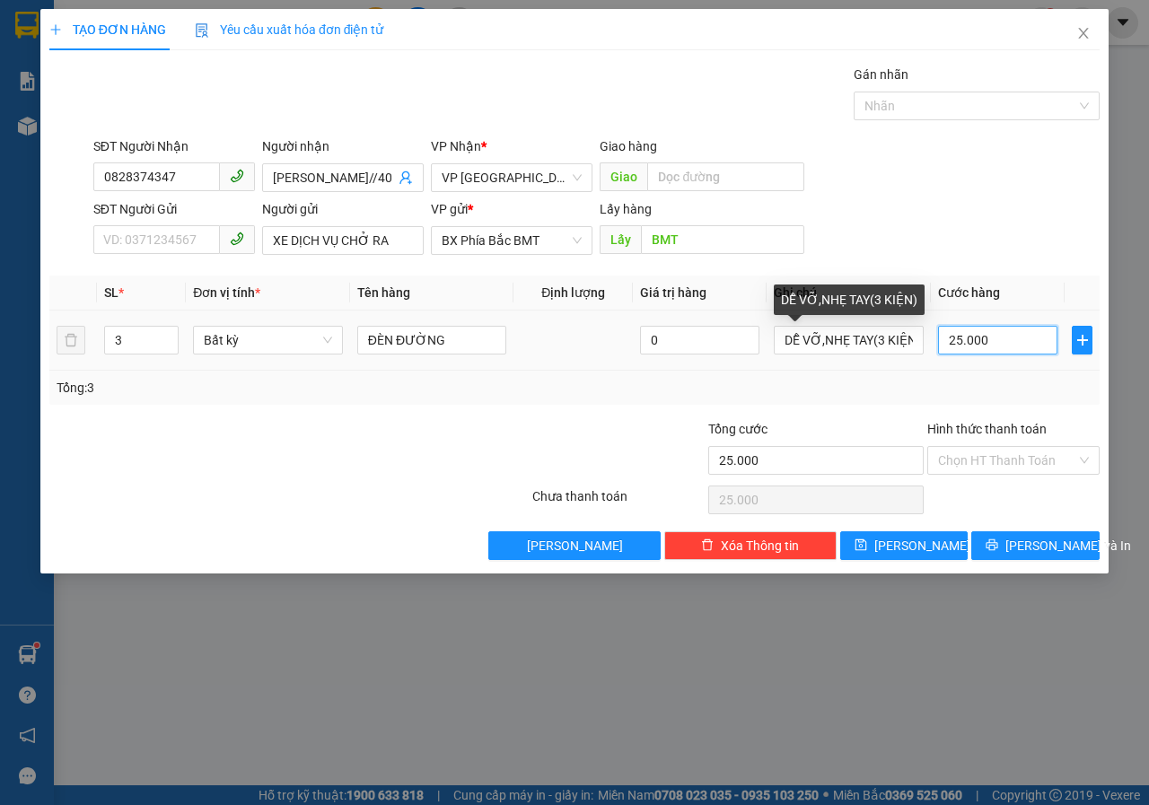
type input "250.000"
click at [1025, 551] on span "[PERSON_NAME] và In" at bounding box center [1069, 546] width 126 height 20
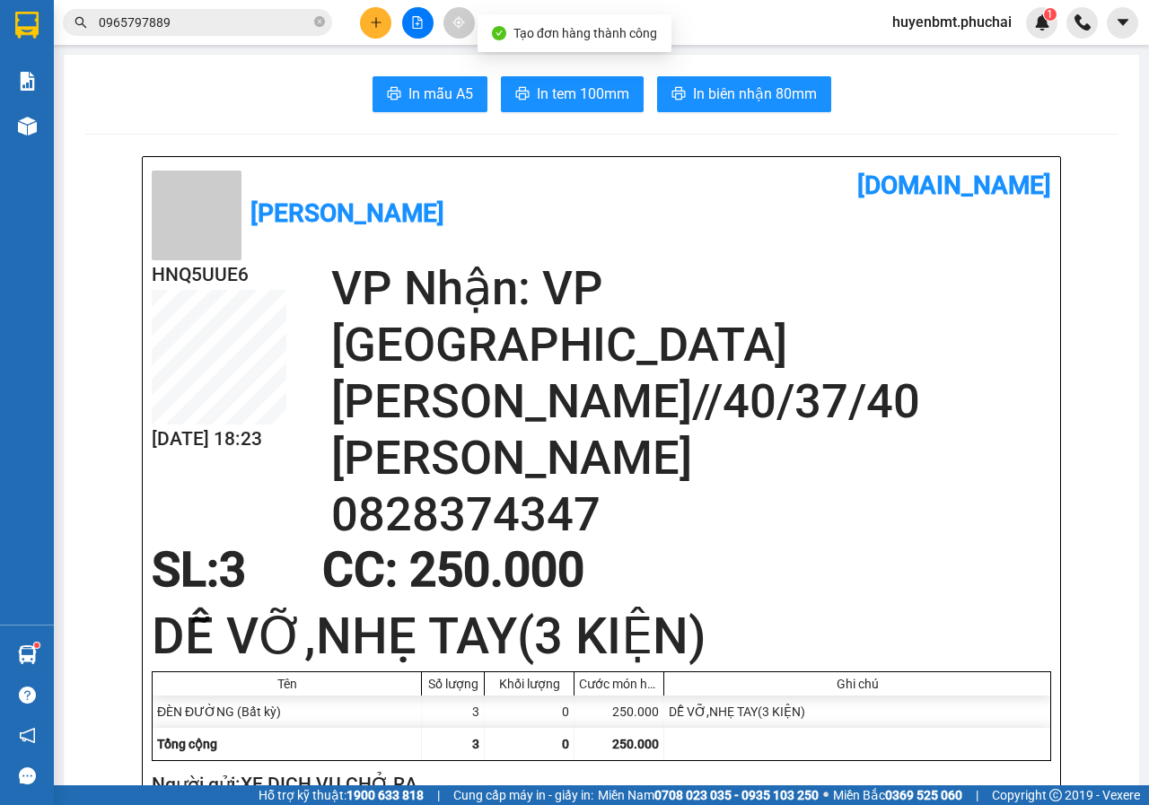
click at [570, 91] on span "In tem 100mm" at bounding box center [583, 94] width 92 height 22
click at [248, 30] on input "0965797889" at bounding box center [205, 23] width 212 height 20
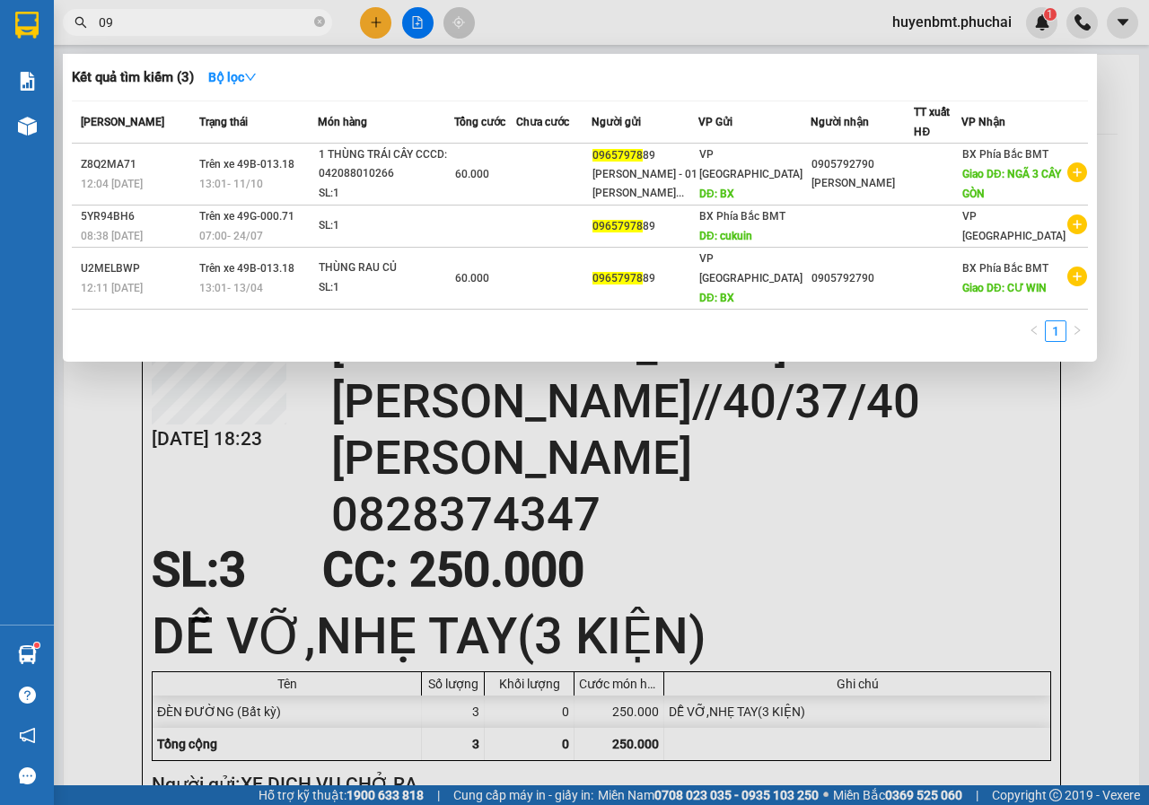
type input "0"
